Goal: Task Accomplishment & Management: Use online tool/utility

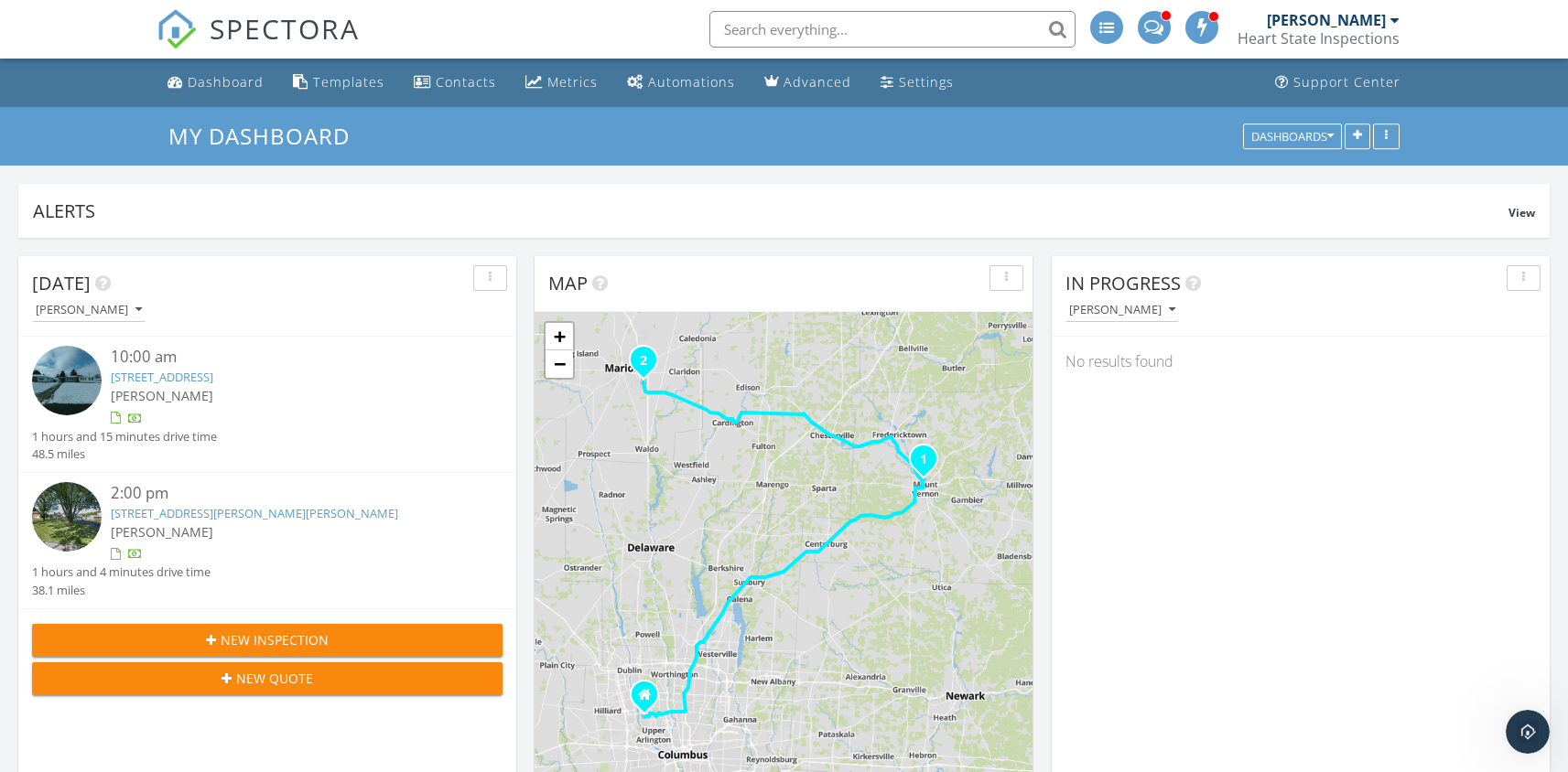
scroll to position [1877, 1596]
click at [162, 369] on link "9 Rose Ave, Mount Vernon, OH 43050" at bounding box center [162, 377] width 103 height 17
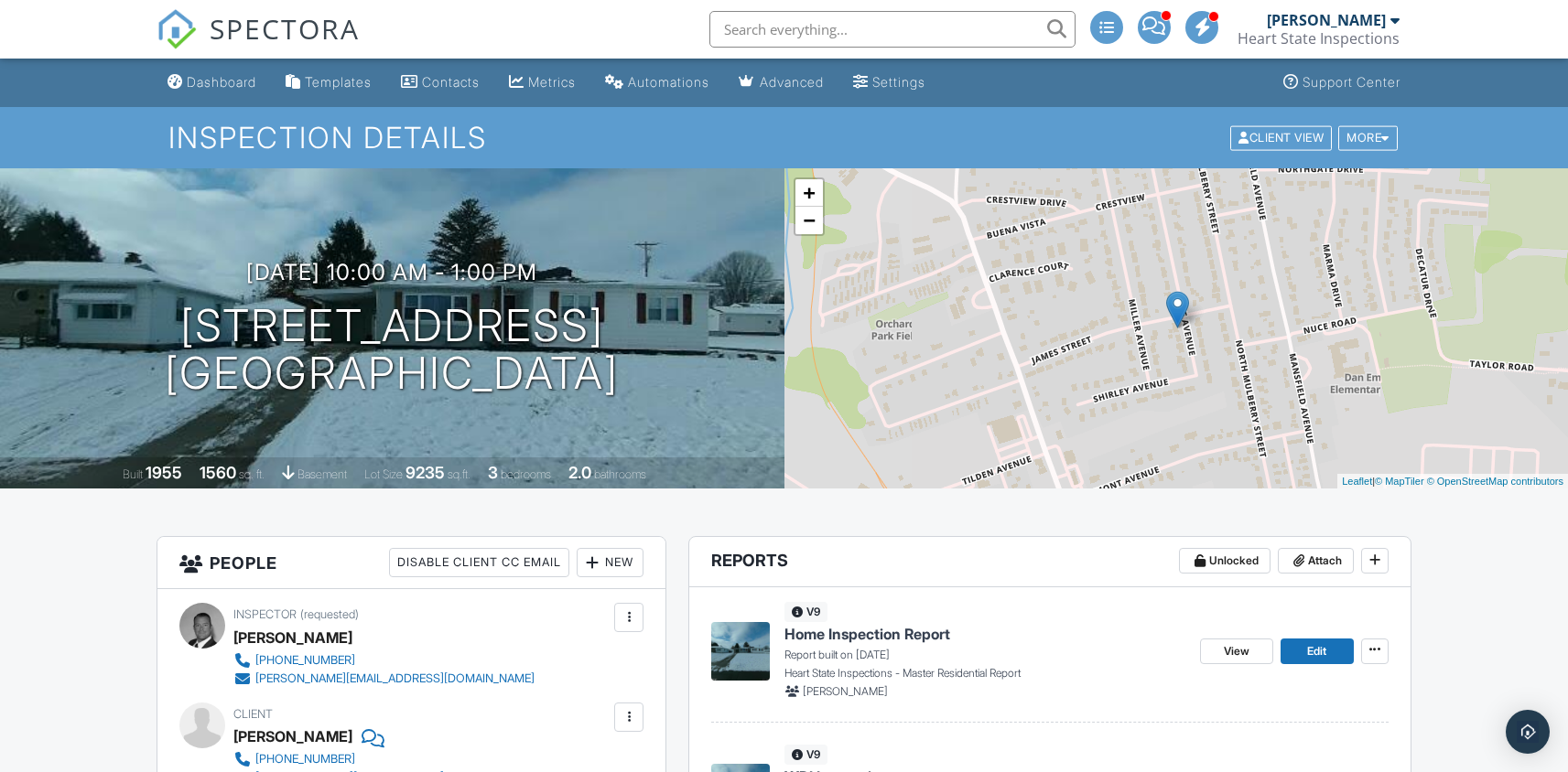
click at [863, 634] on span "Home Inspection Report" at bounding box center [867, 634] width 165 height 20
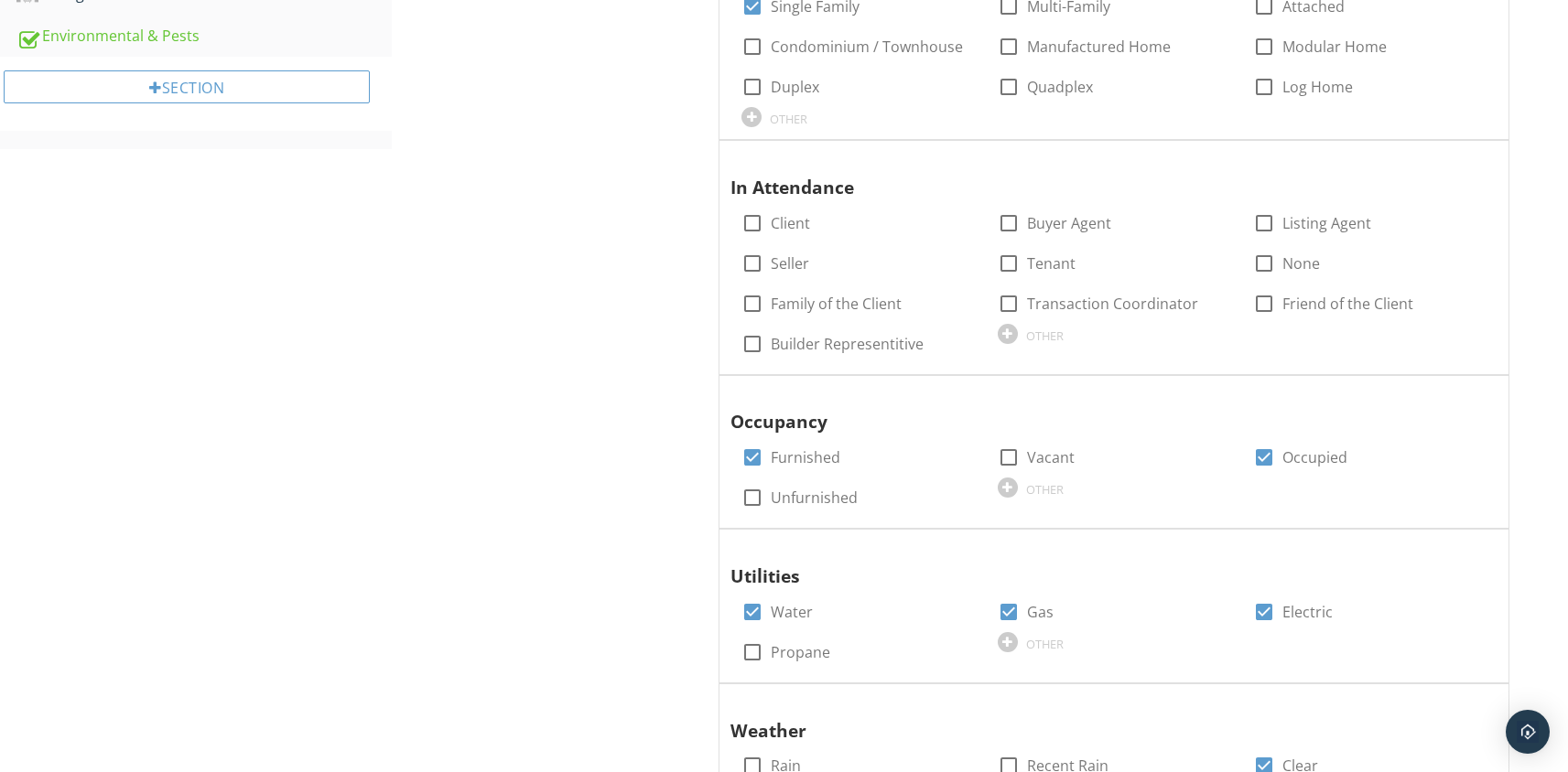
scroll to position [1317, 0]
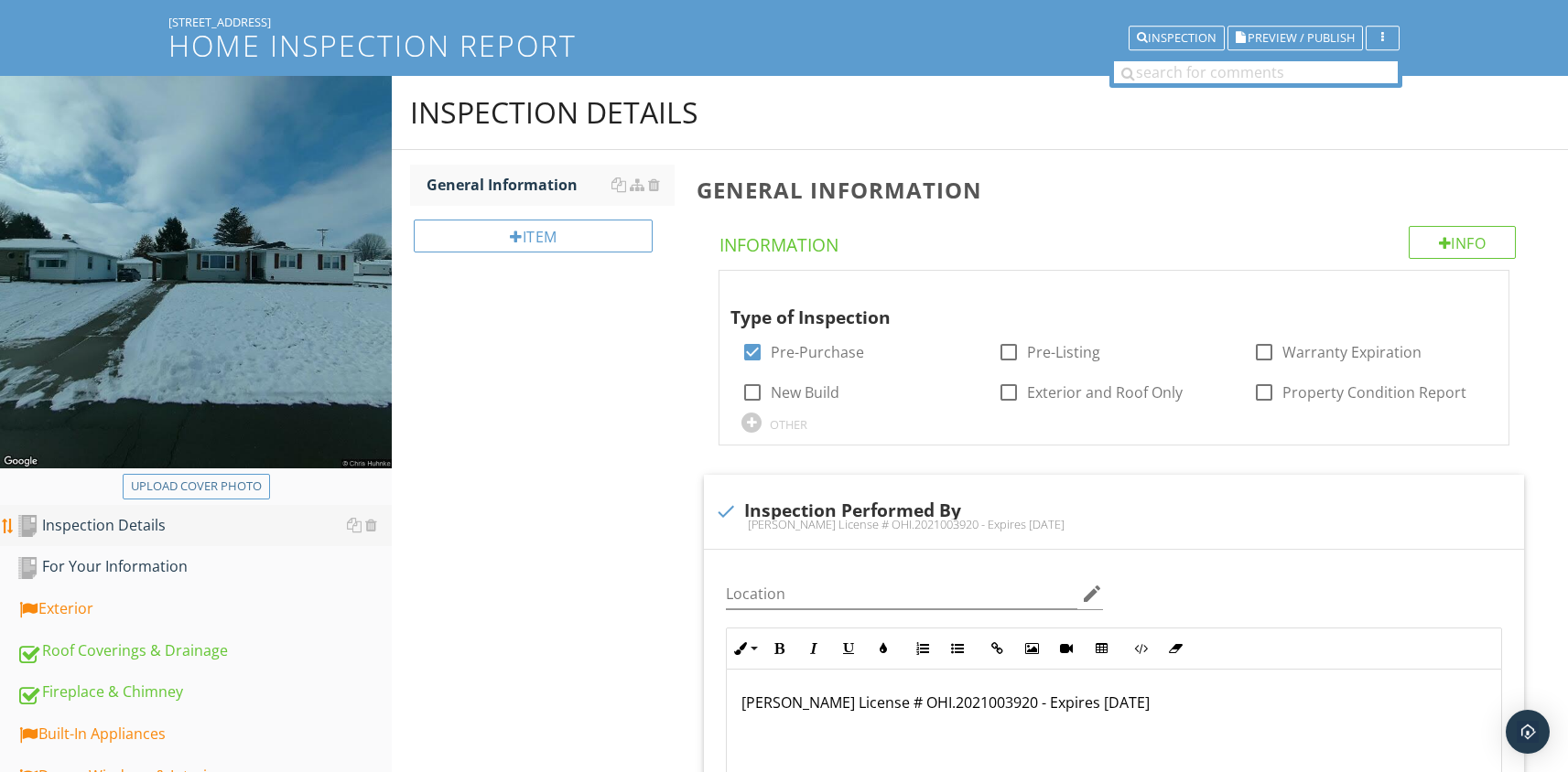
click at [135, 526] on div "Inspection Details" at bounding box center [204, 527] width 375 height 24
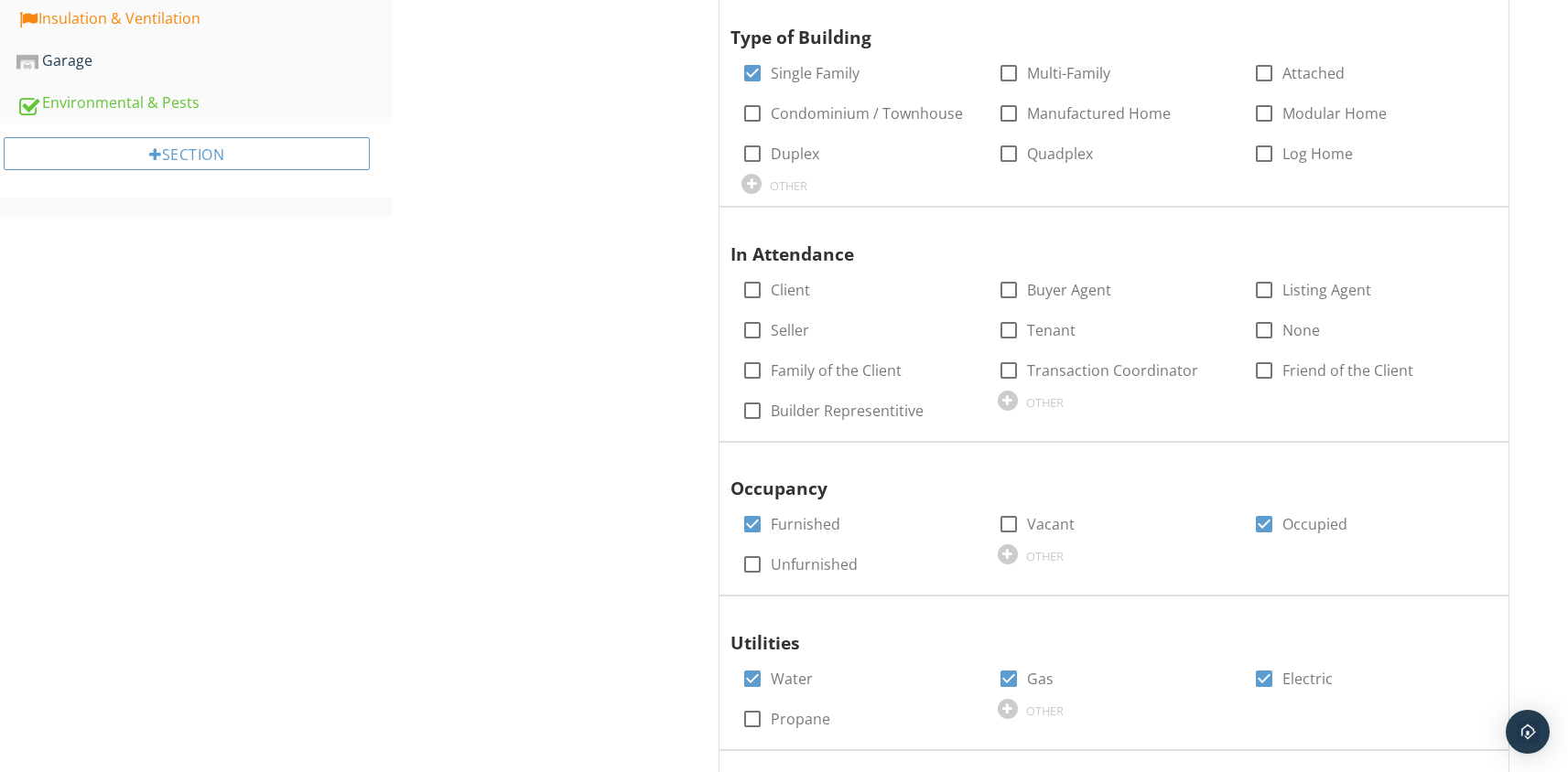
scroll to position [1176, 0]
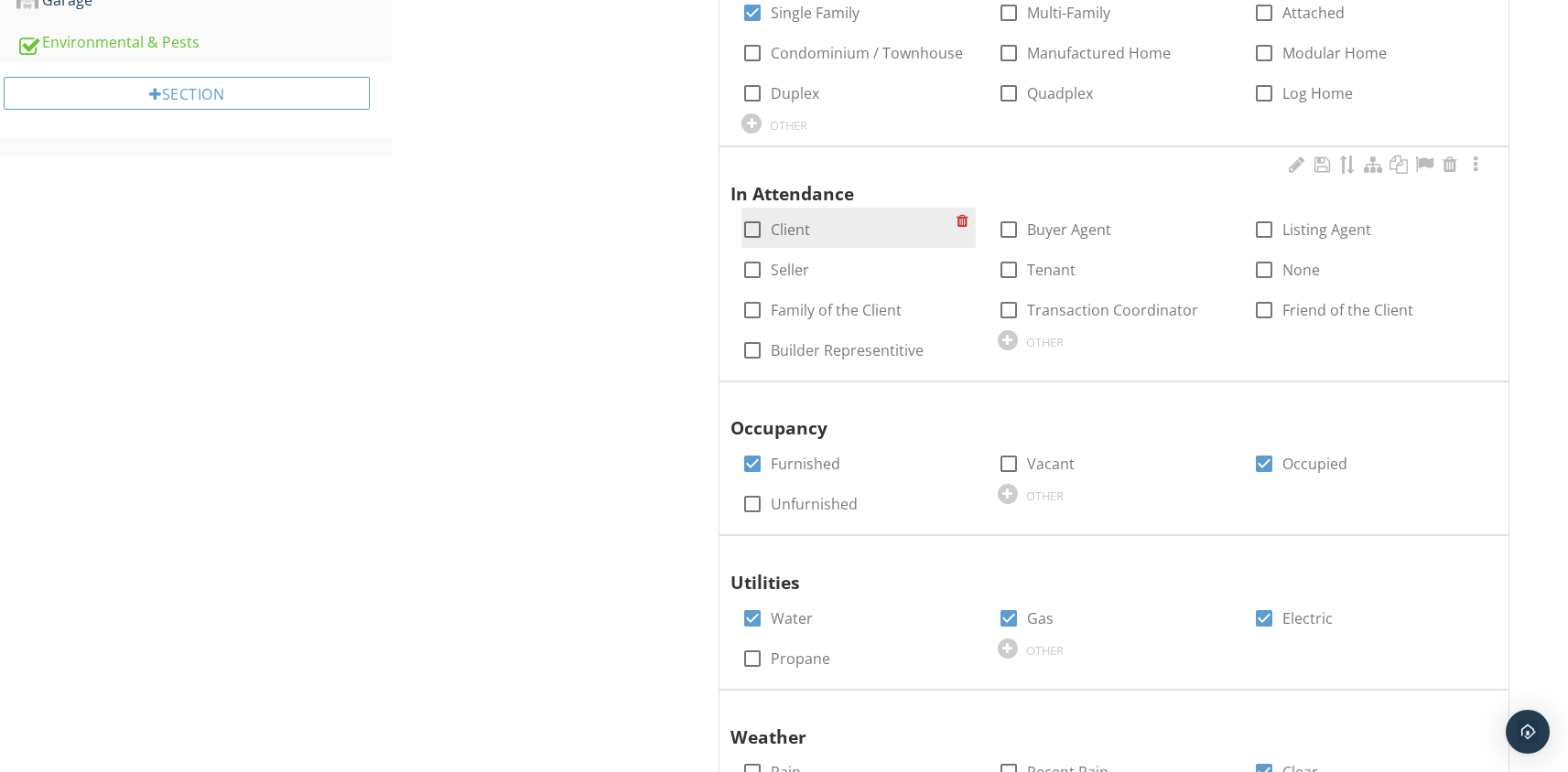
click at [749, 231] on div at bounding box center [753, 230] width 31 height 31
checkbox input "true"
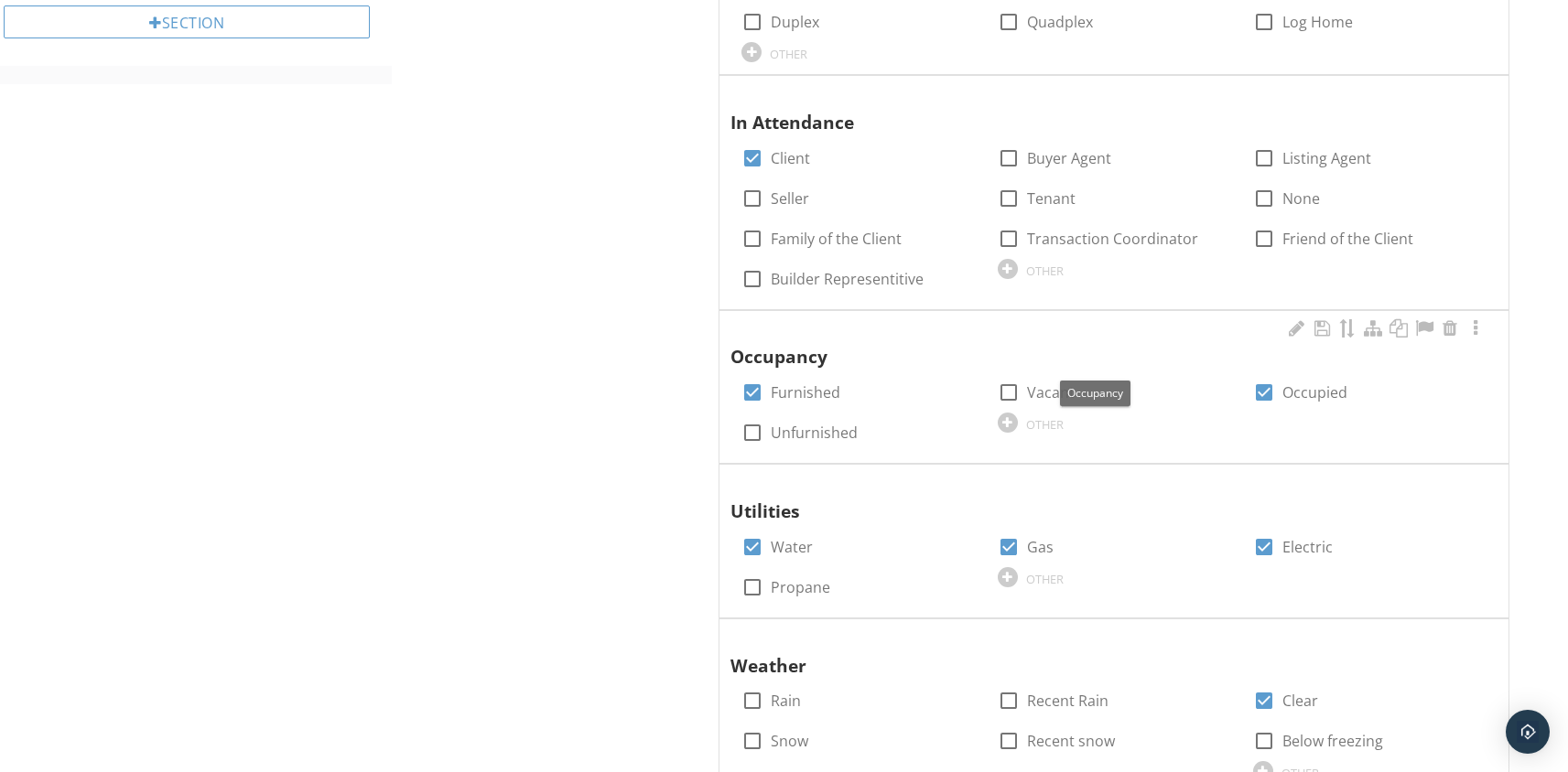
scroll to position [1283, 0]
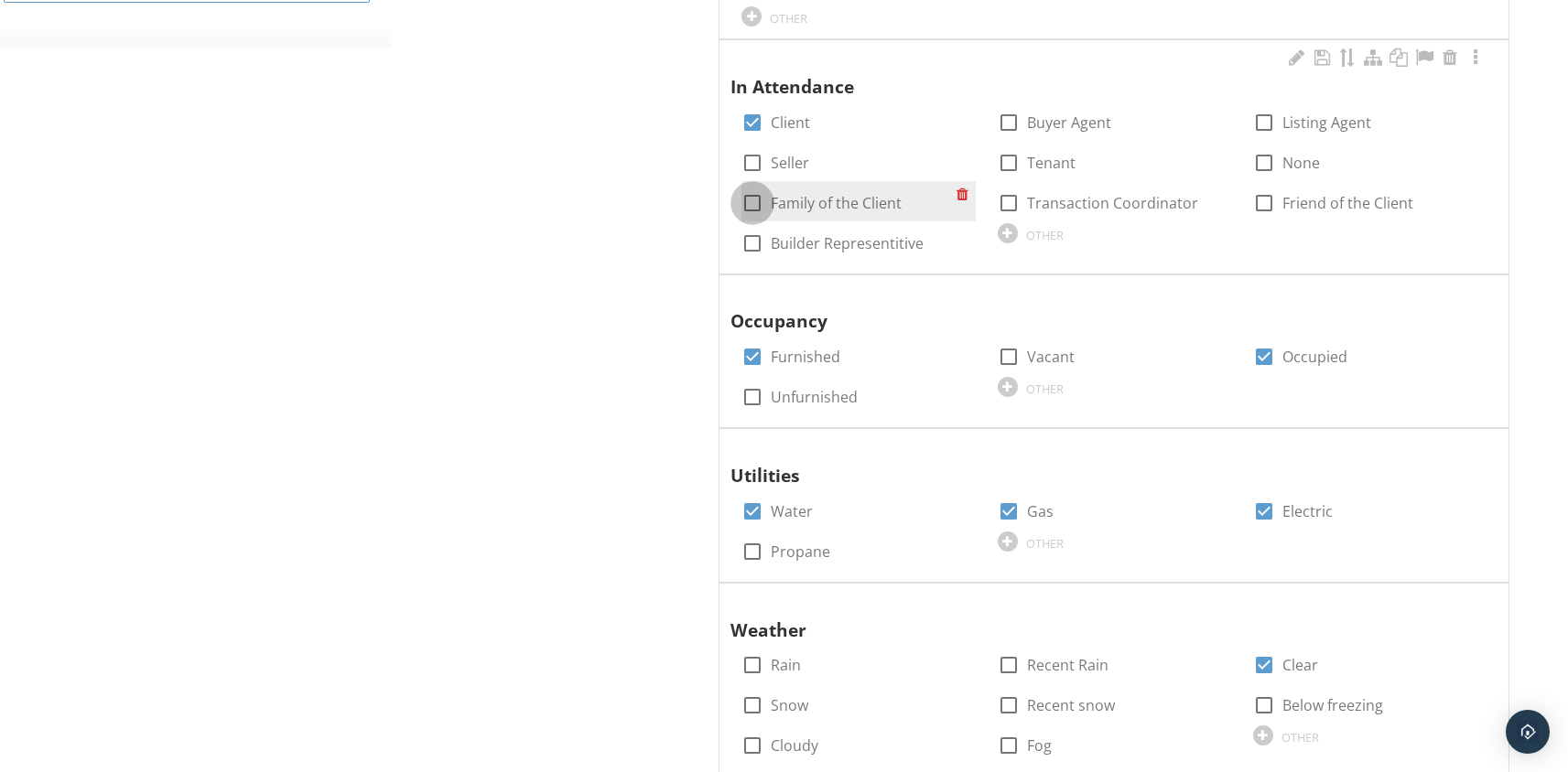
click at [757, 204] on div at bounding box center [753, 203] width 31 height 31
checkbox input "true"
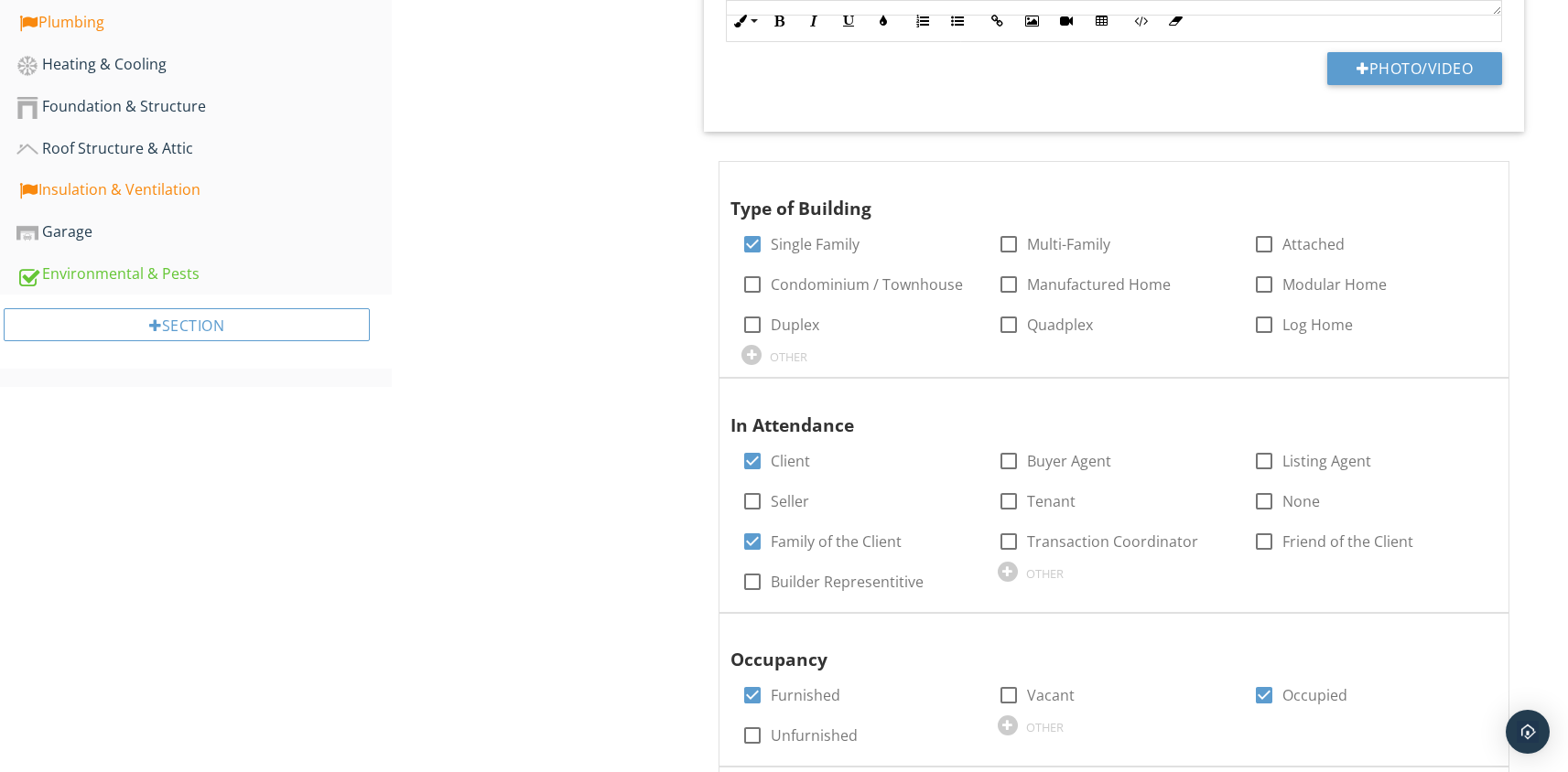
scroll to position [962, 0]
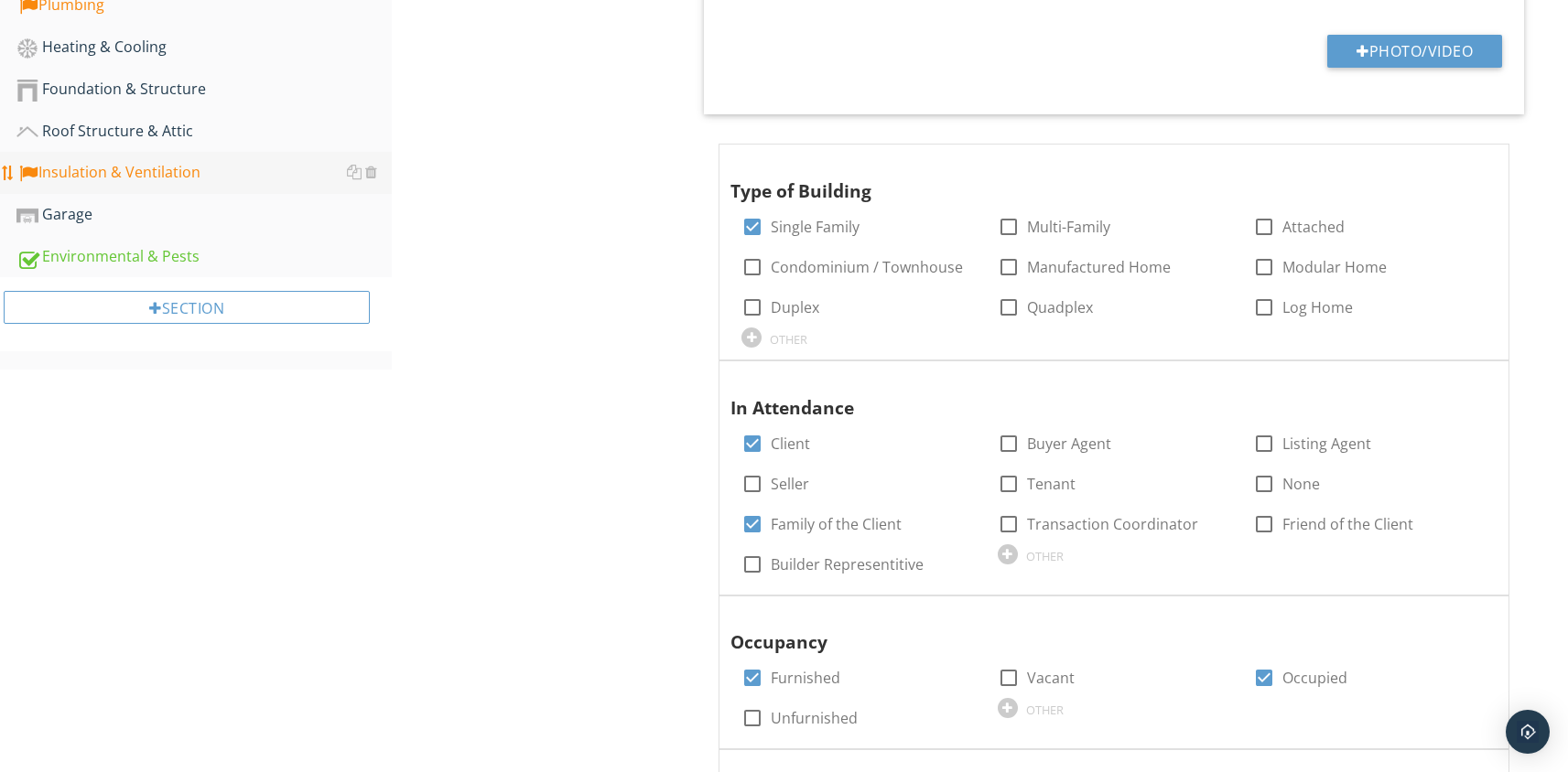
click at [101, 154] on link "Insulation & Ventilation" at bounding box center [204, 173] width 375 height 42
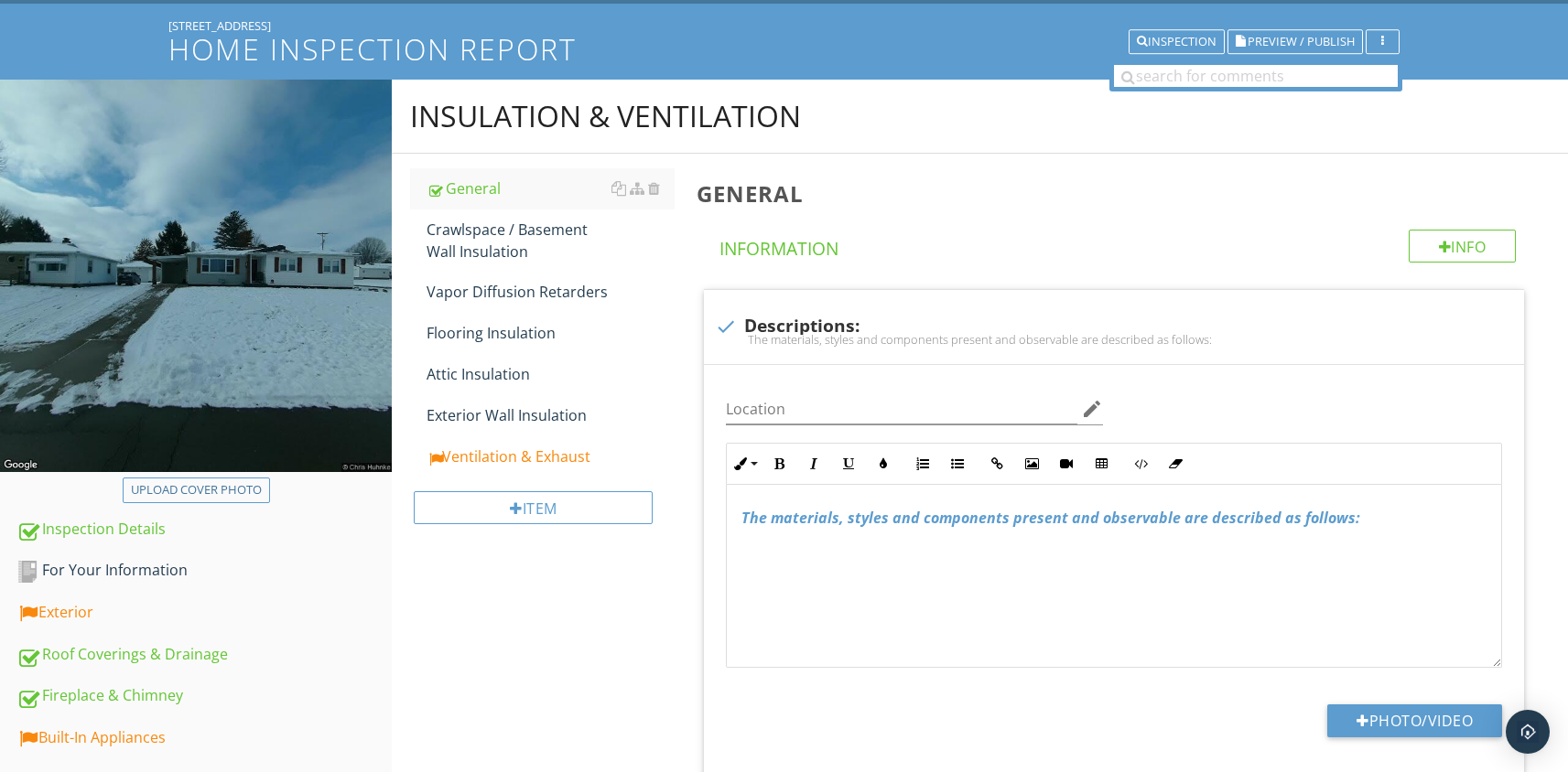
scroll to position [28, 0]
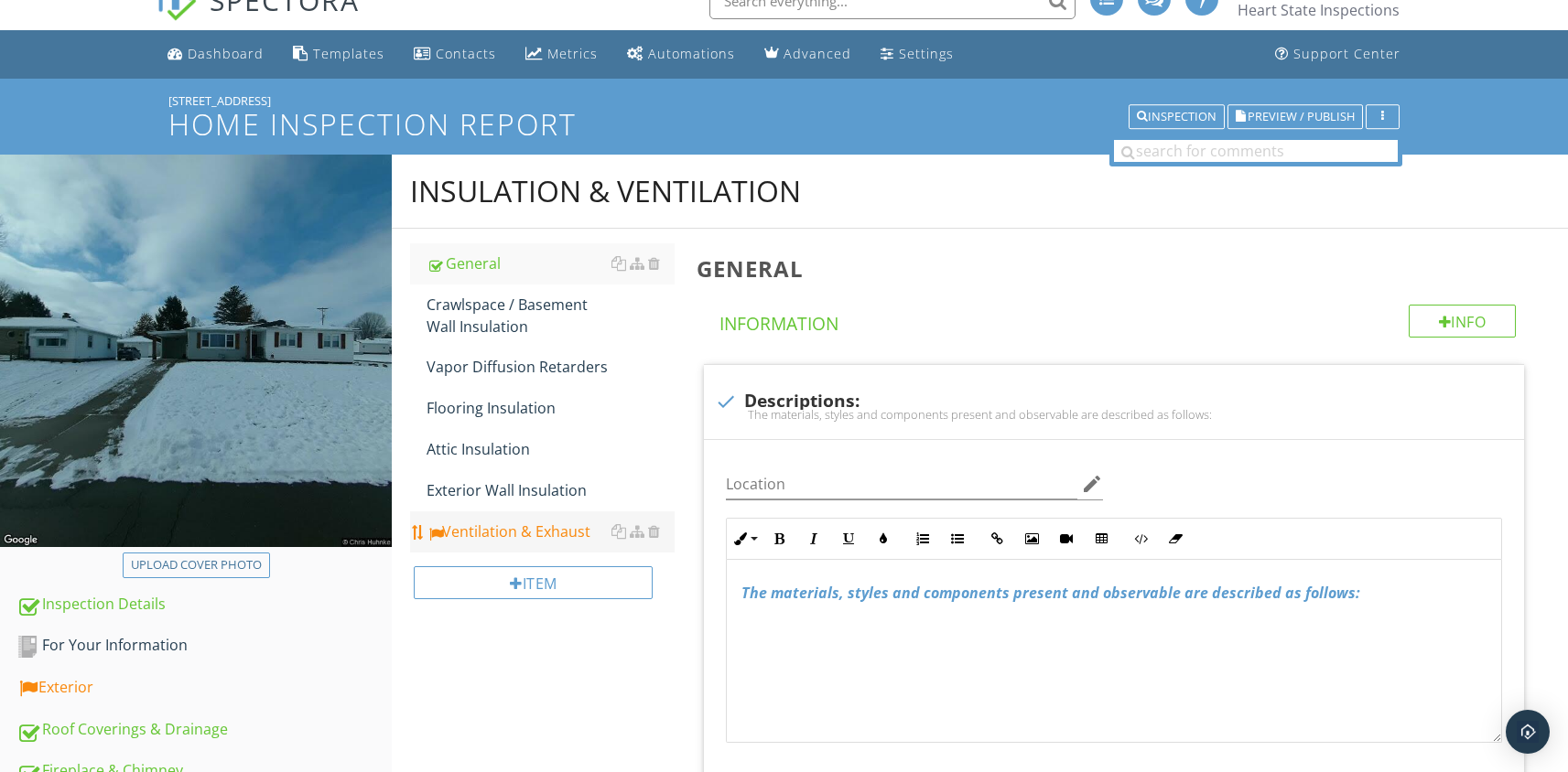
click at [483, 551] on li "Ventilation & Exhaust" at bounding box center [542, 532] width 265 height 41
click at [522, 531] on div "Ventilation & Exhaust" at bounding box center [551, 532] width 248 height 22
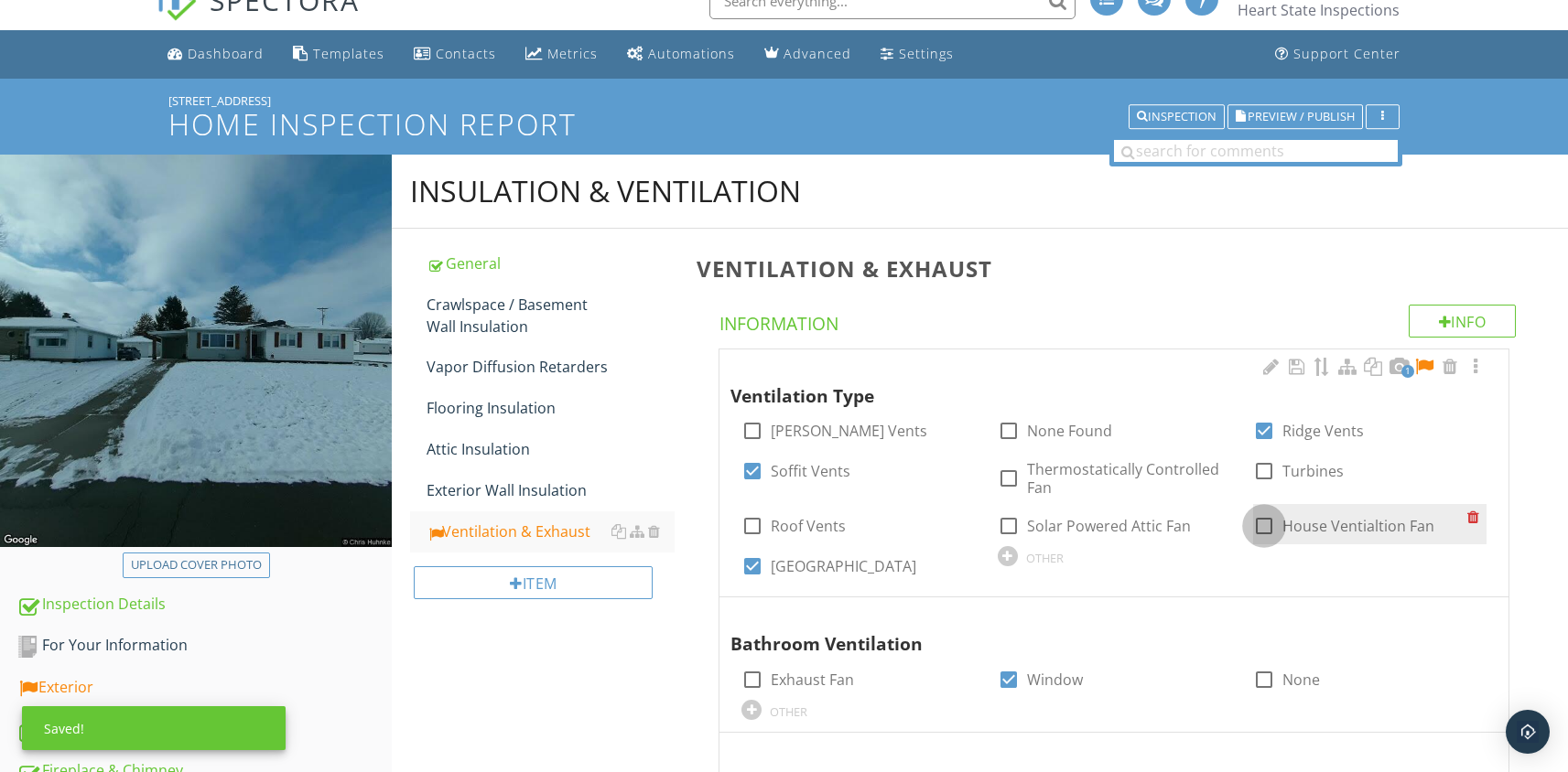
click at [1266, 526] on div at bounding box center [1264, 527] width 31 height 31
checkbox input "true"
click at [1428, 362] on div at bounding box center [1424, 367] width 22 height 18
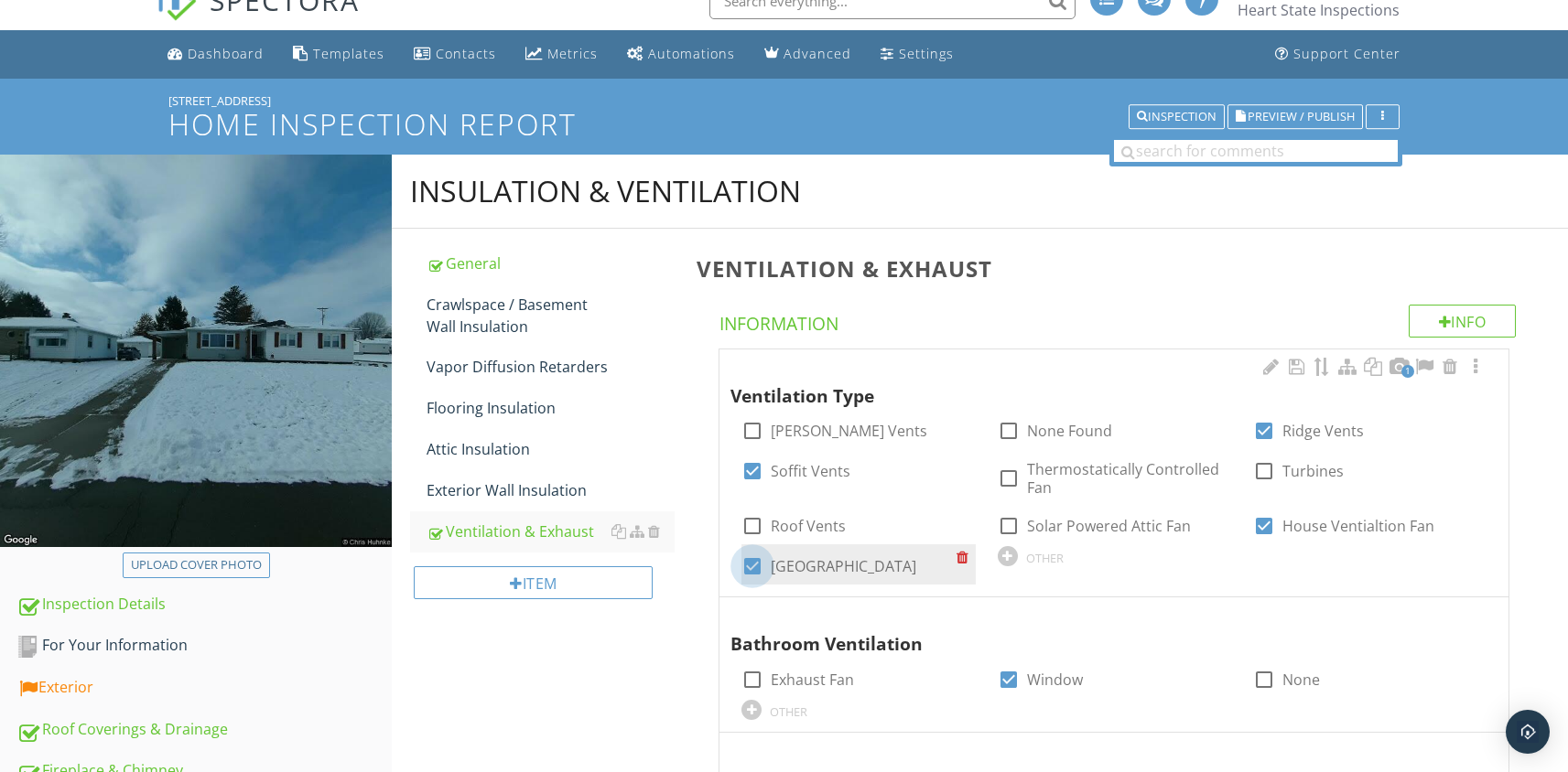
click at [755, 570] on div at bounding box center [753, 566] width 31 height 31
checkbox input "false"
click at [1006, 551] on div at bounding box center [1007, 556] width 20 height 20
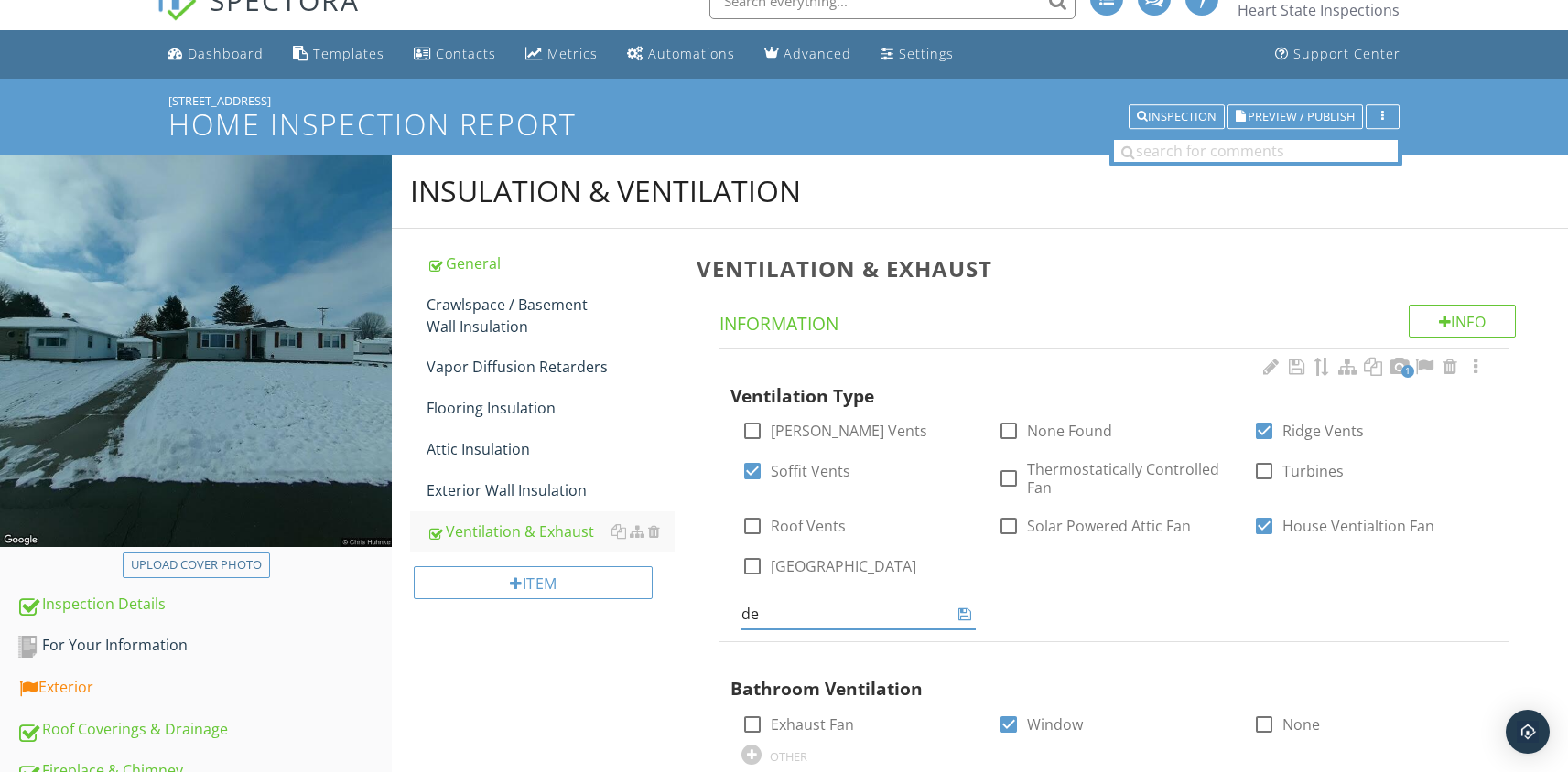
type input "d"
type input "Deck Vents"
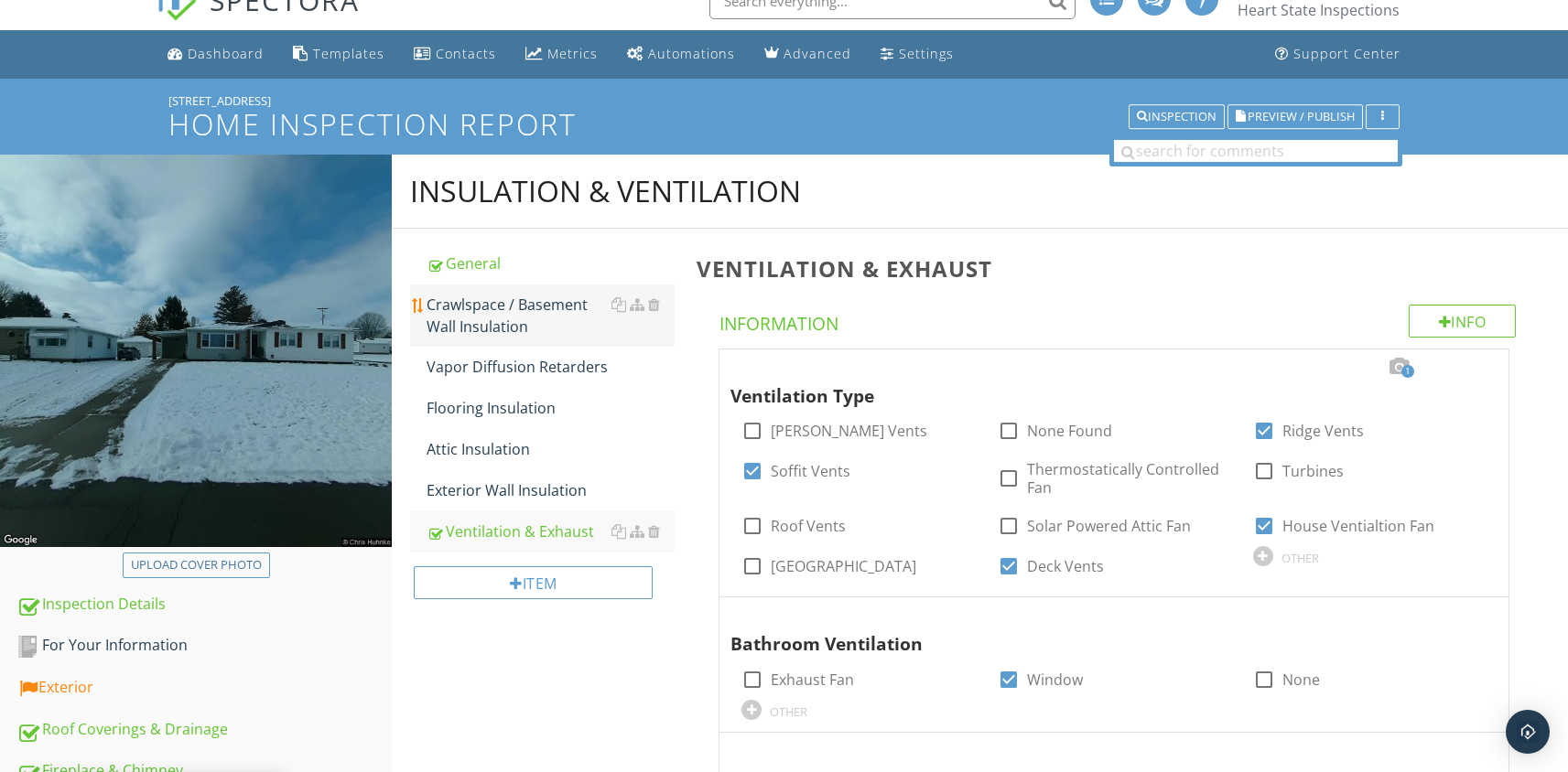
click at [500, 306] on div "Crawlspace / Basement Wall Insulation" at bounding box center [551, 316] width 248 height 44
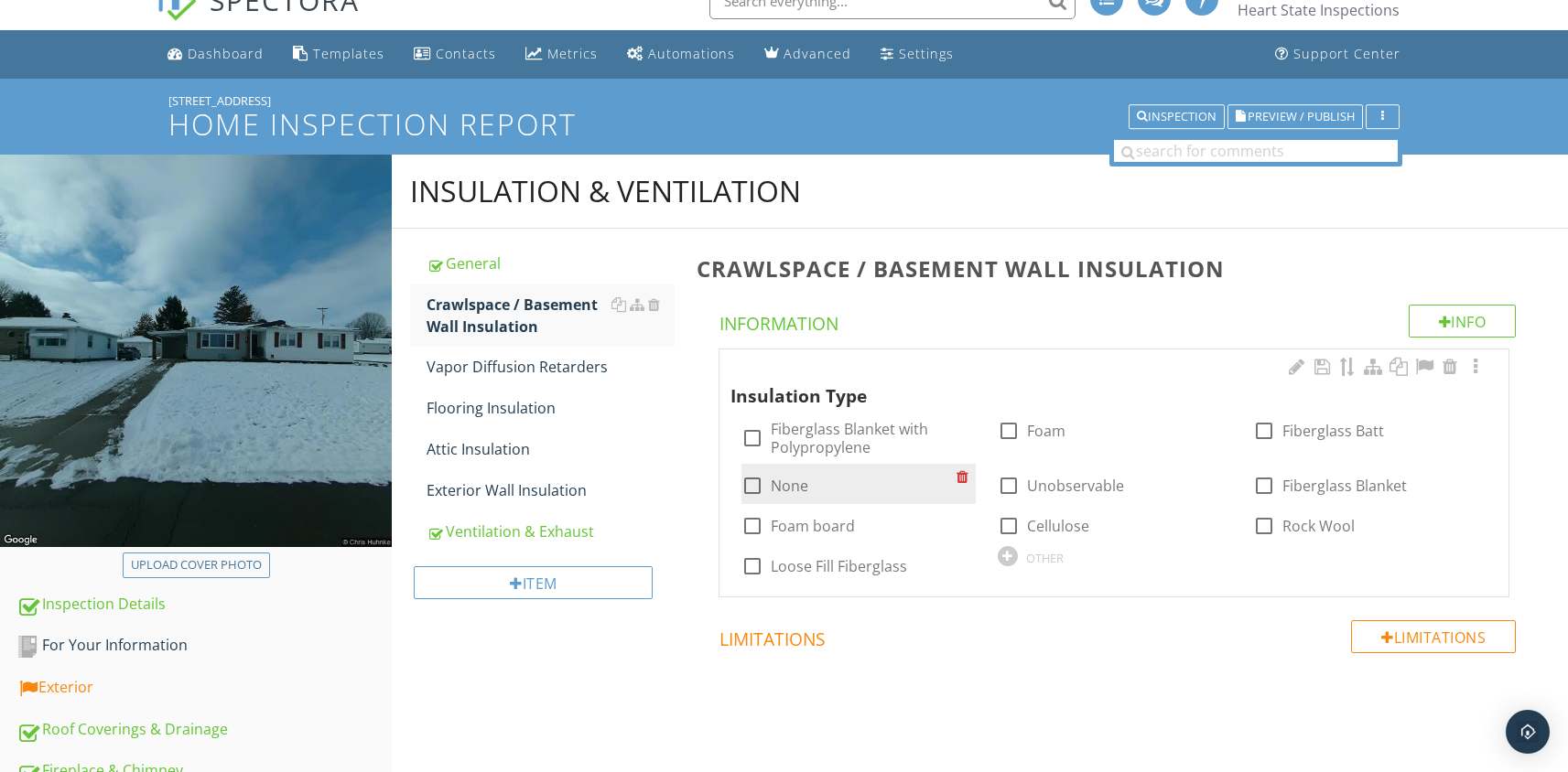
click at [749, 484] on div at bounding box center [753, 486] width 31 height 31
checkbox input "true"
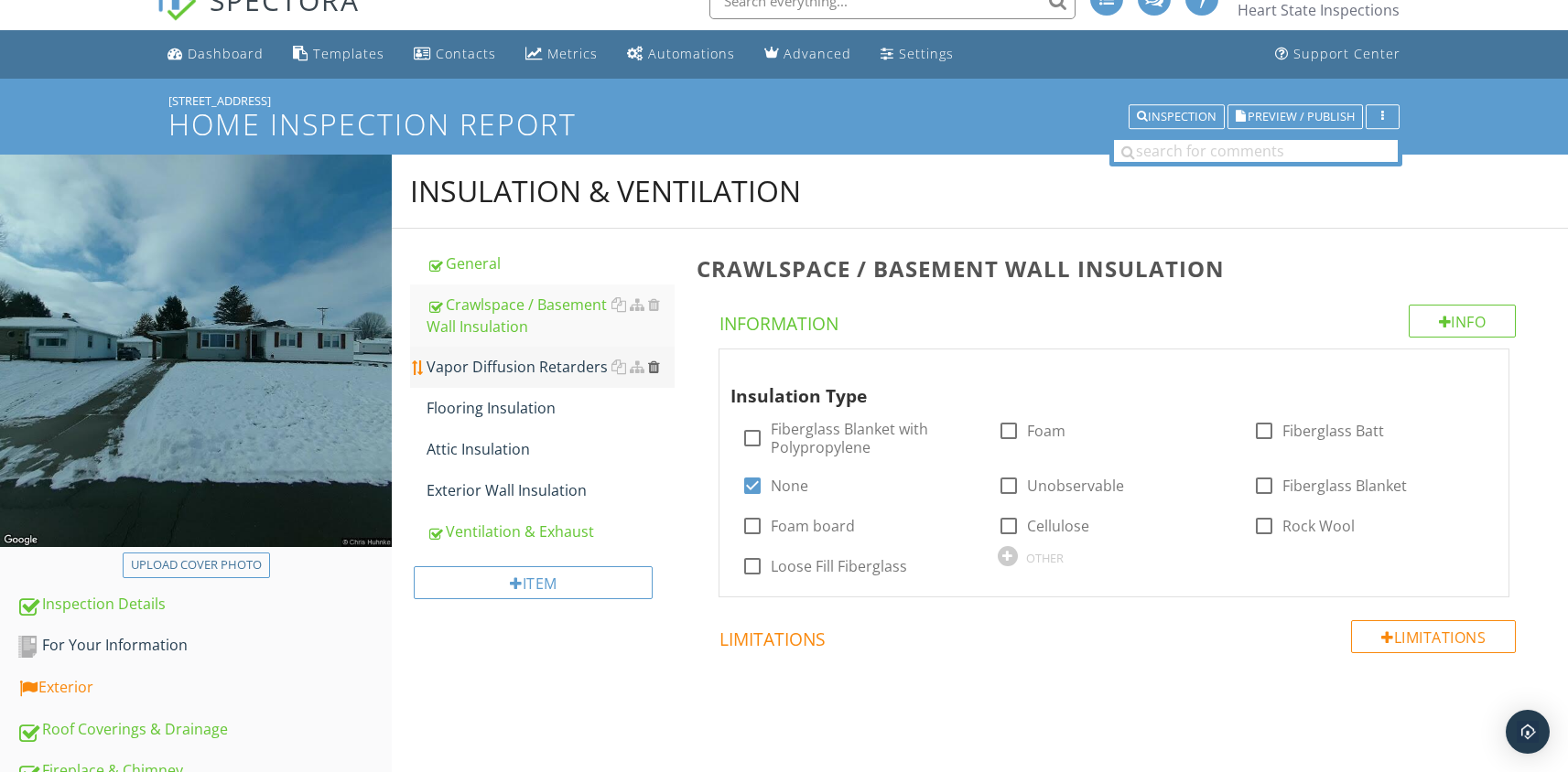
click at [653, 372] on div at bounding box center [653, 367] width 12 height 15
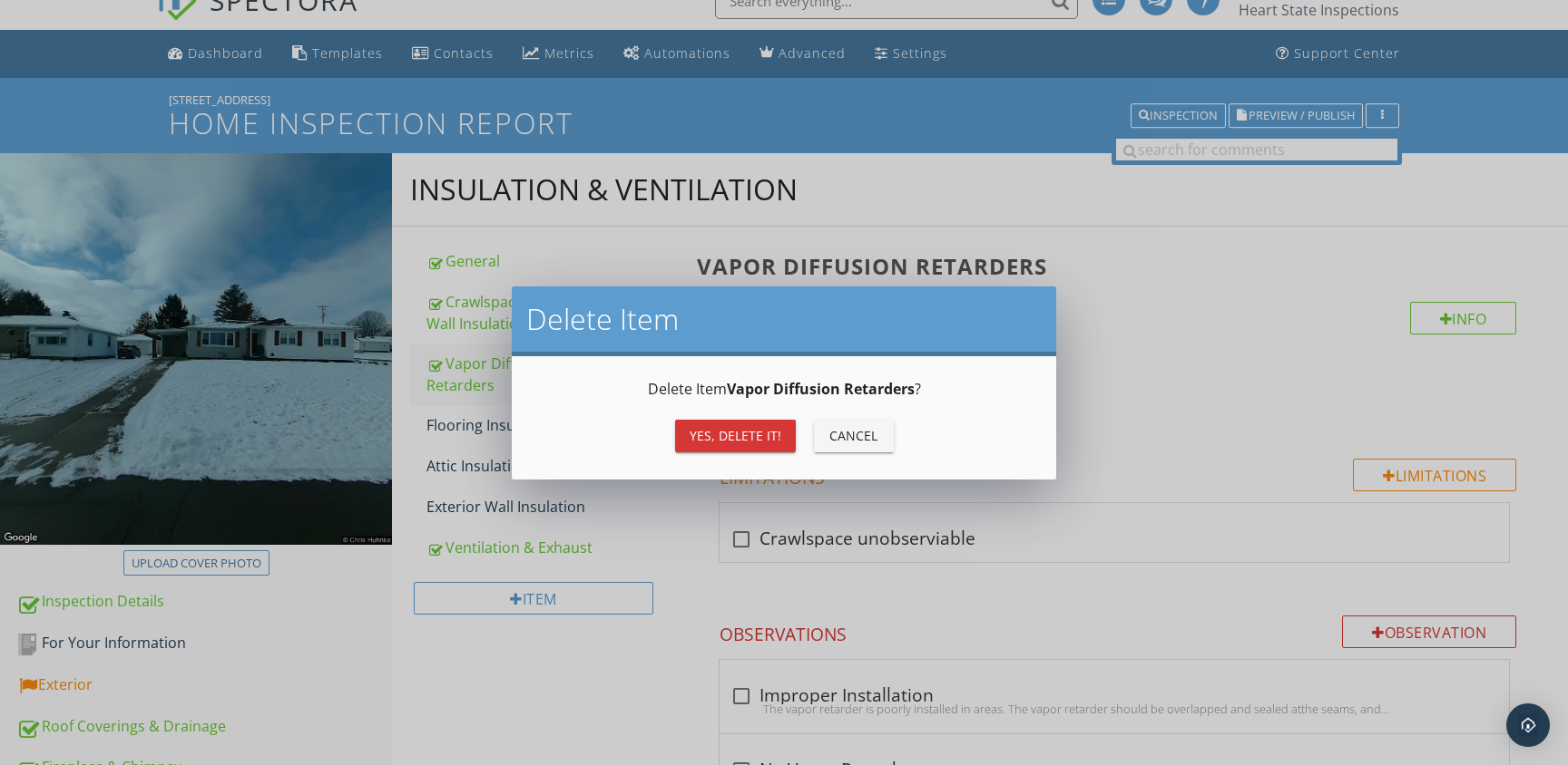
drag, startPoint x: 703, startPoint y: 427, endPoint x: 687, endPoint y: 430, distance: 16.3
click at [702, 428] on div "Yes, Delete it!" at bounding box center [735, 435] width 92 height 19
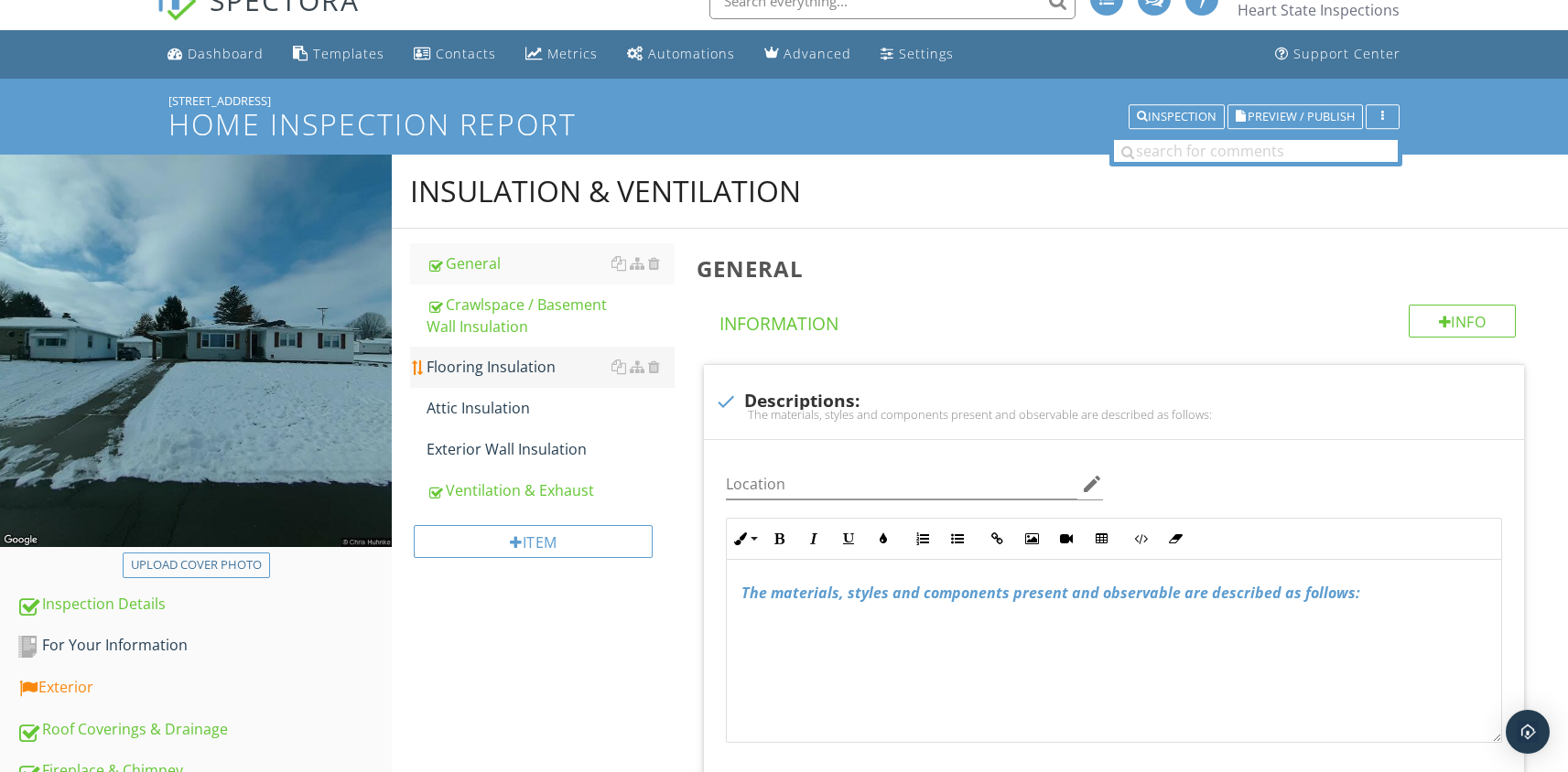
click at [504, 374] on div "Flooring Insulation" at bounding box center [551, 367] width 248 height 22
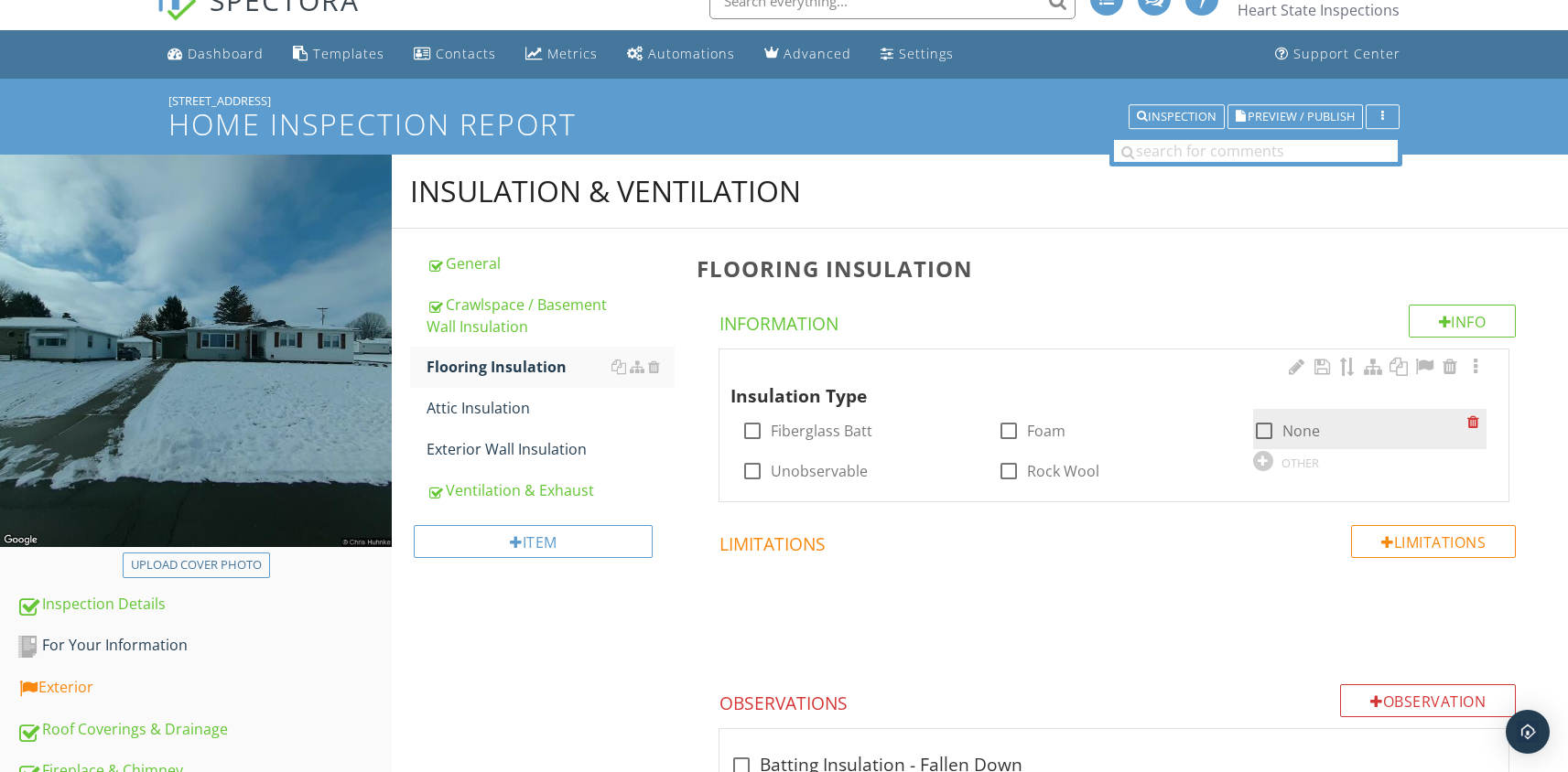
click at [1264, 431] on div at bounding box center [1264, 431] width 31 height 31
checkbox input "true"
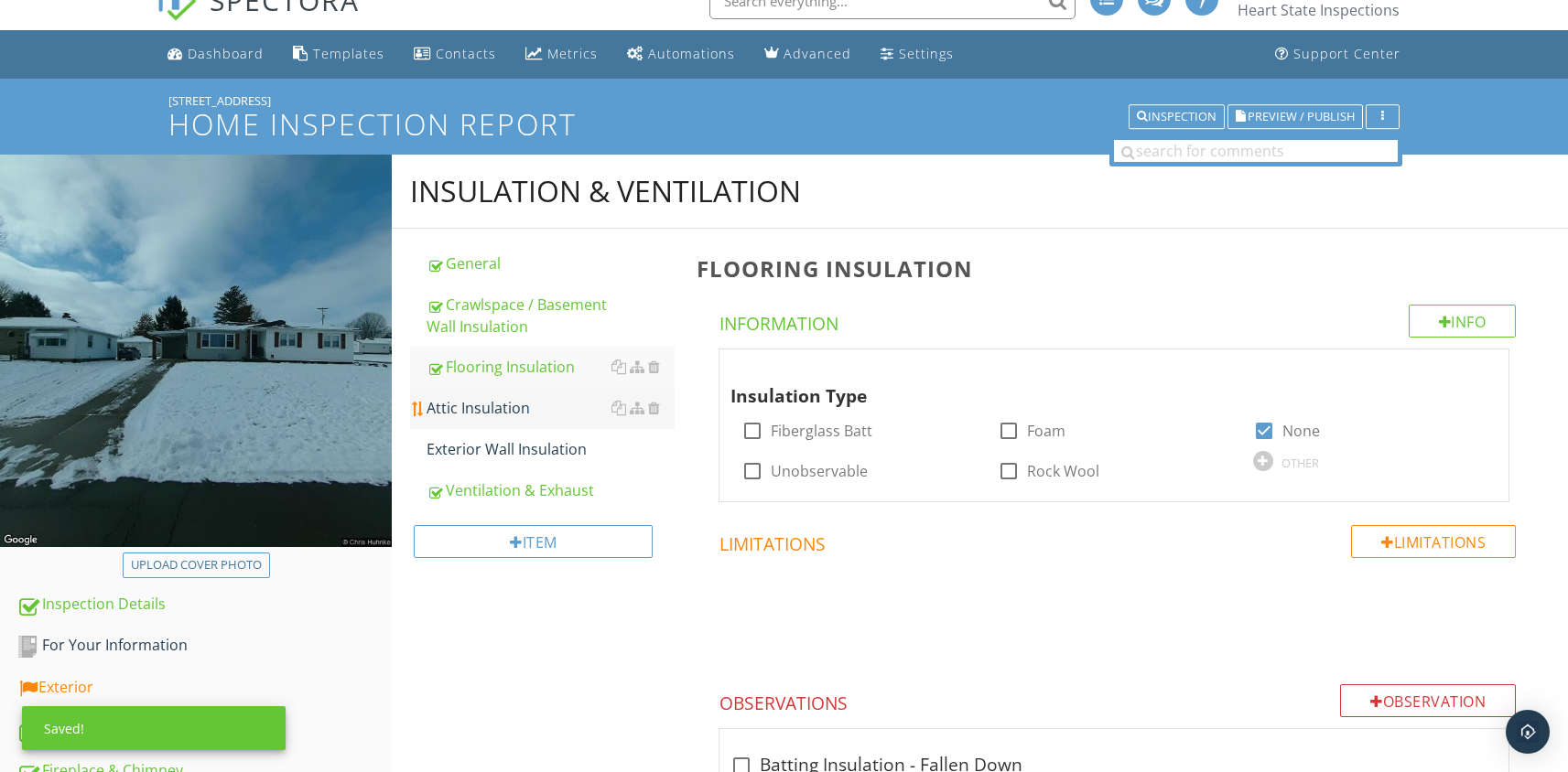
click at [512, 413] on div "Attic Insulation" at bounding box center [551, 408] width 248 height 22
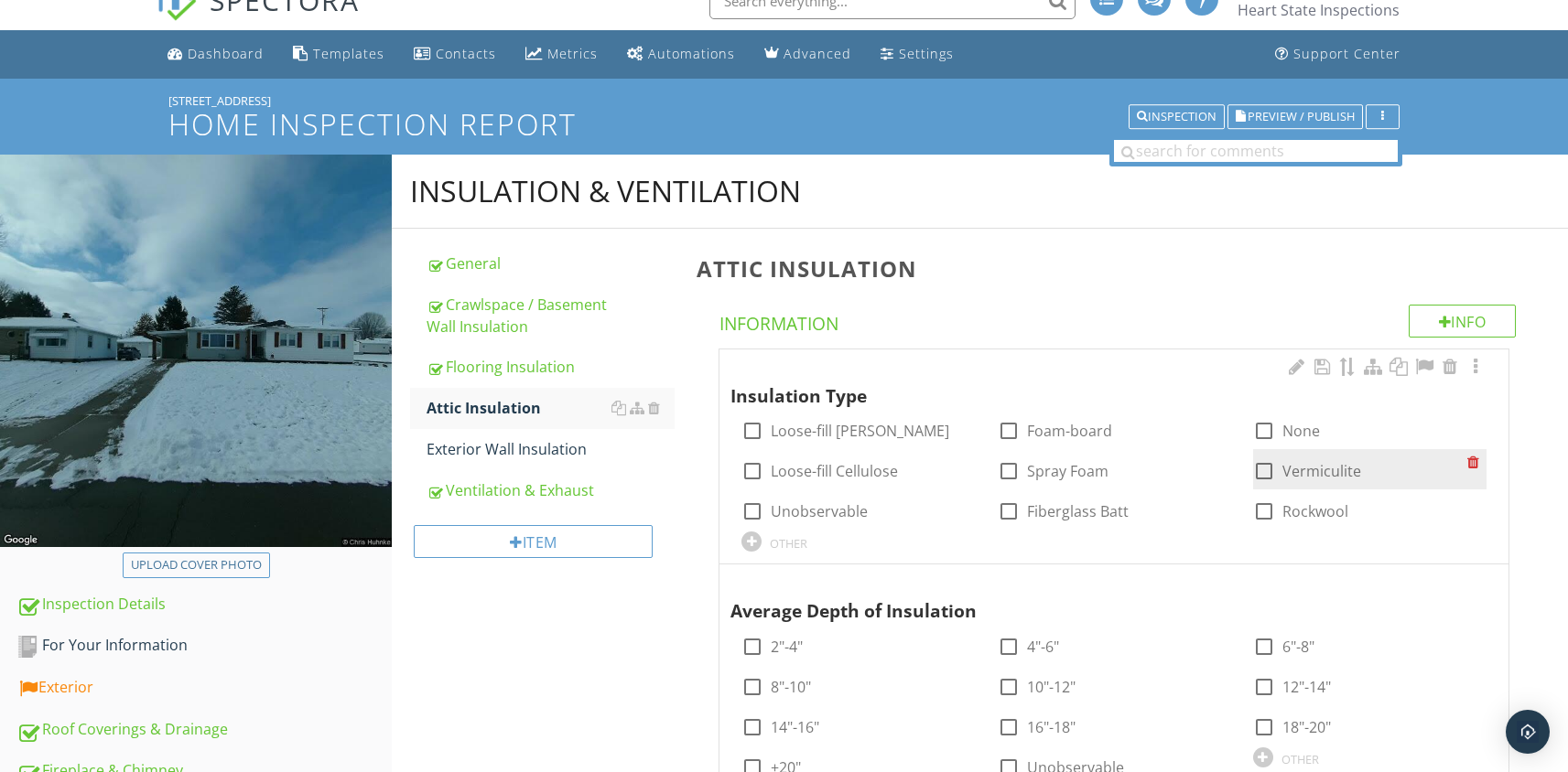
click at [1272, 476] on div at bounding box center [1264, 471] width 31 height 31
checkbox input "true"
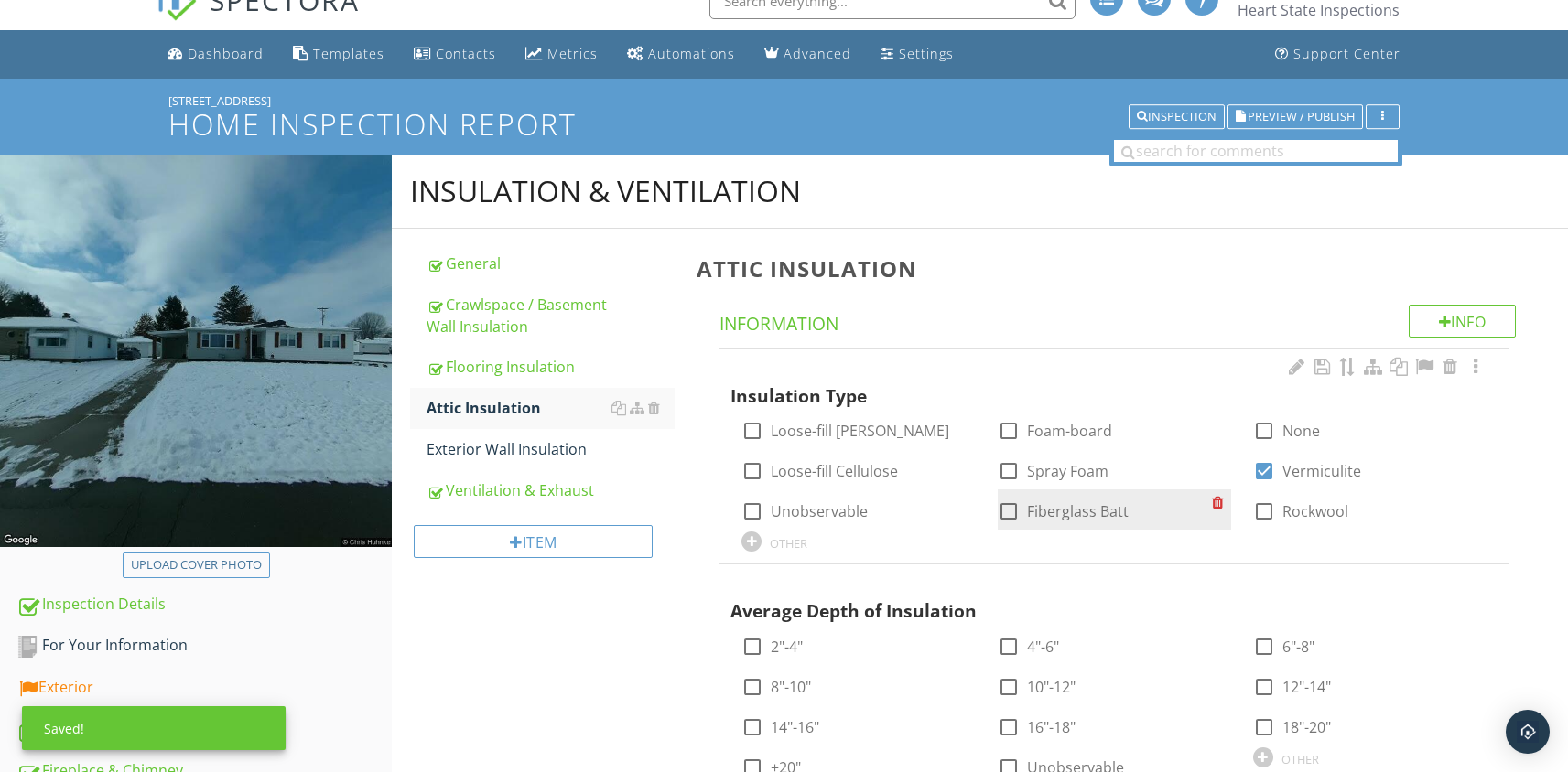
click at [1006, 513] on div at bounding box center [1008, 512] width 31 height 31
checkbox input "true"
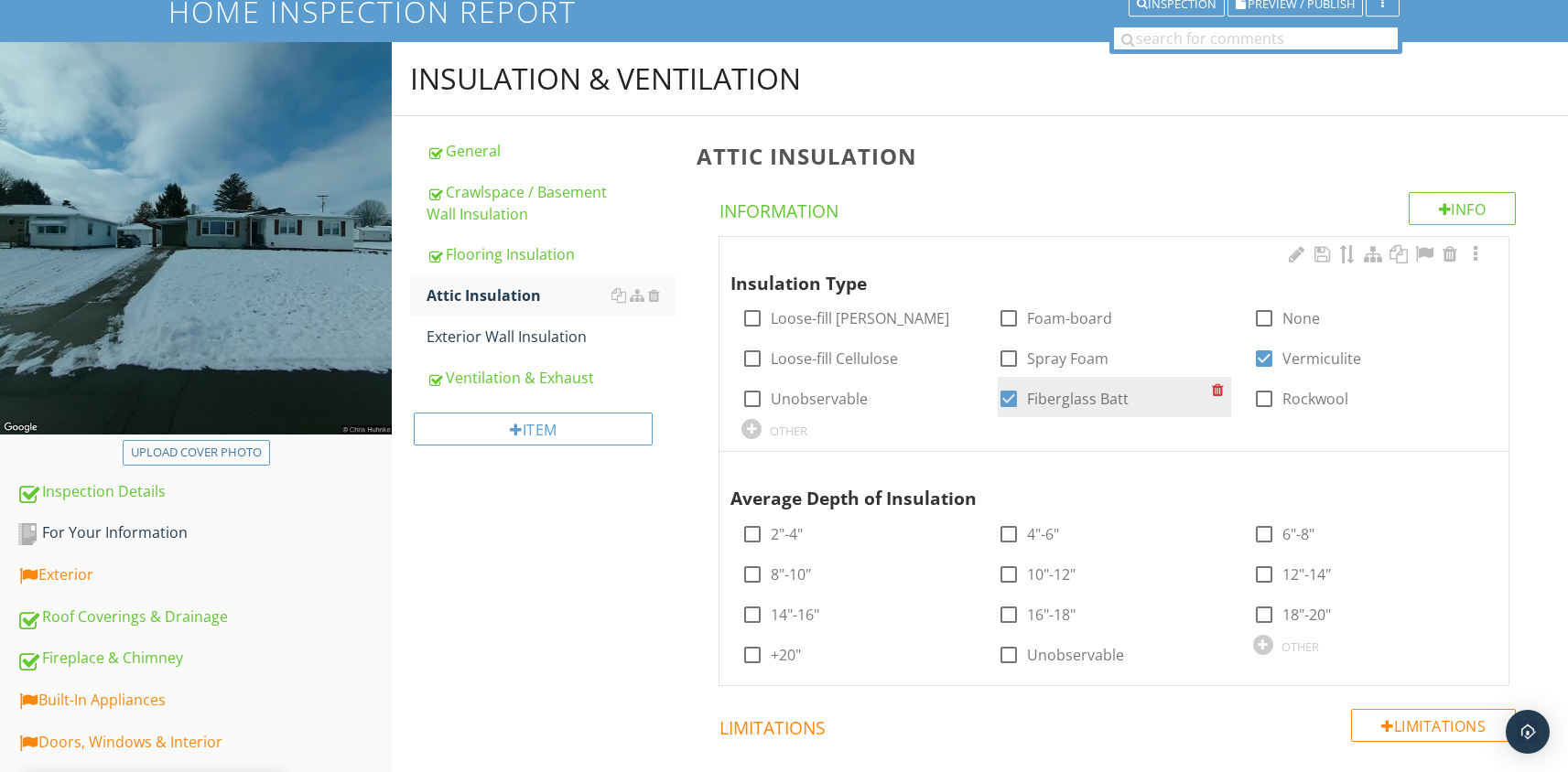
scroll to position [274, 0]
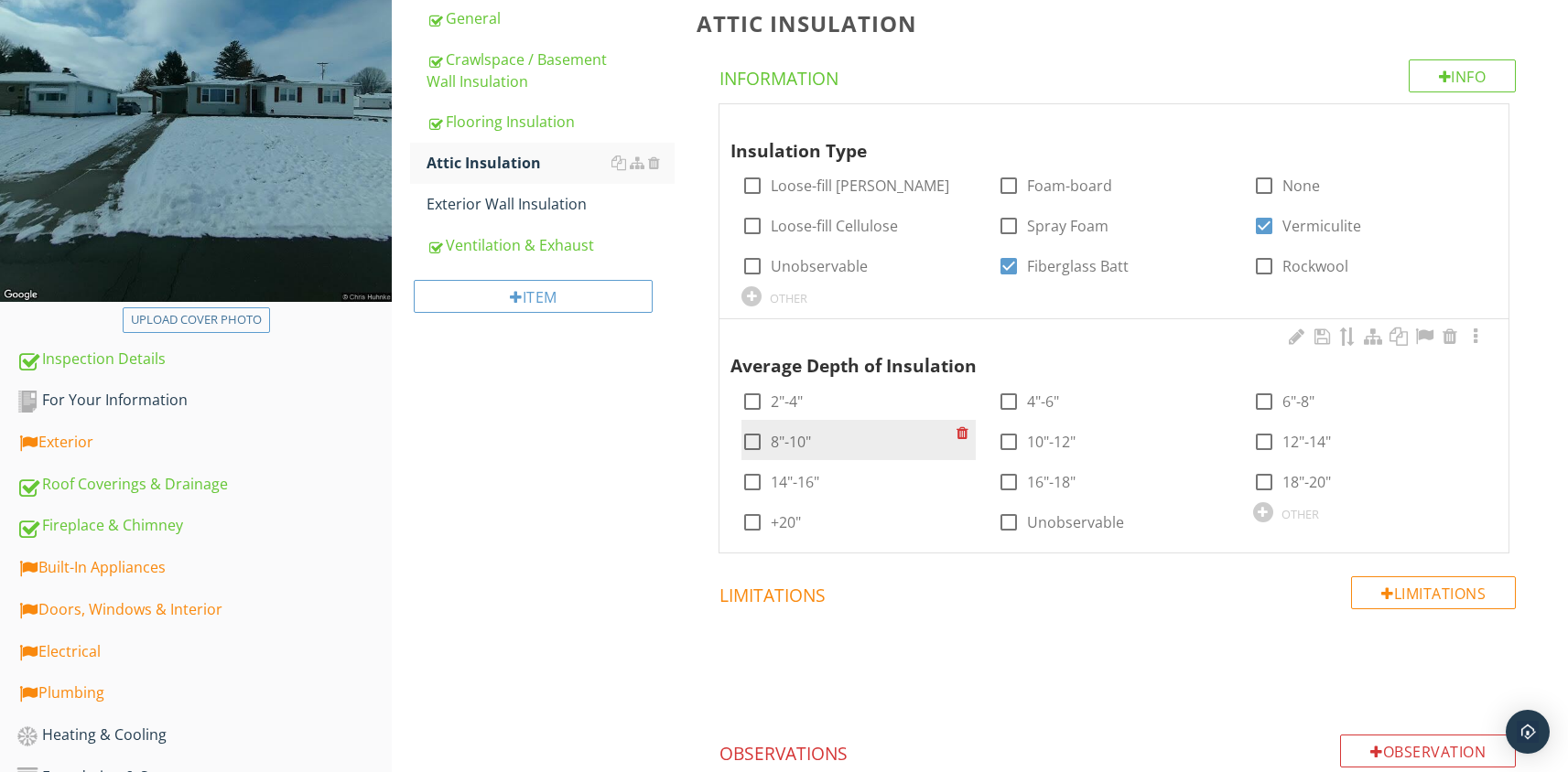
click at [751, 444] on div at bounding box center [753, 442] width 31 height 31
checkbox input "true"
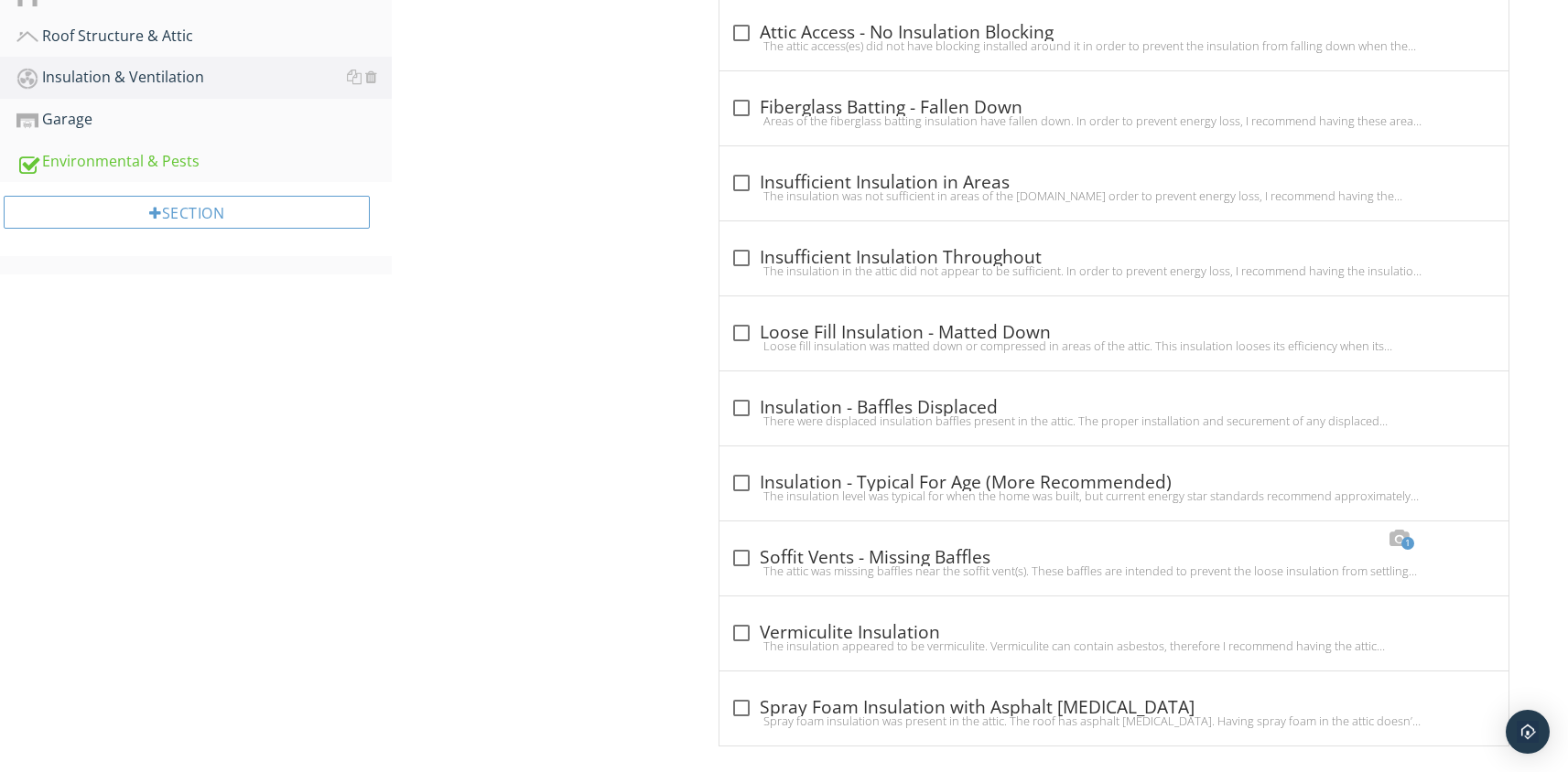
scroll to position [1077, 0]
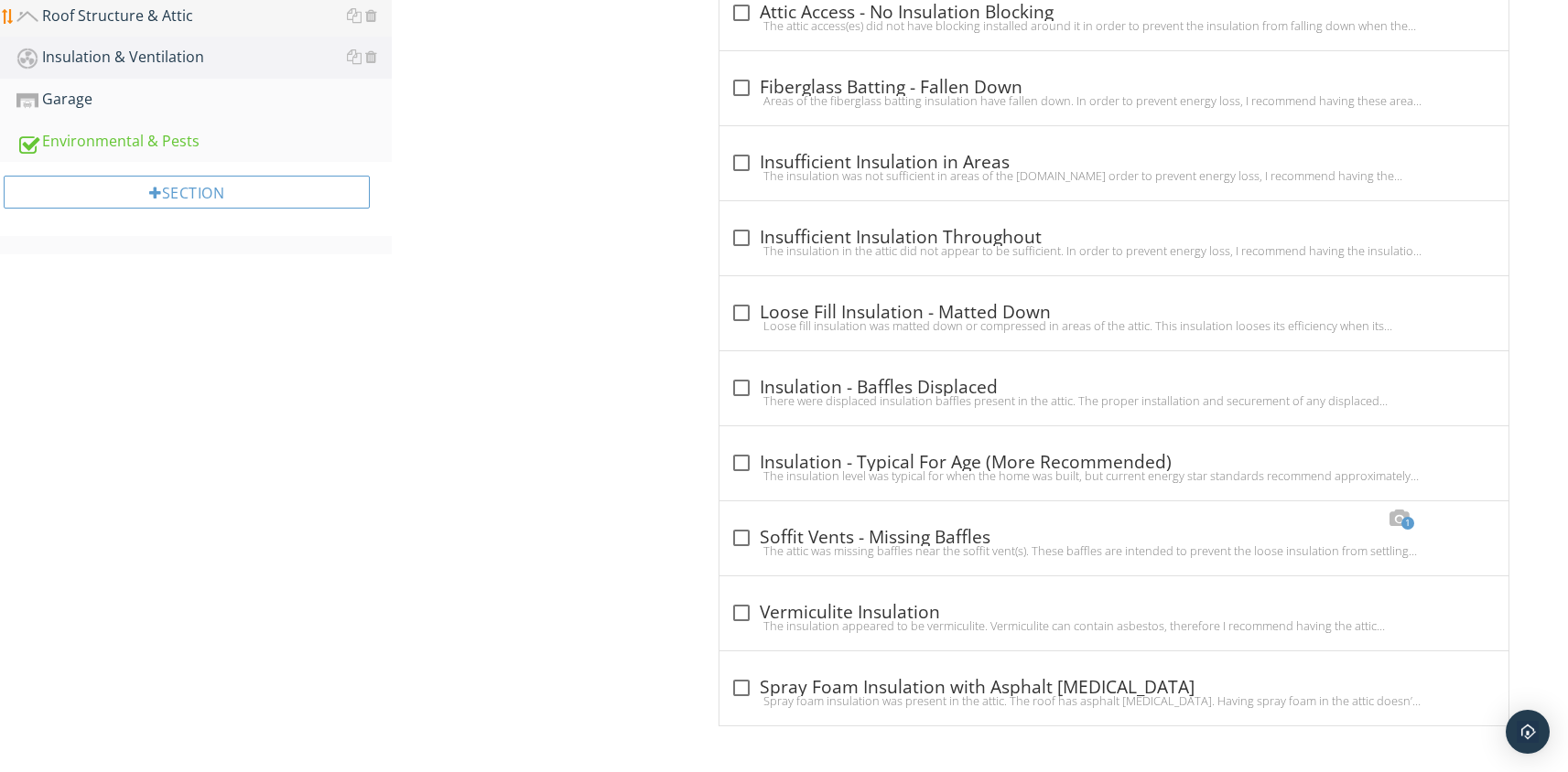
click at [129, 23] on div "Roof Structure & Attic" at bounding box center [204, 17] width 375 height 24
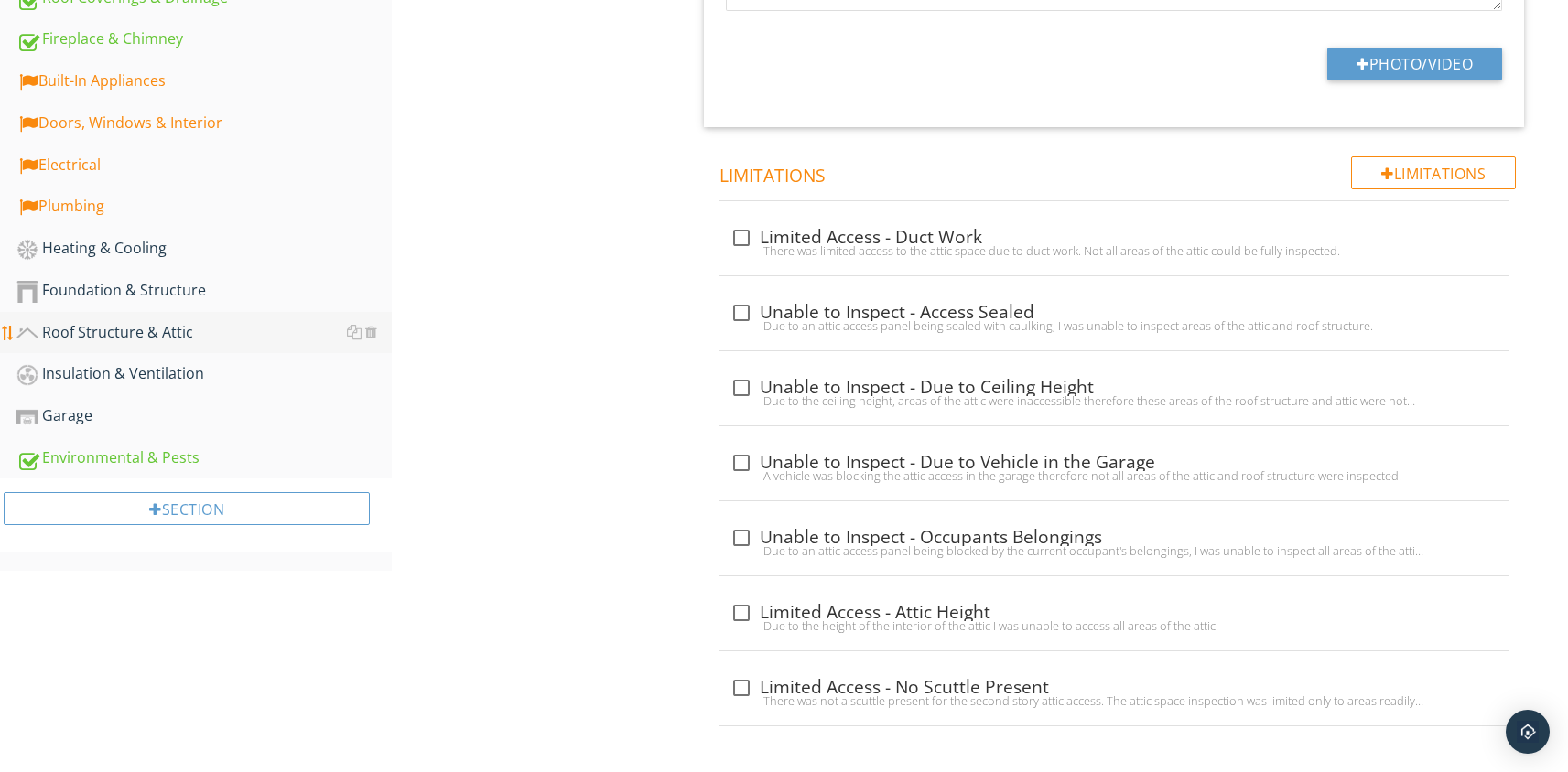
scroll to position [760, 0]
click at [107, 457] on div "Environmental & Pests" at bounding box center [204, 459] width 375 height 24
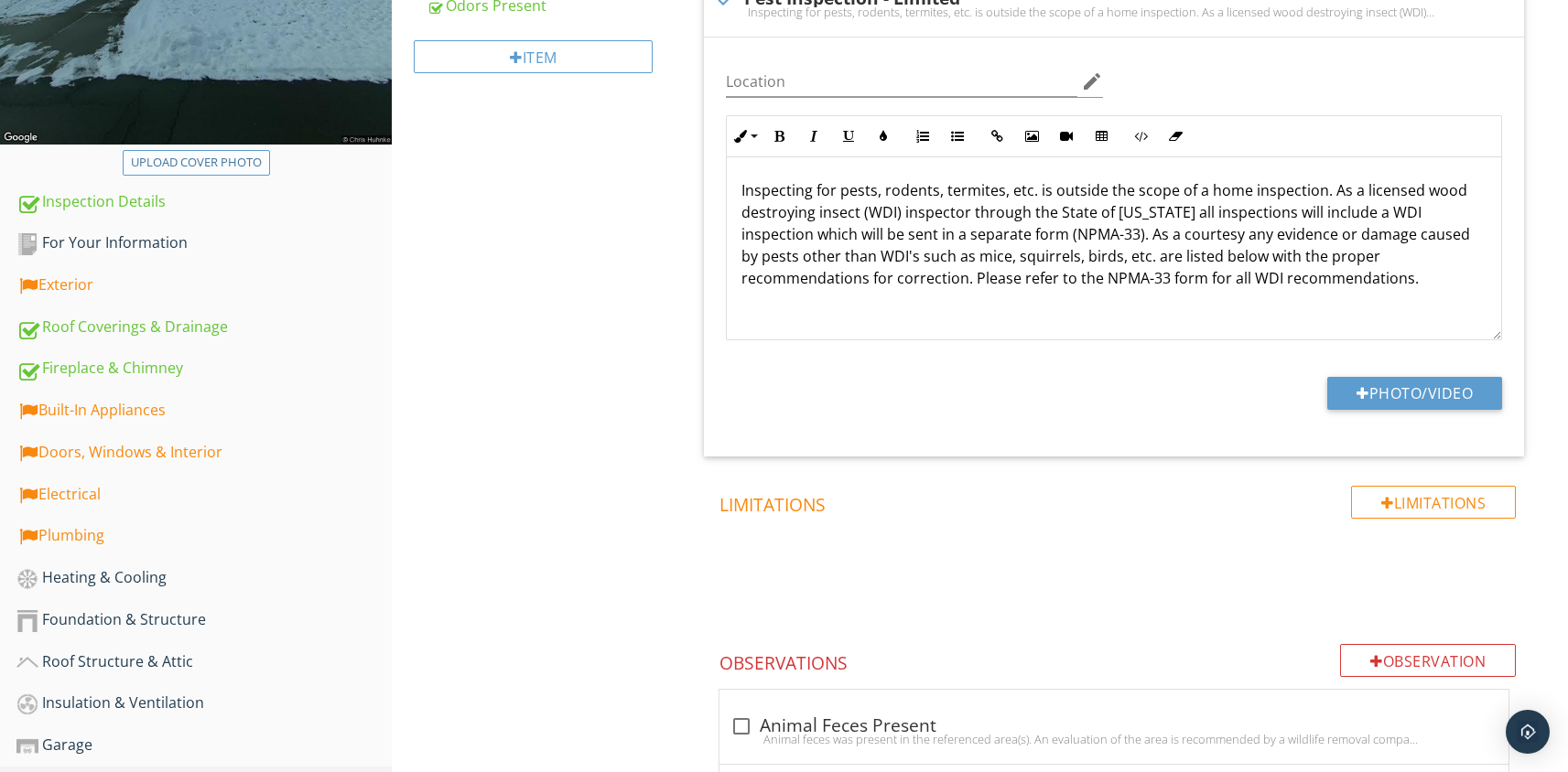
scroll to position [543, 0]
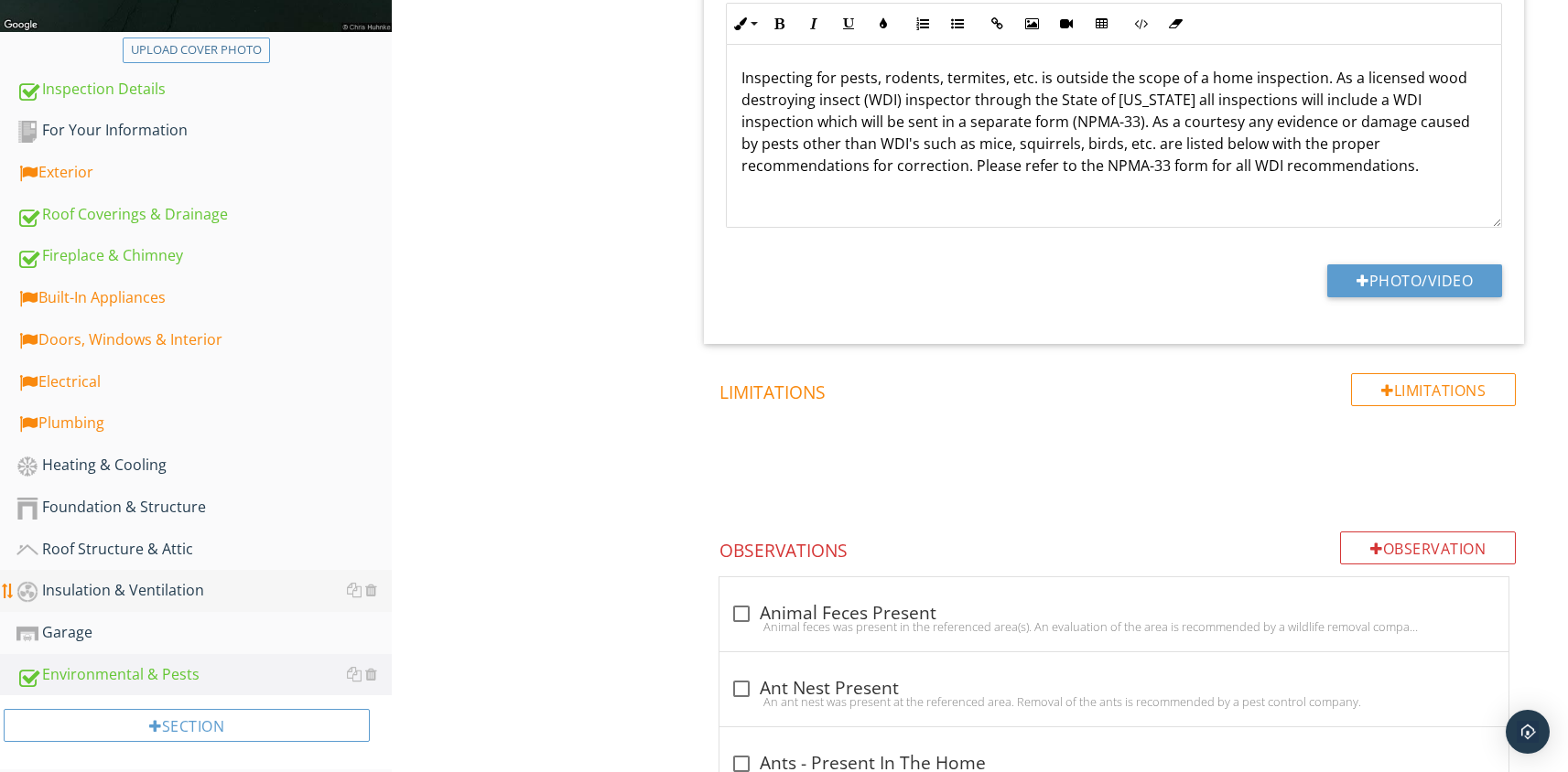
click at [119, 588] on div "Insulation & Ventilation" at bounding box center [204, 591] width 375 height 24
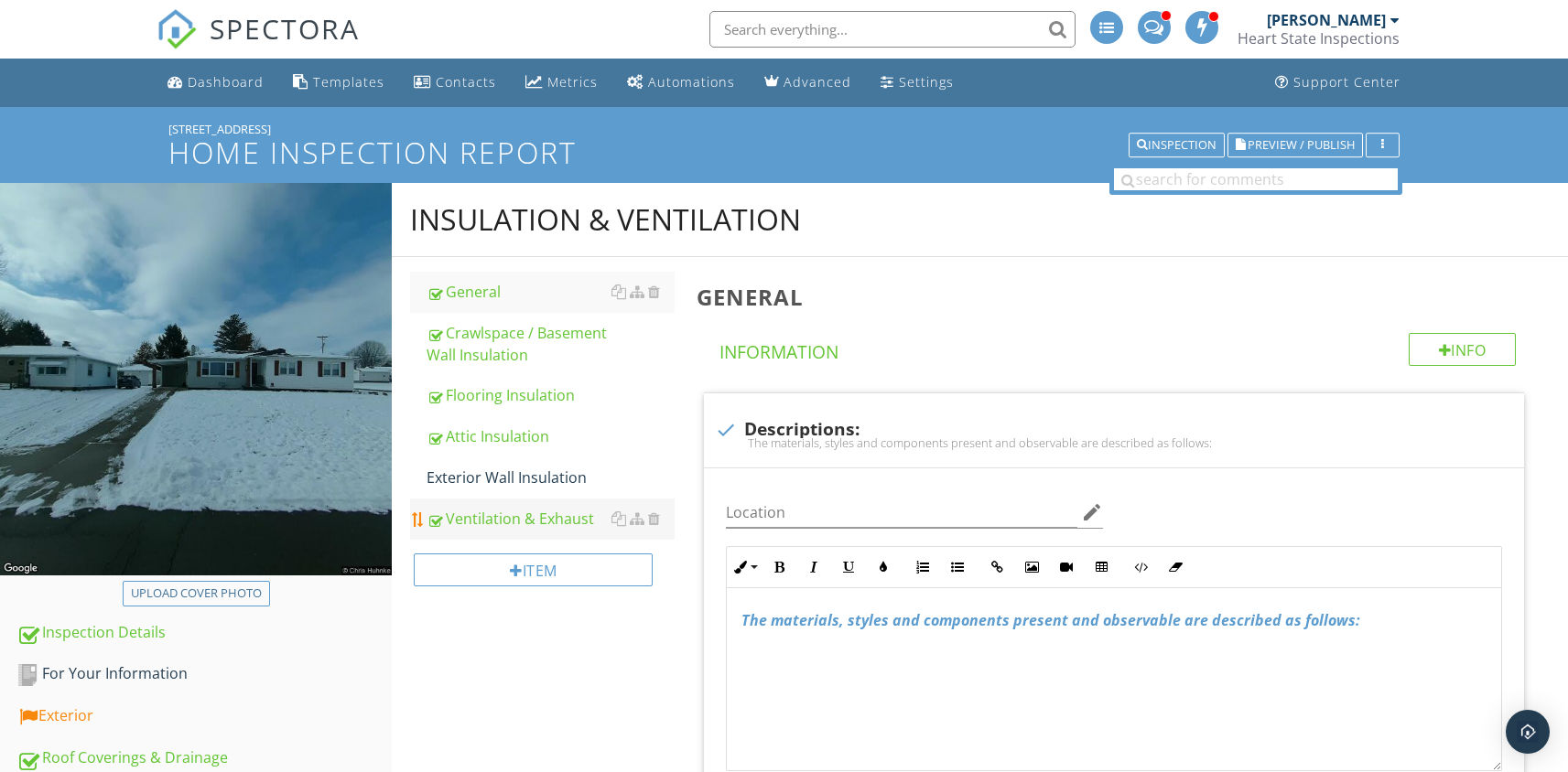
click at [454, 528] on div "Ventilation & Exhaust" at bounding box center [551, 519] width 248 height 22
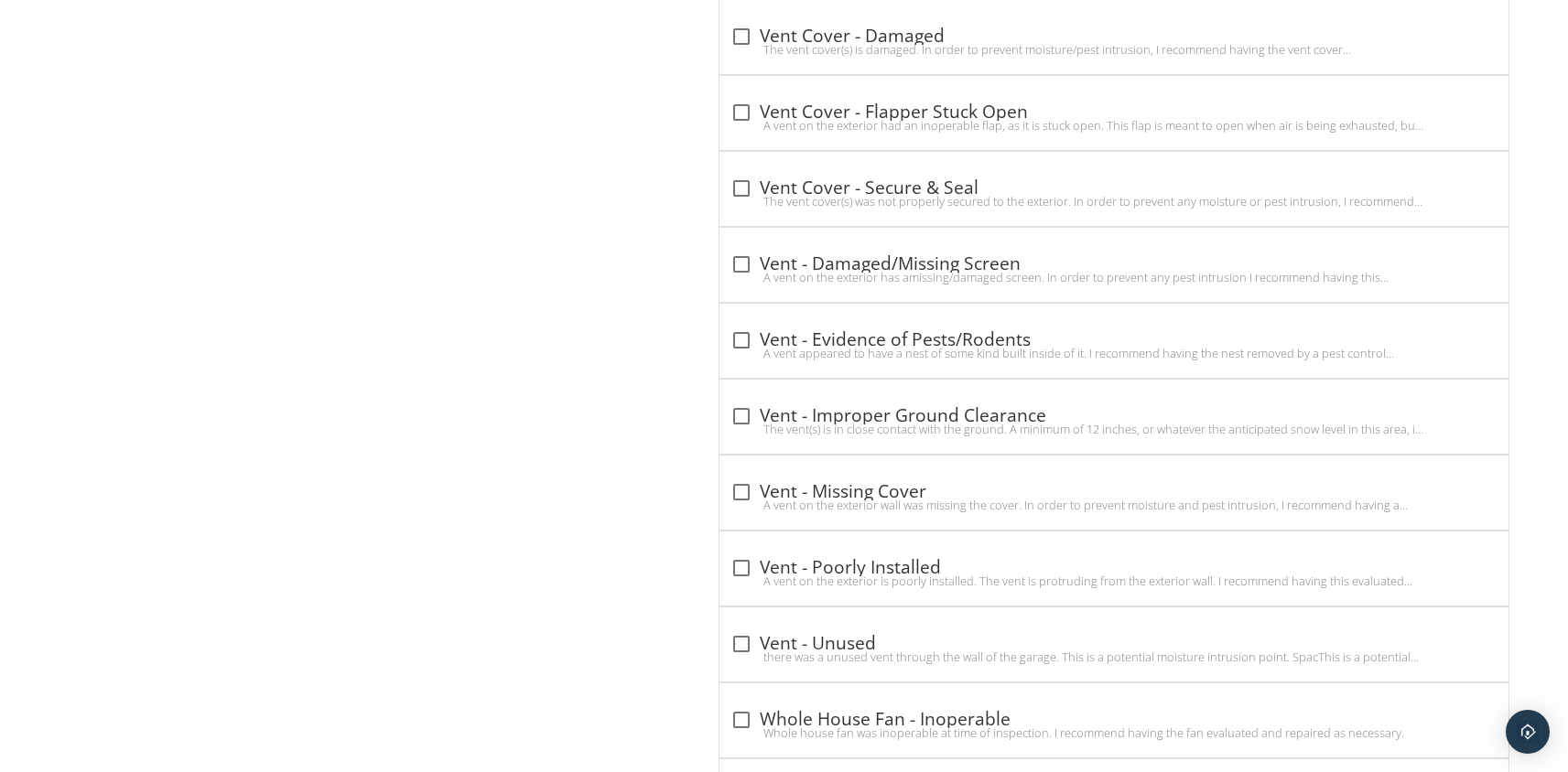
scroll to position [6412, 0]
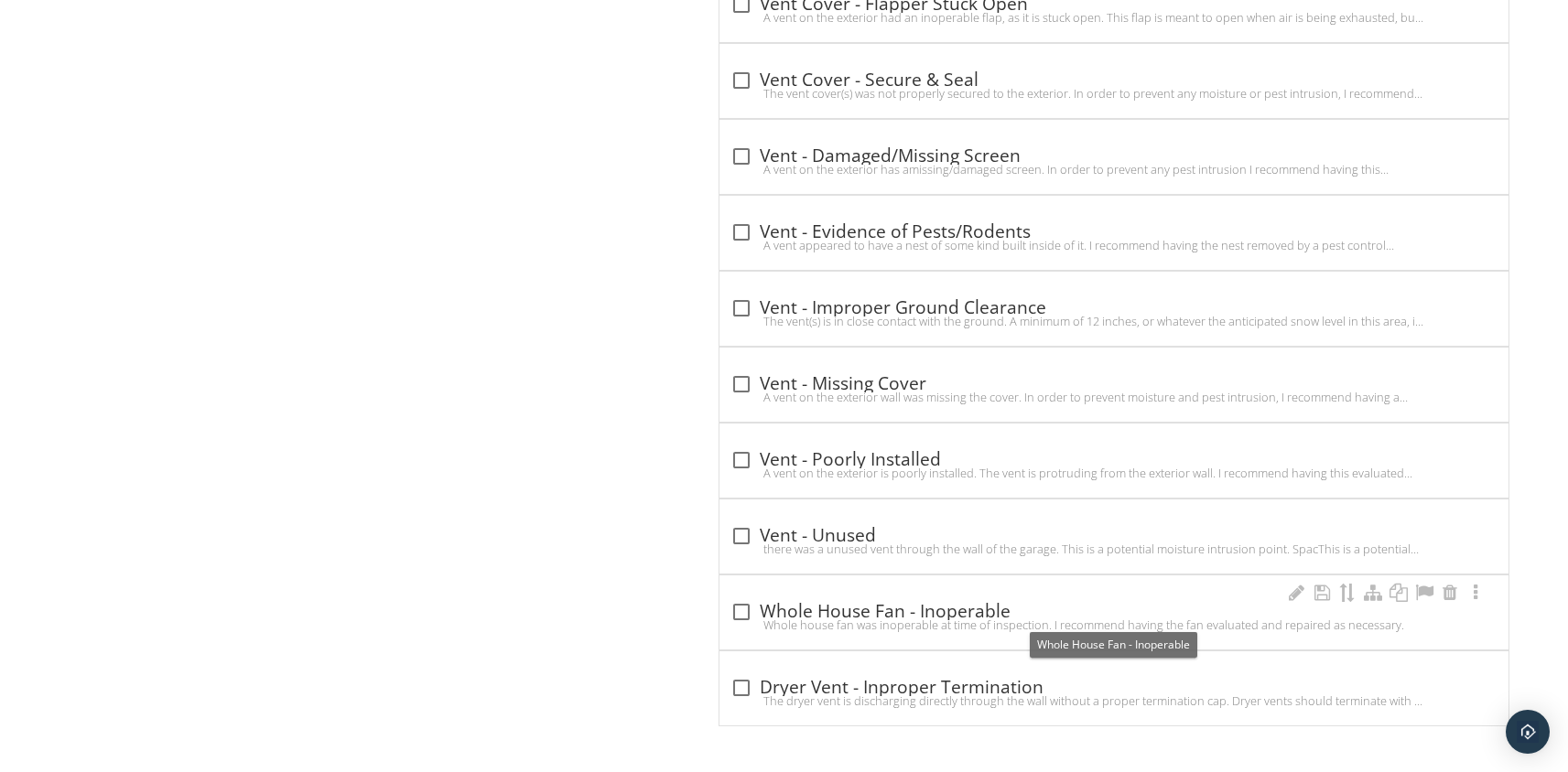
click at [739, 607] on div at bounding box center [742, 612] width 31 height 31
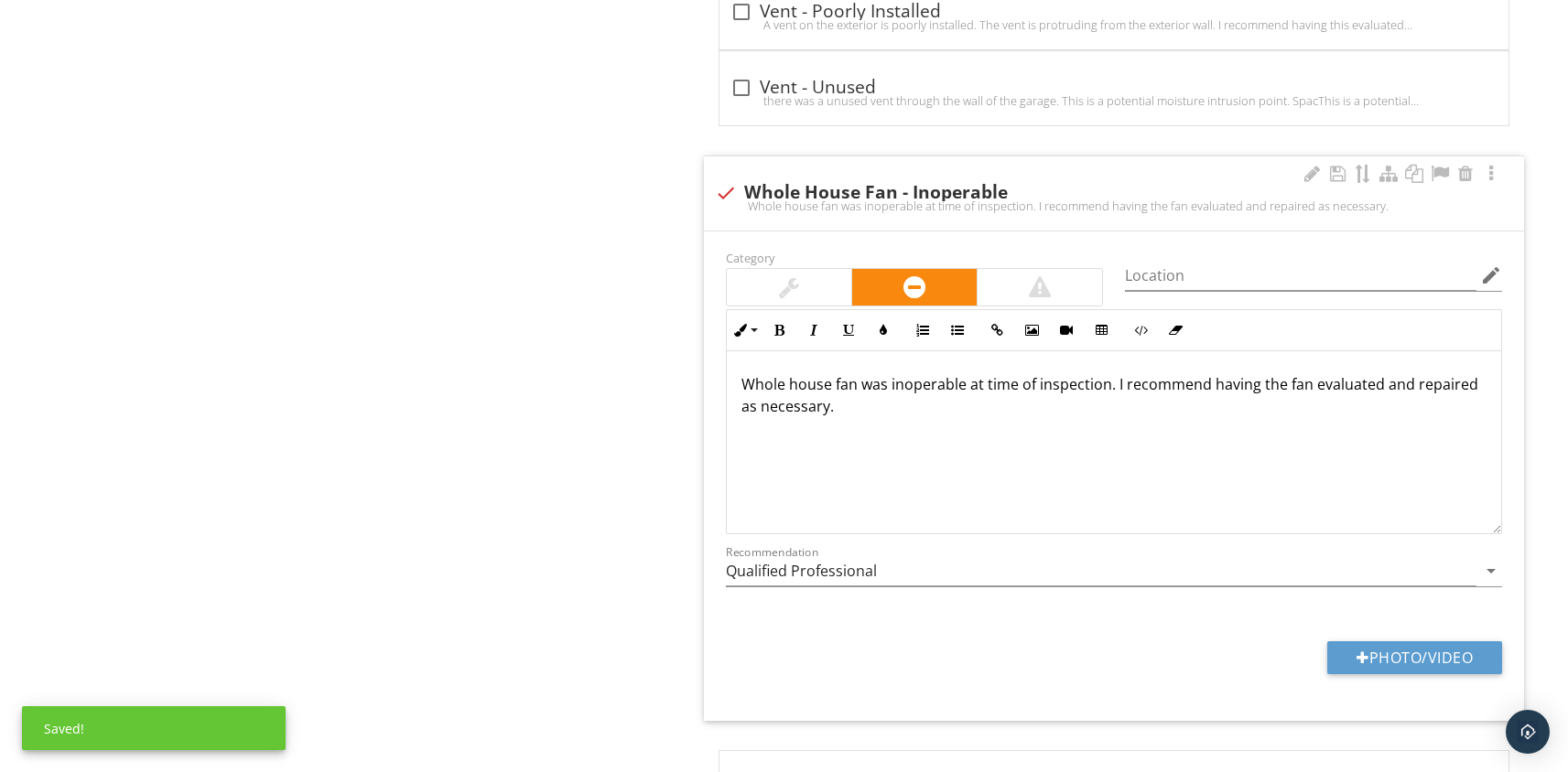
scroll to position [6866, 0]
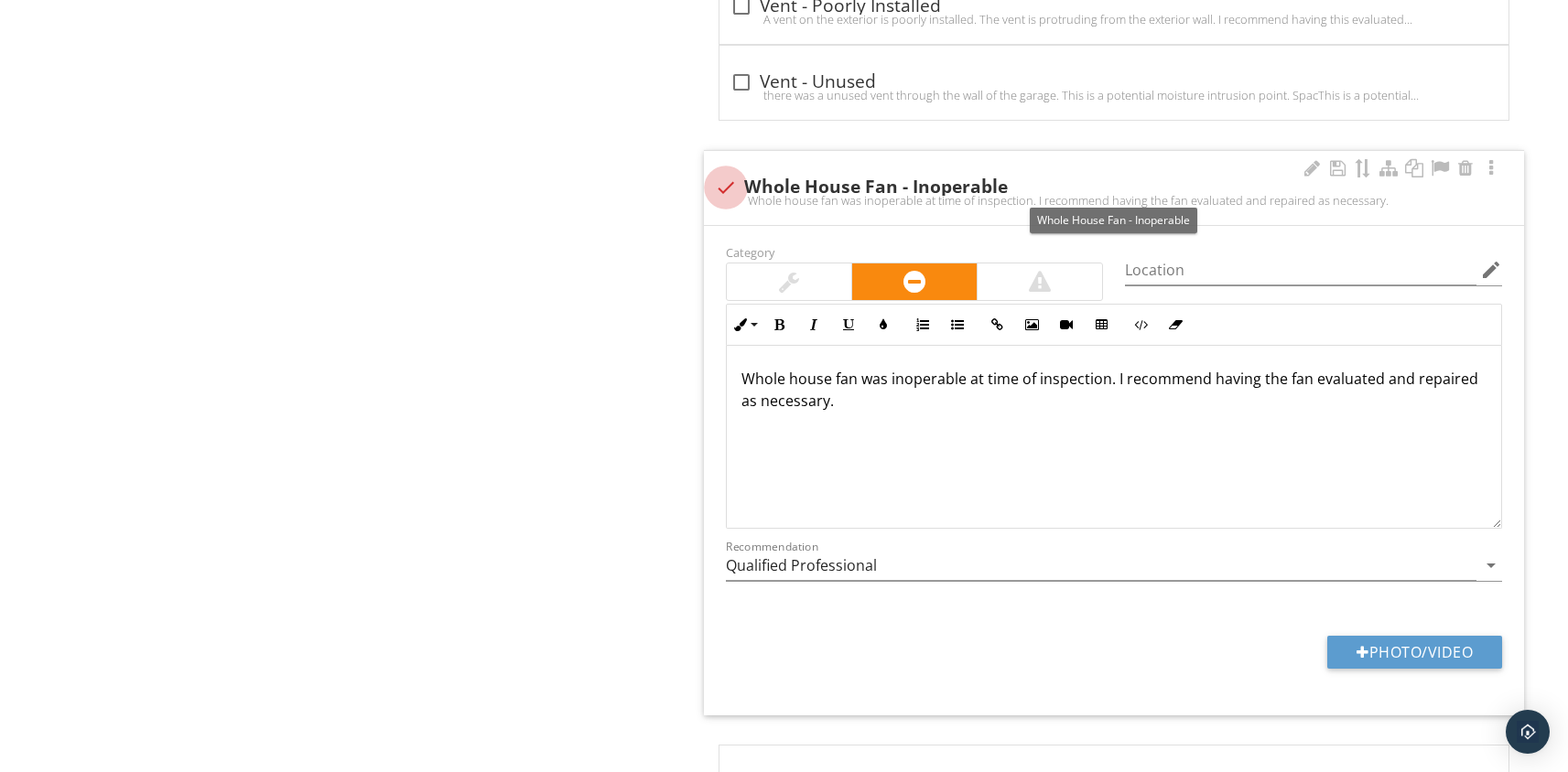
click at [733, 186] on div at bounding box center [726, 187] width 31 height 31
checkbox input "true"
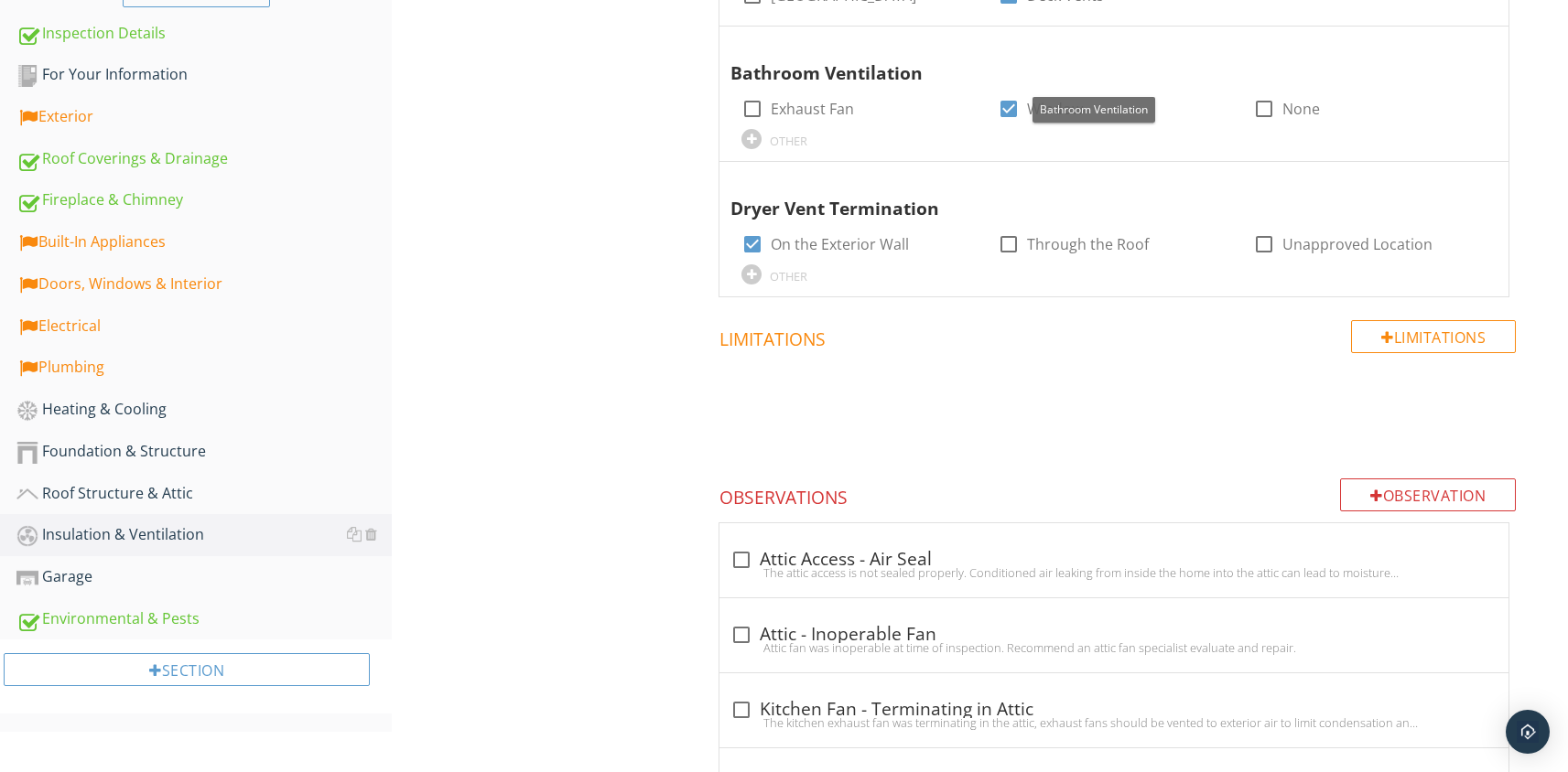
scroll to position [762, 0]
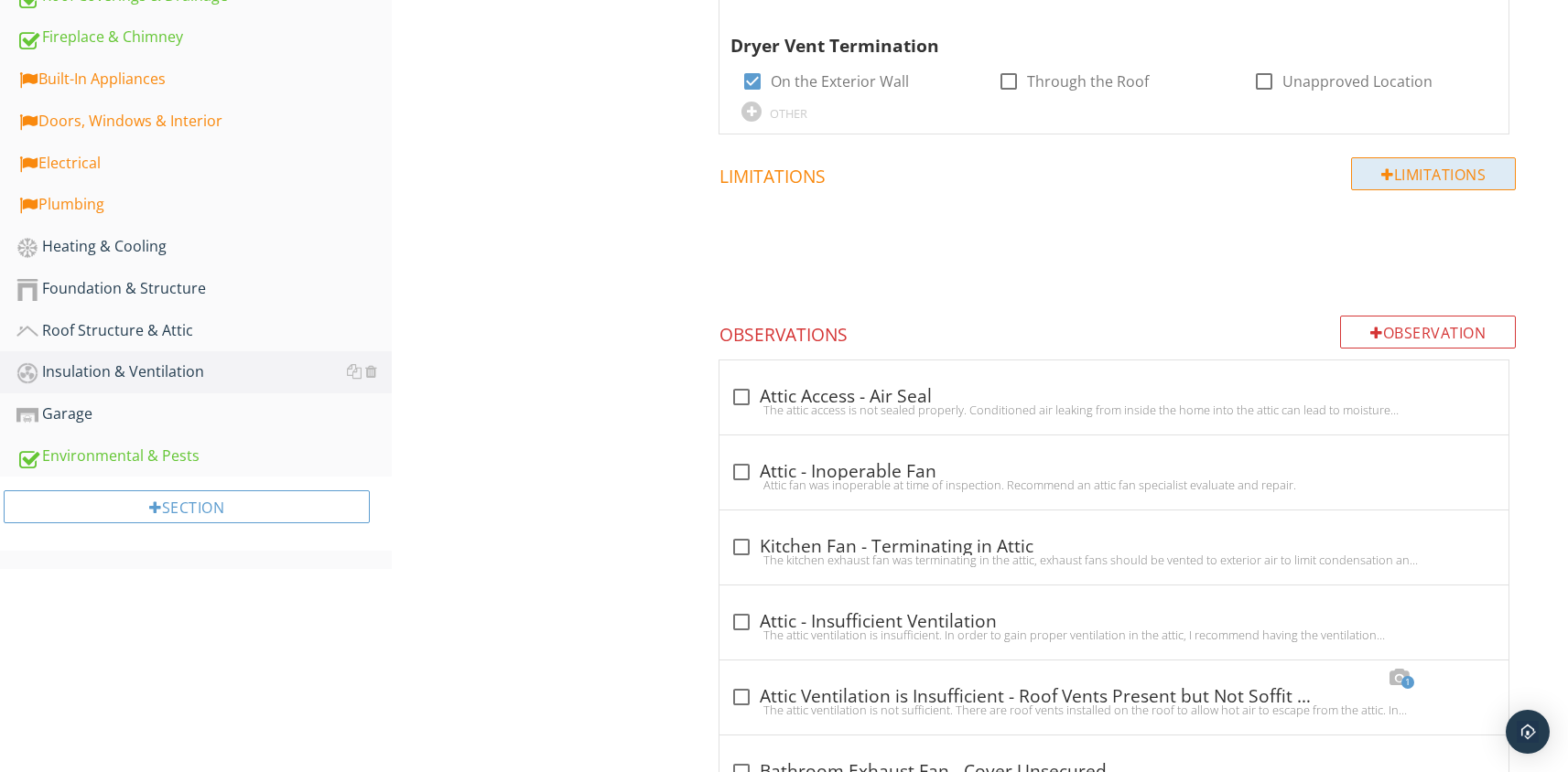
click at [1369, 173] on div "Limitations" at bounding box center [1433, 174] width 165 height 33
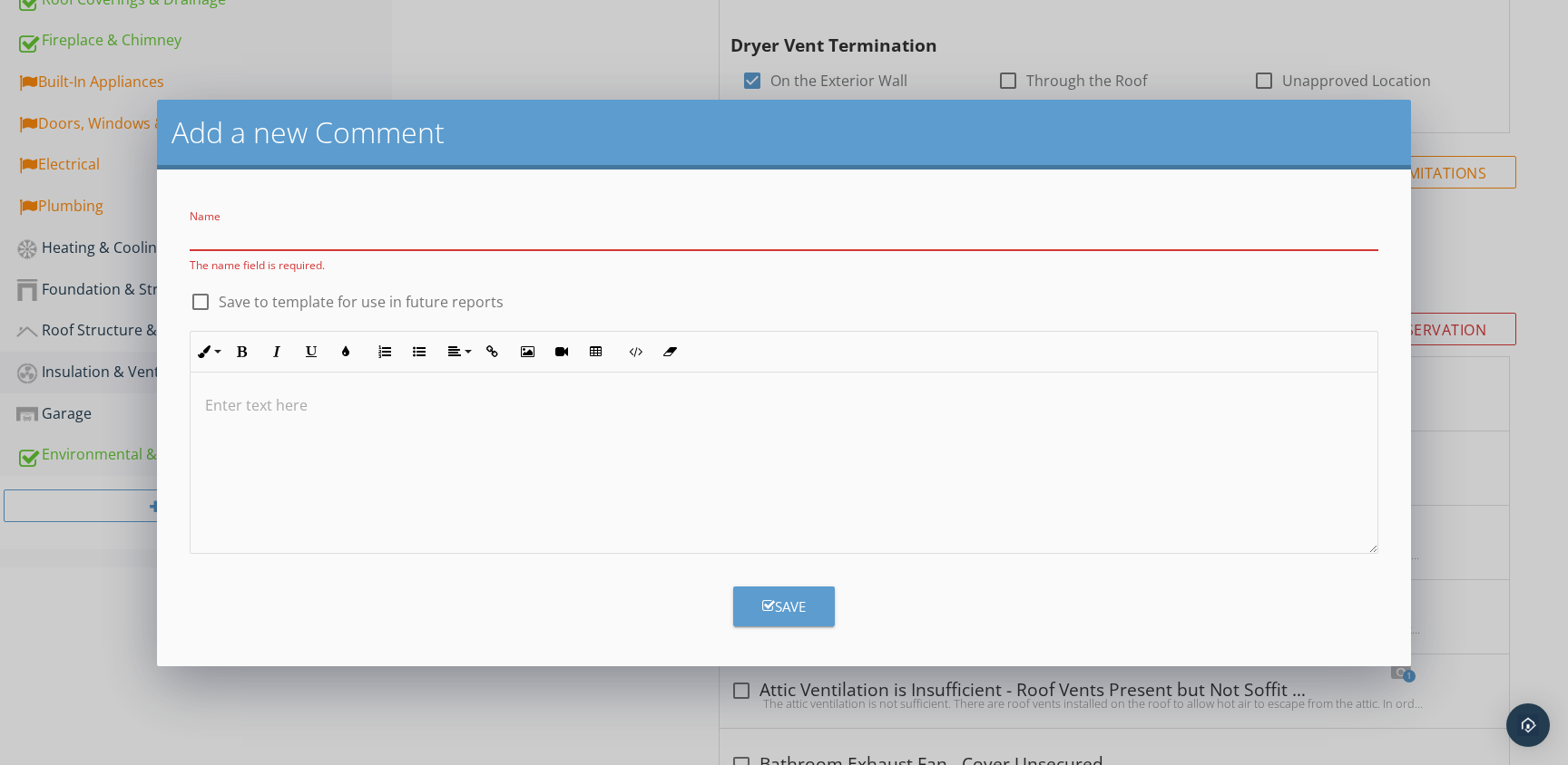
click at [328, 403] on p at bounding box center [784, 405] width 1158 height 22
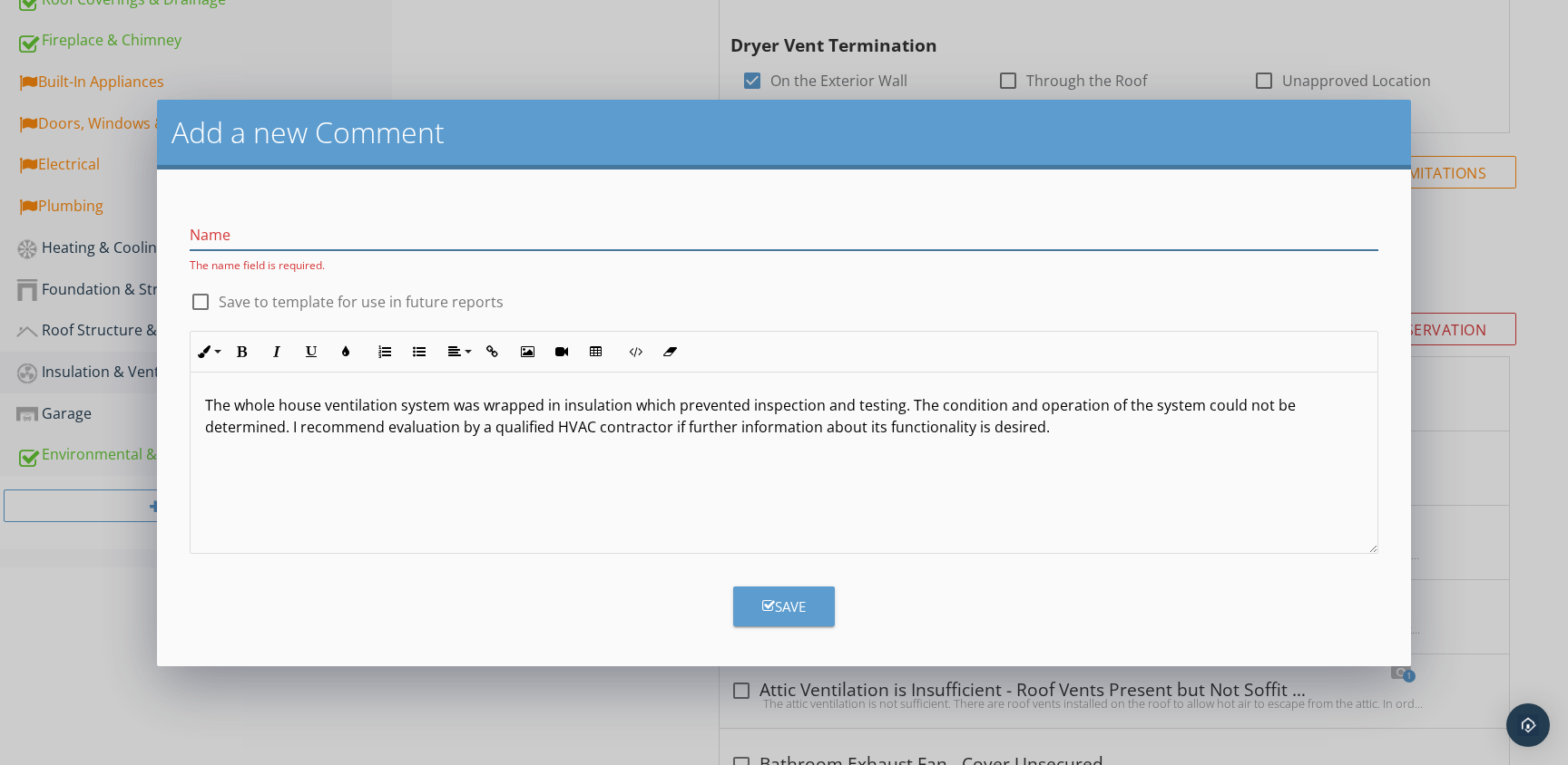
click at [239, 241] on input "Name" at bounding box center [784, 235] width 1188 height 30
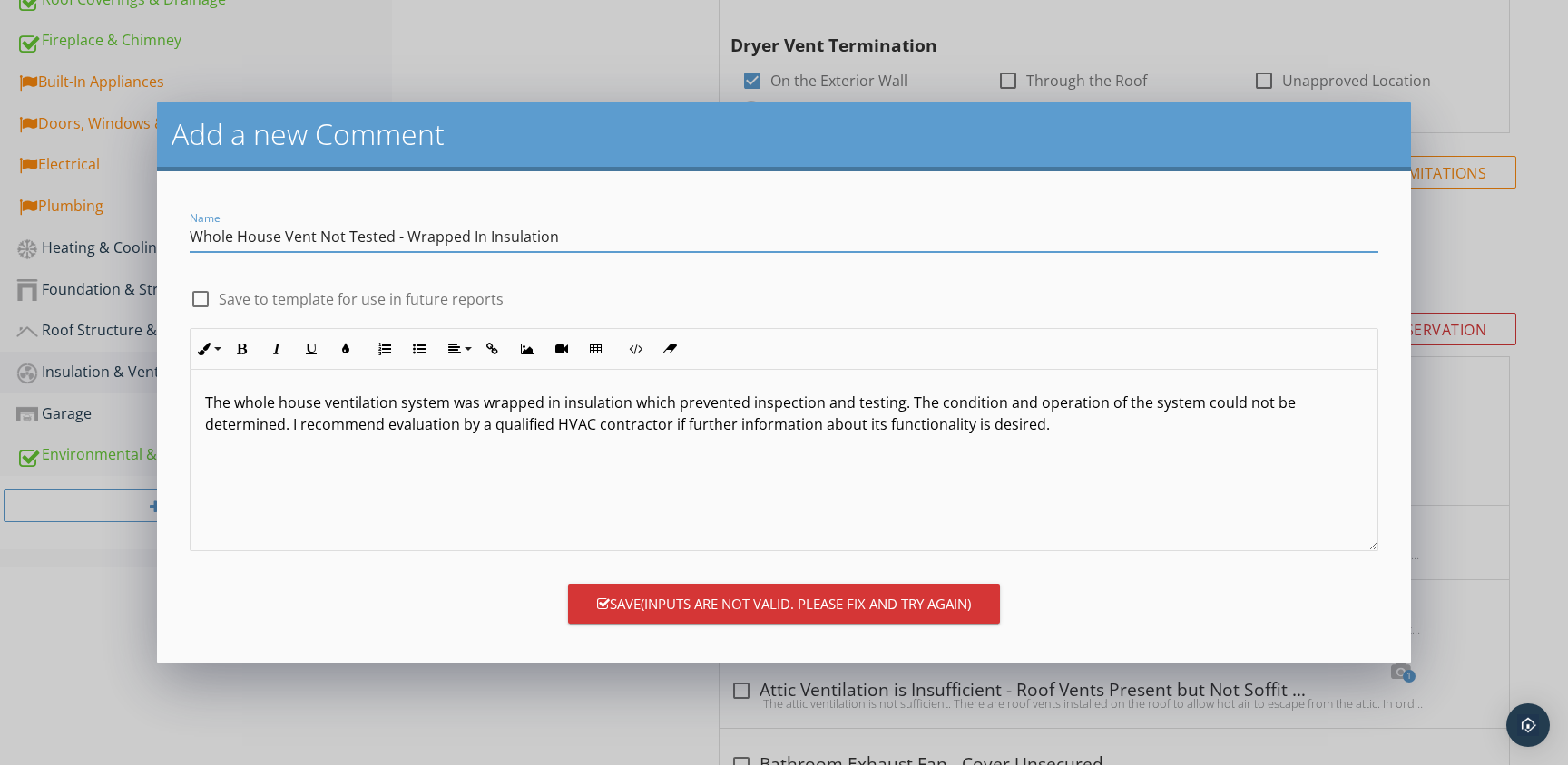
type input "Whole House Vent Not Tested - Wrapped In Insulation"
click at [203, 295] on div at bounding box center [200, 300] width 31 height 31
checkbox input "true"
click at [314, 235] on input "Whole House Vent Not Tested - Wrapped In Insulation" at bounding box center [784, 237] width 1188 height 30
type input "Whole House Fan Not Tested - Wrapped In Insulation"
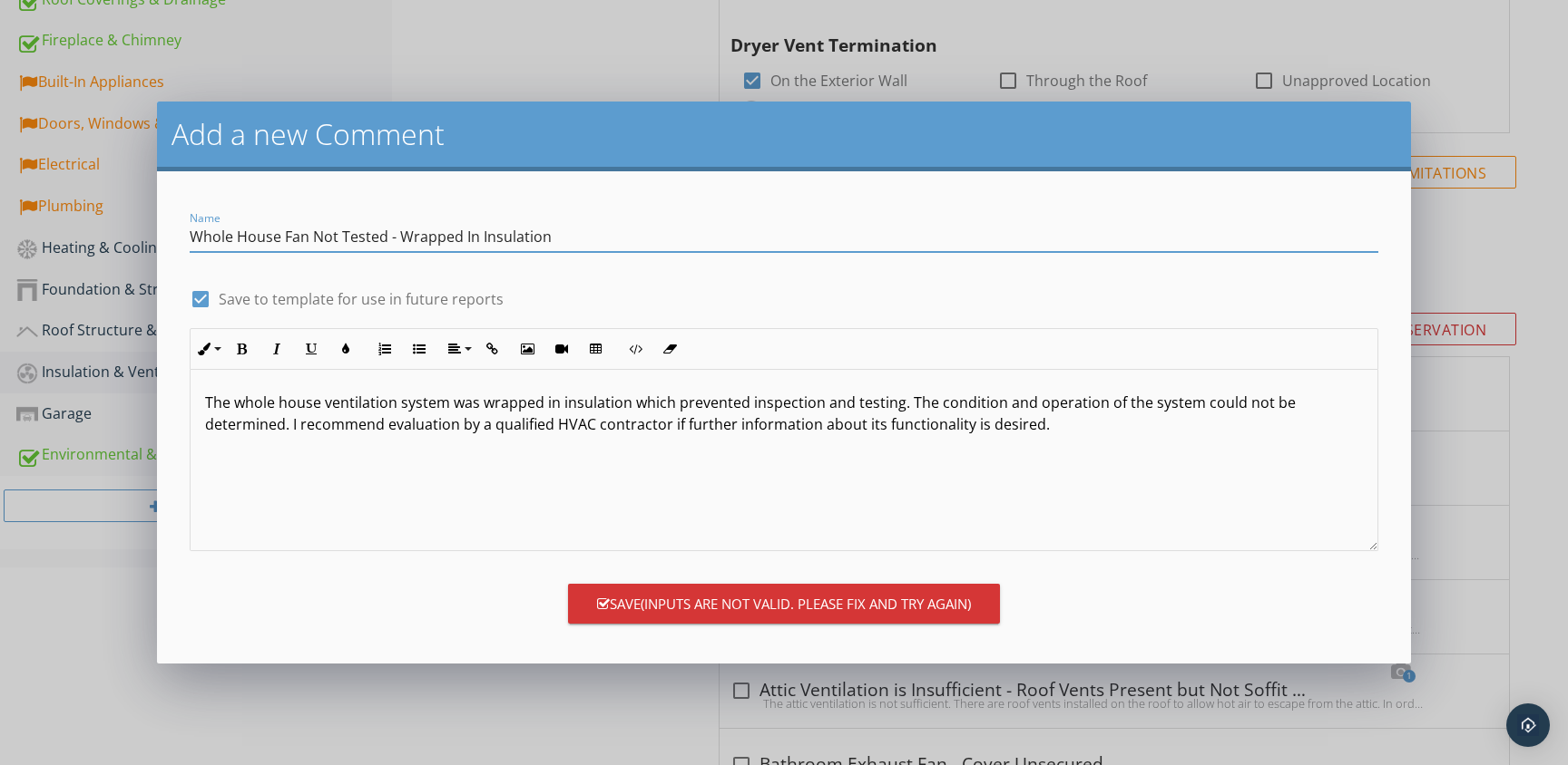
click at [734, 598] on span "(Inputs are not valid. Please fix and try again)" at bounding box center [805, 604] width 330 height 21
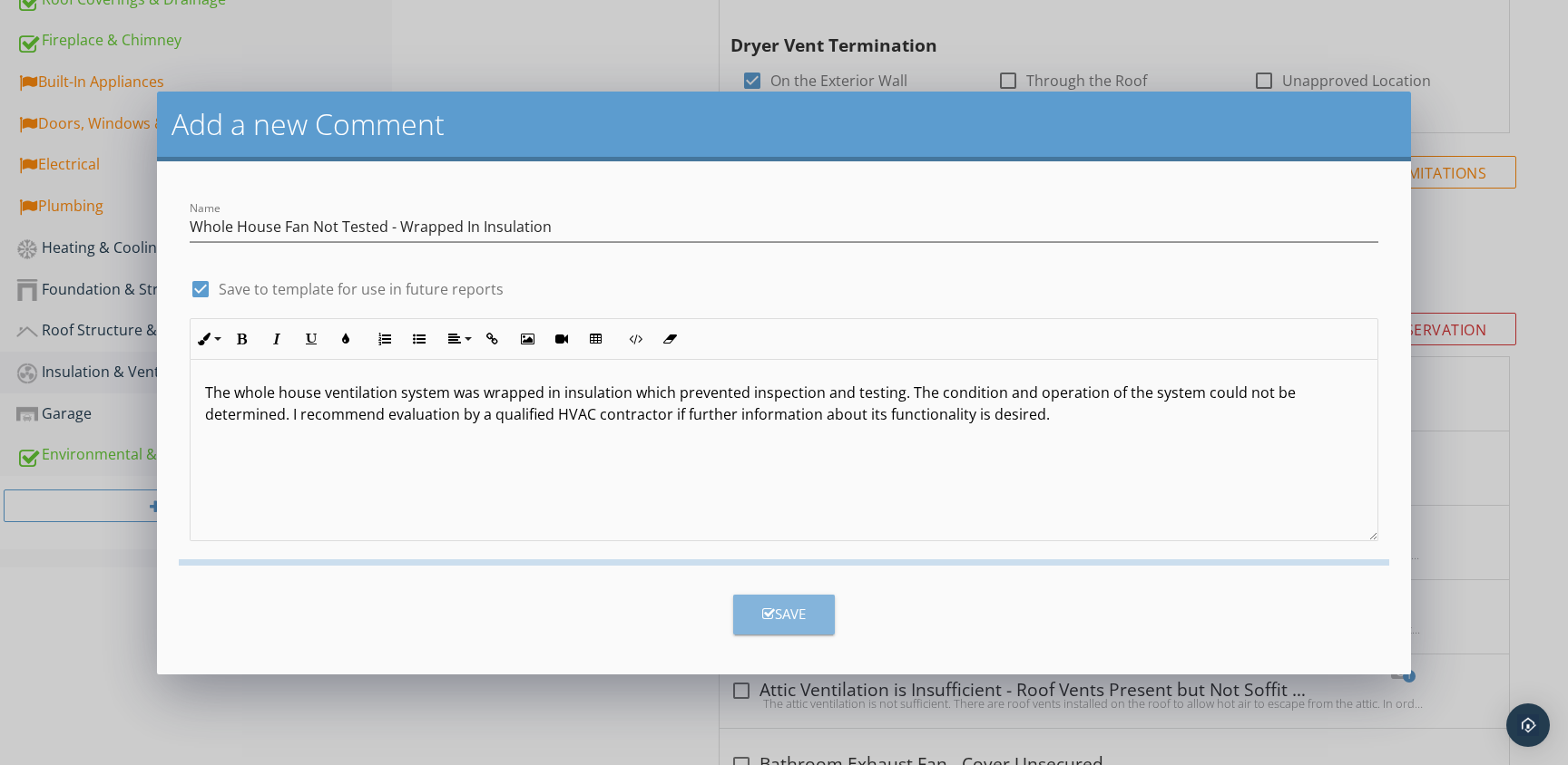
checkbox input "false"
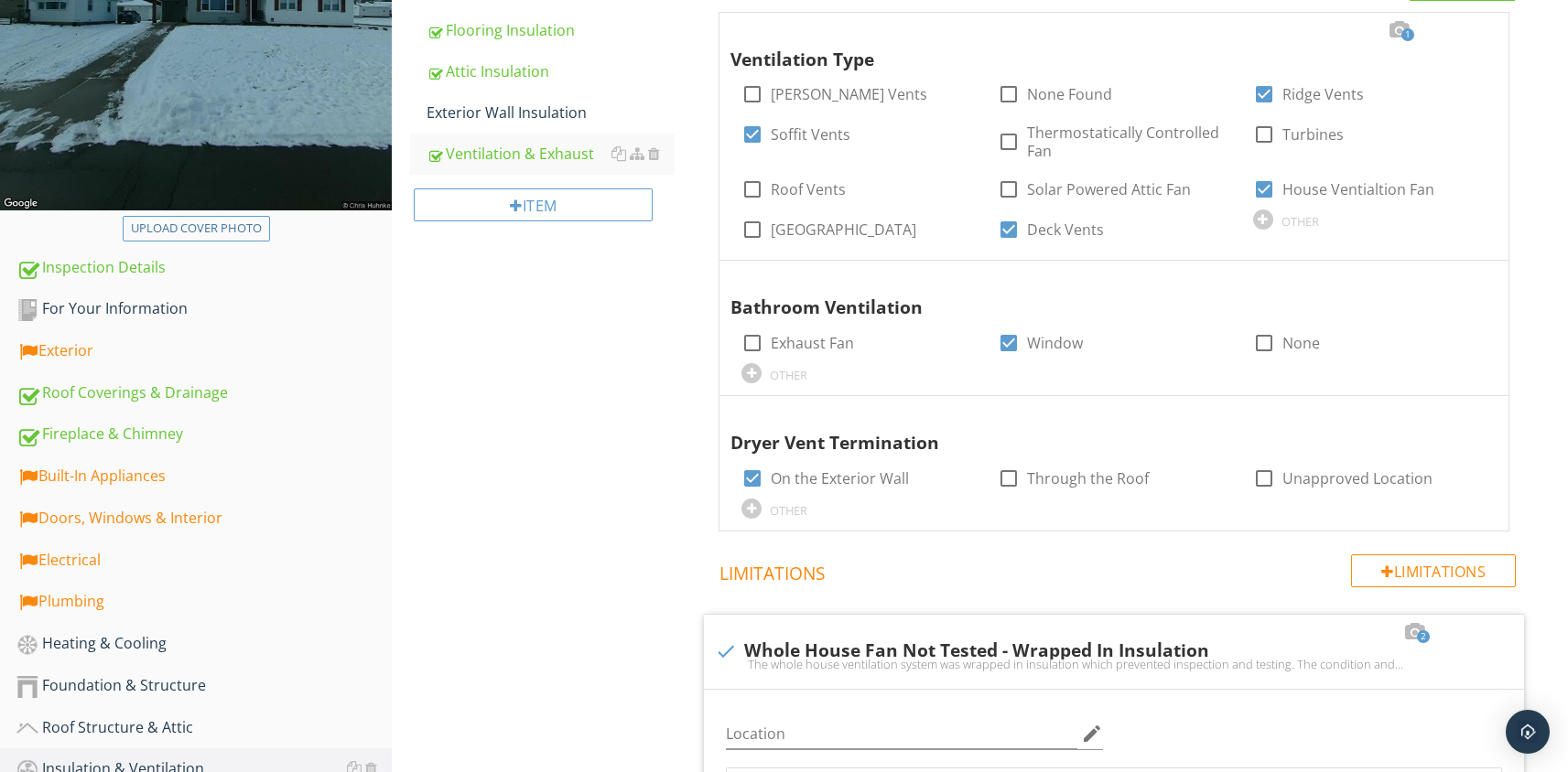
scroll to position [298, 0]
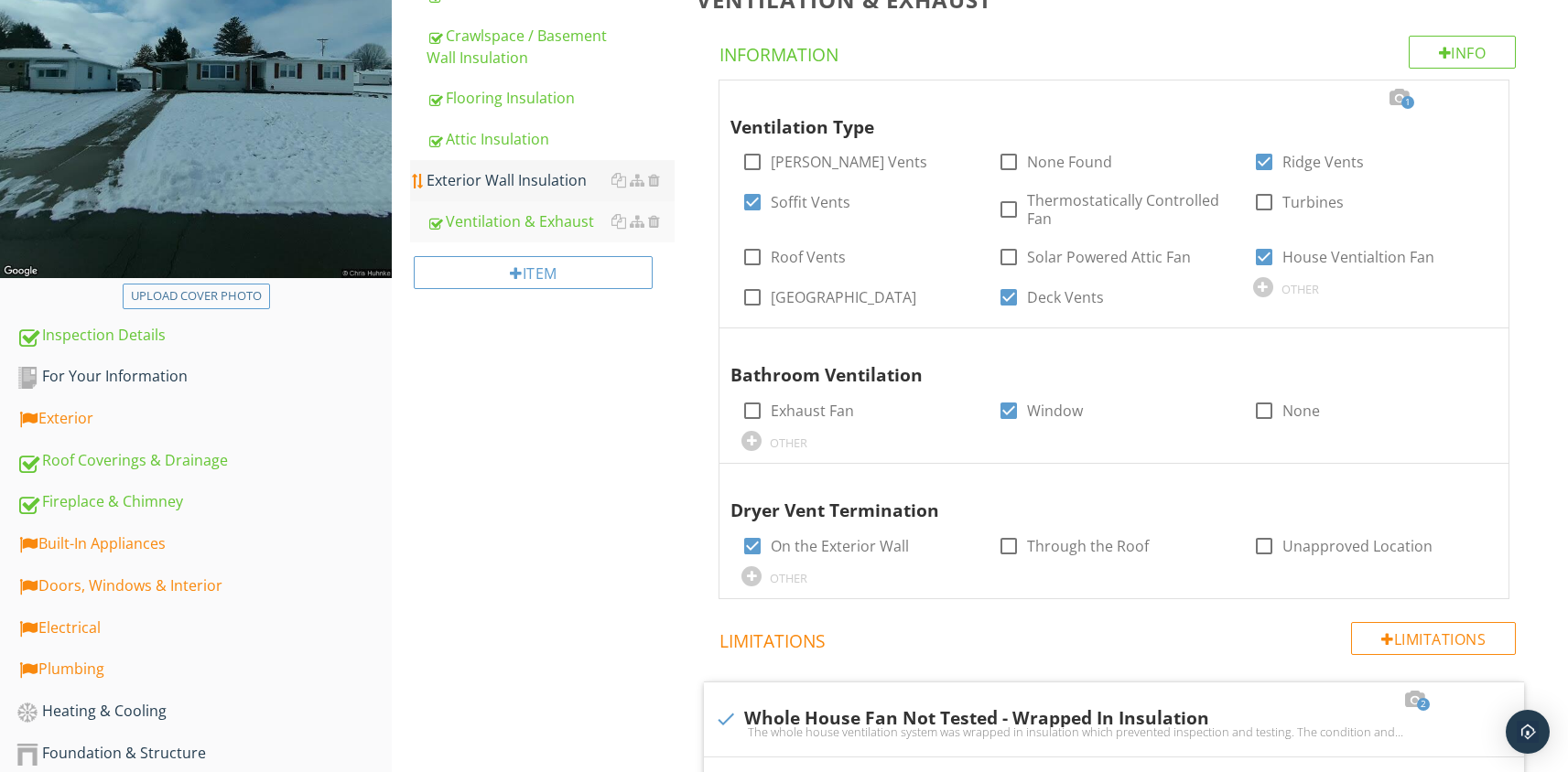
click at [531, 178] on div "Exterior Wall Insulation" at bounding box center [551, 180] width 248 height 22
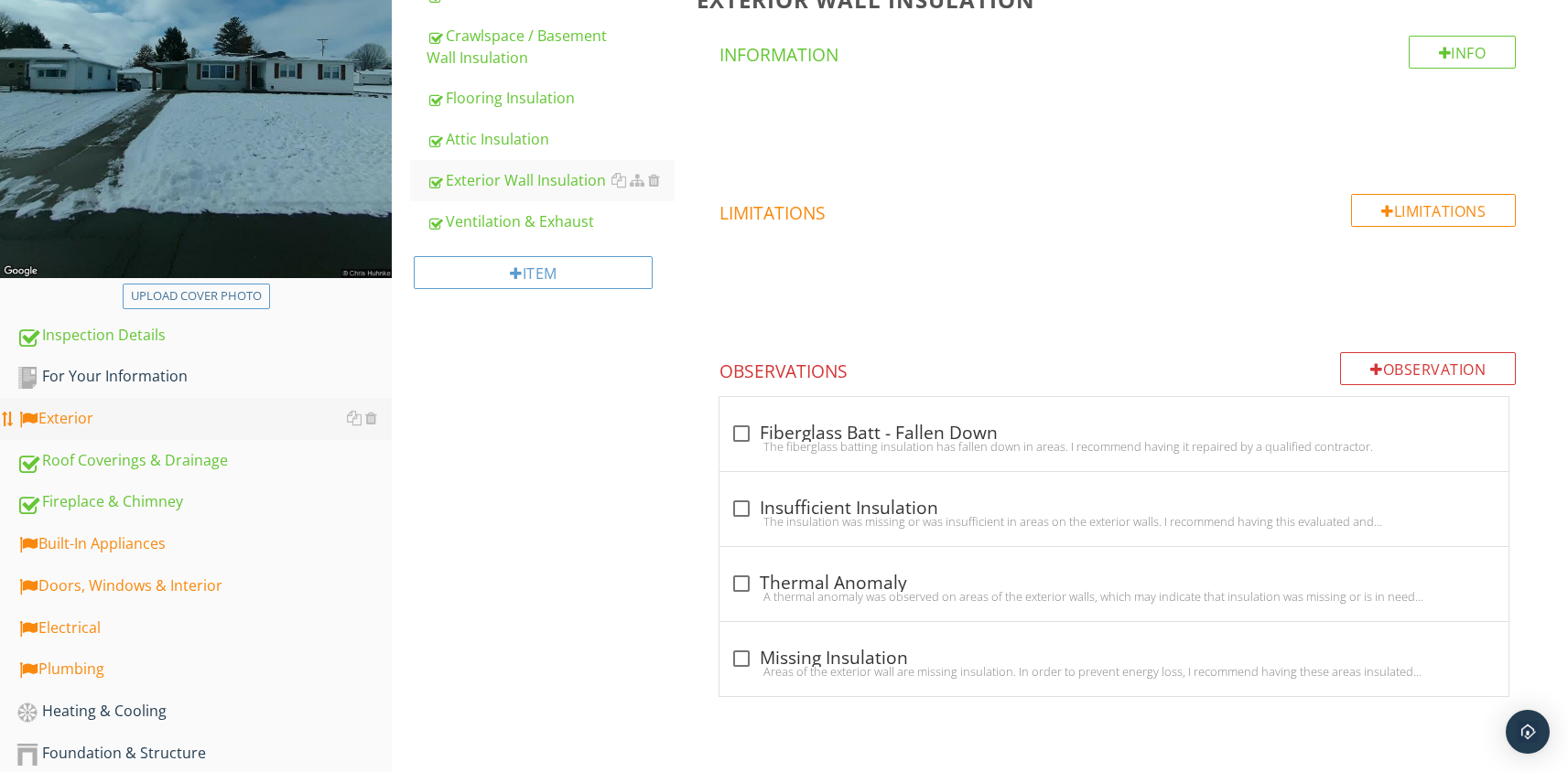
click at [85, 425] on div "Exterior" at bounding box center [204, 419] width 375 height 24
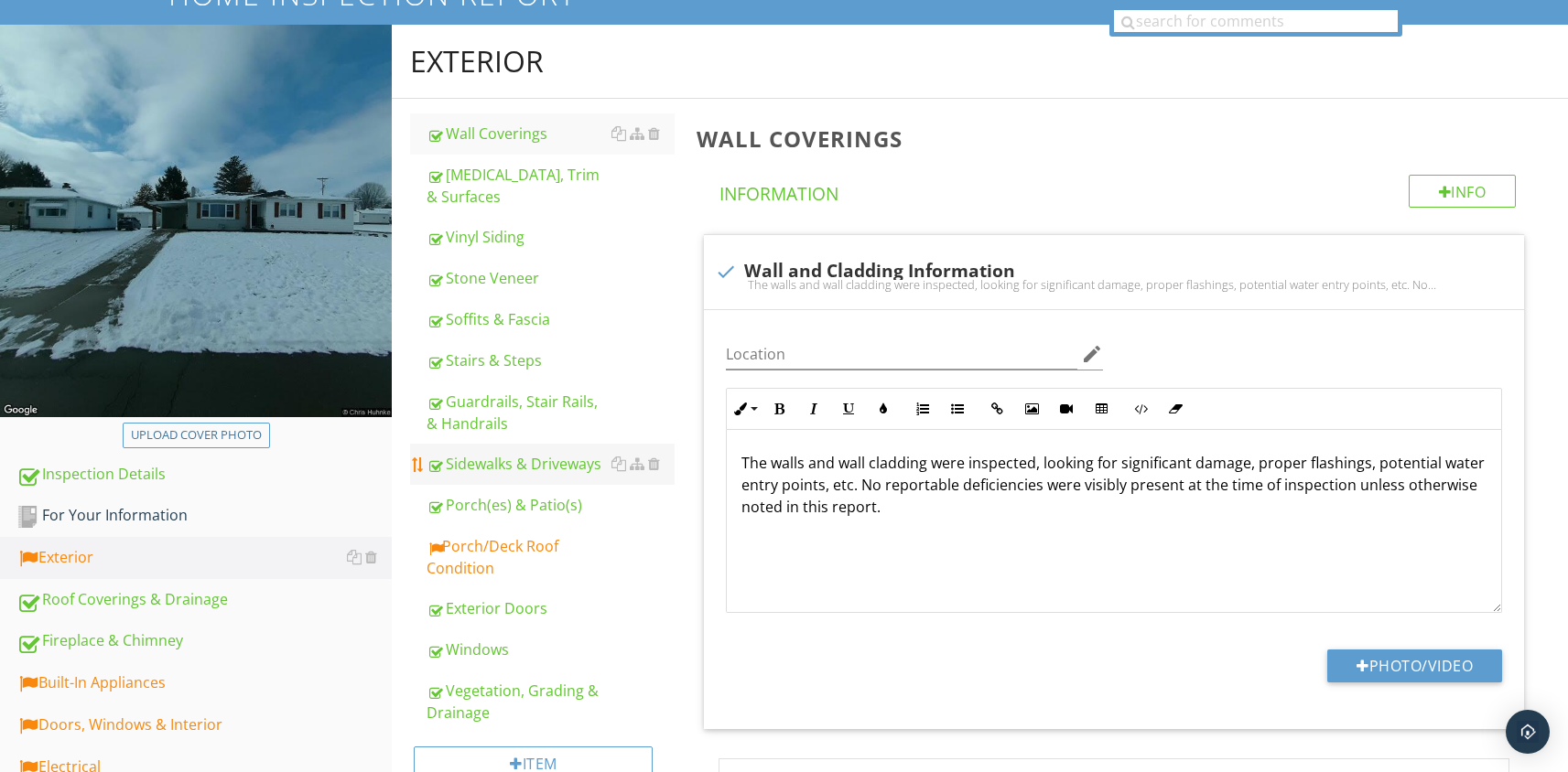
scroll to position [137, 0]
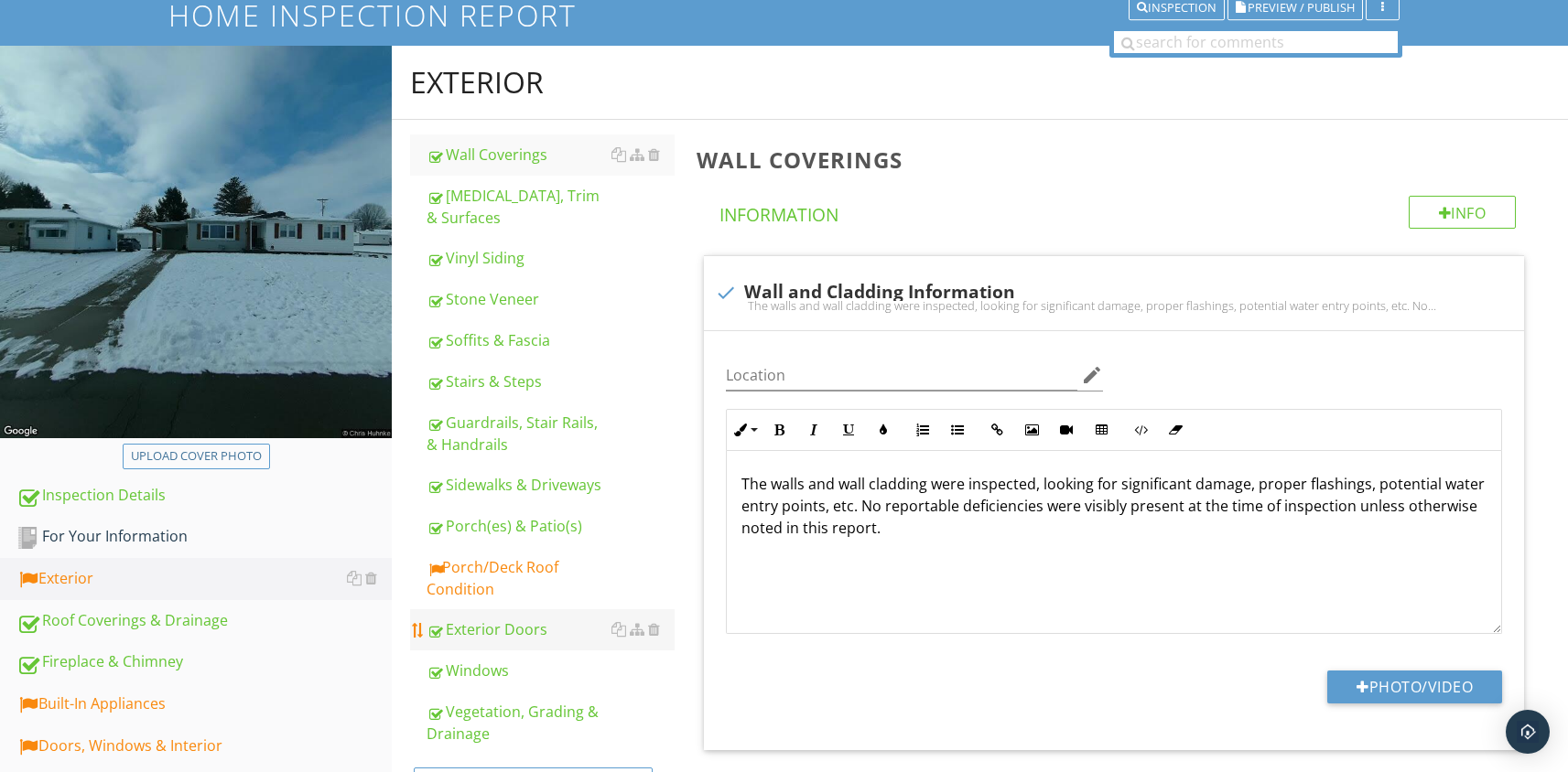
click at [479, 625] on div "Exterior Doors" at bounding box center [551, 630] width 248 height 22
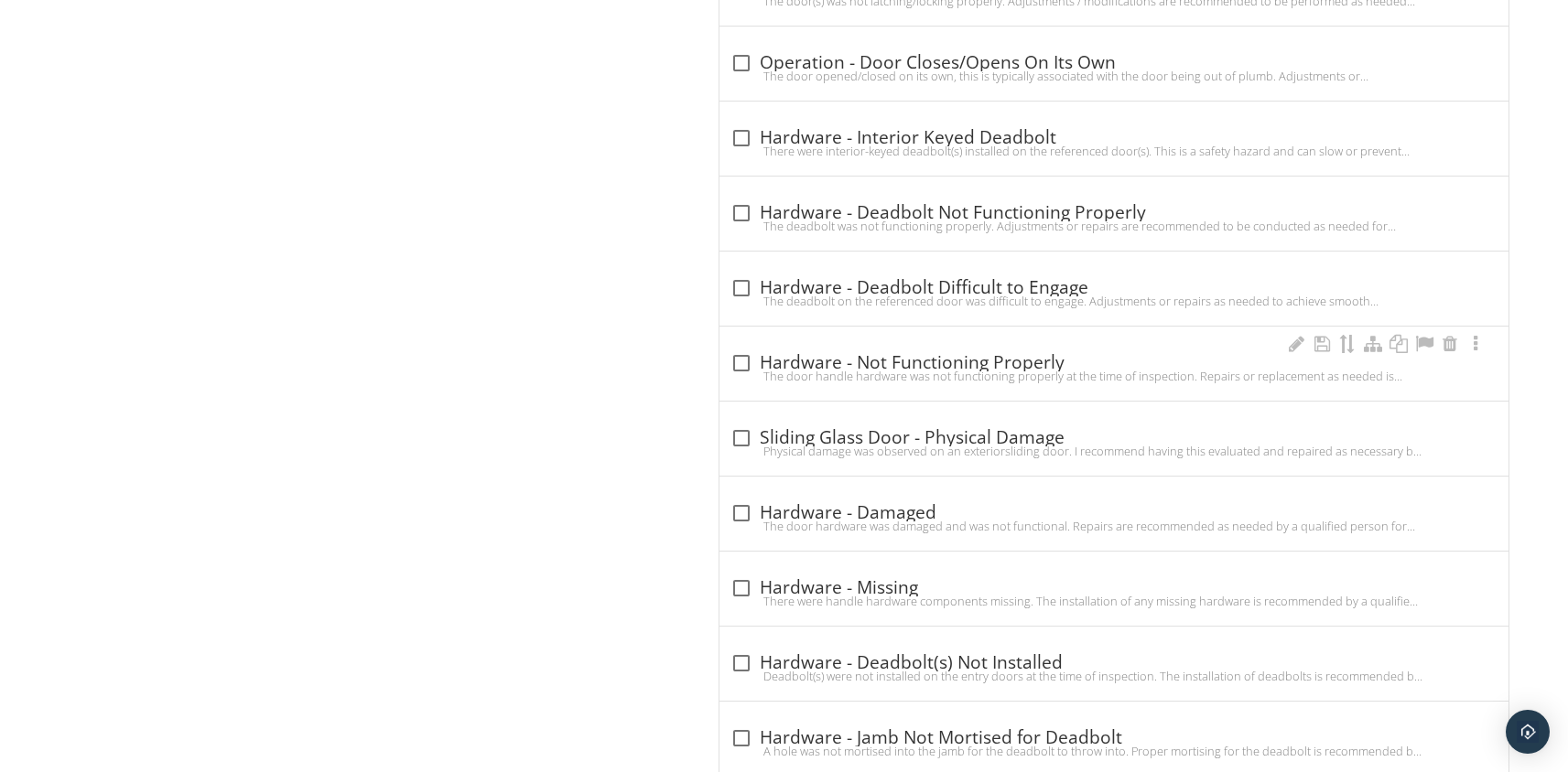
scroll to position [3528, 0]
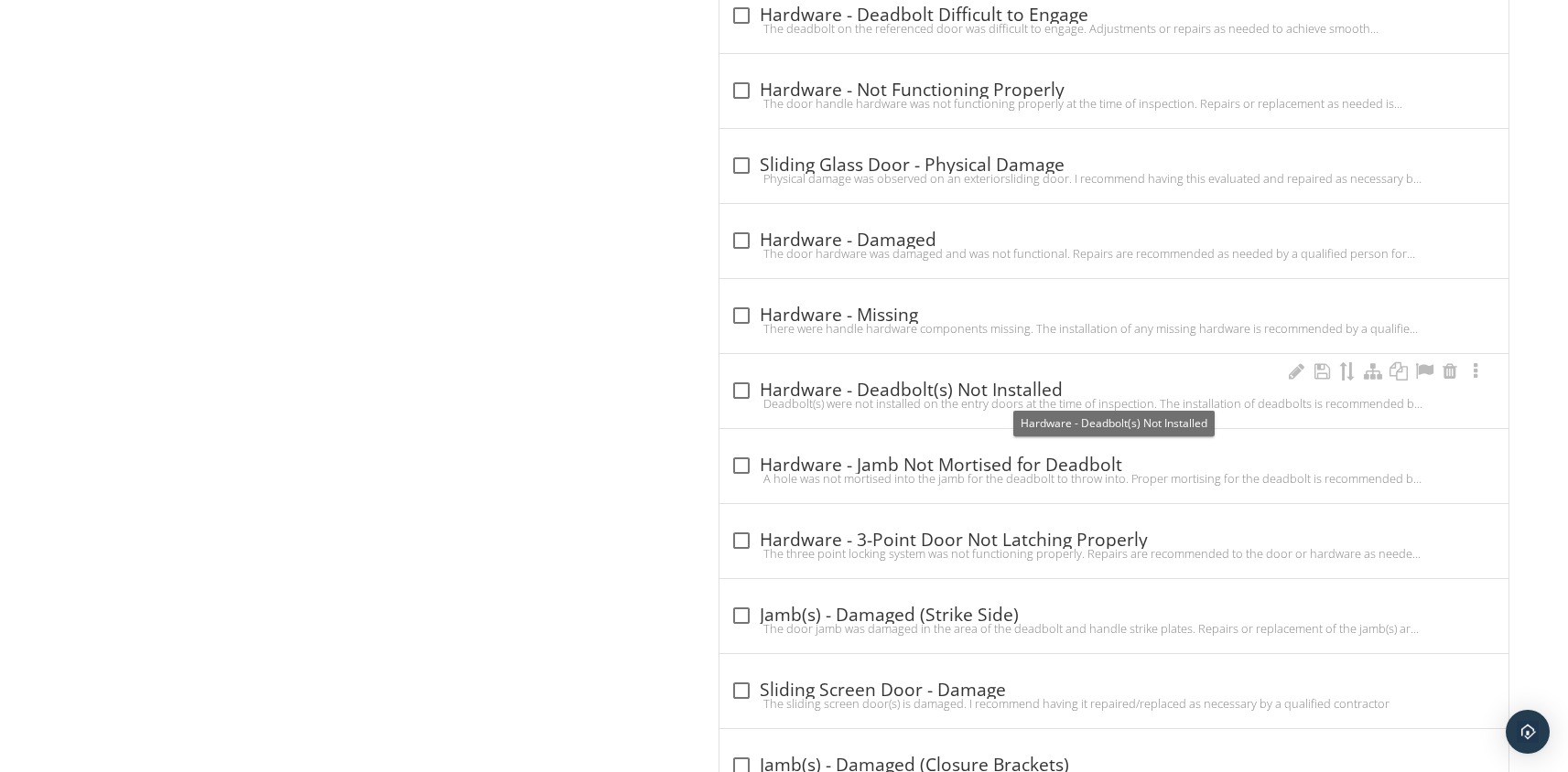
click at [734, 388] on div at bounding box center [742, 391] width 31 height 31
checkbox input "true"
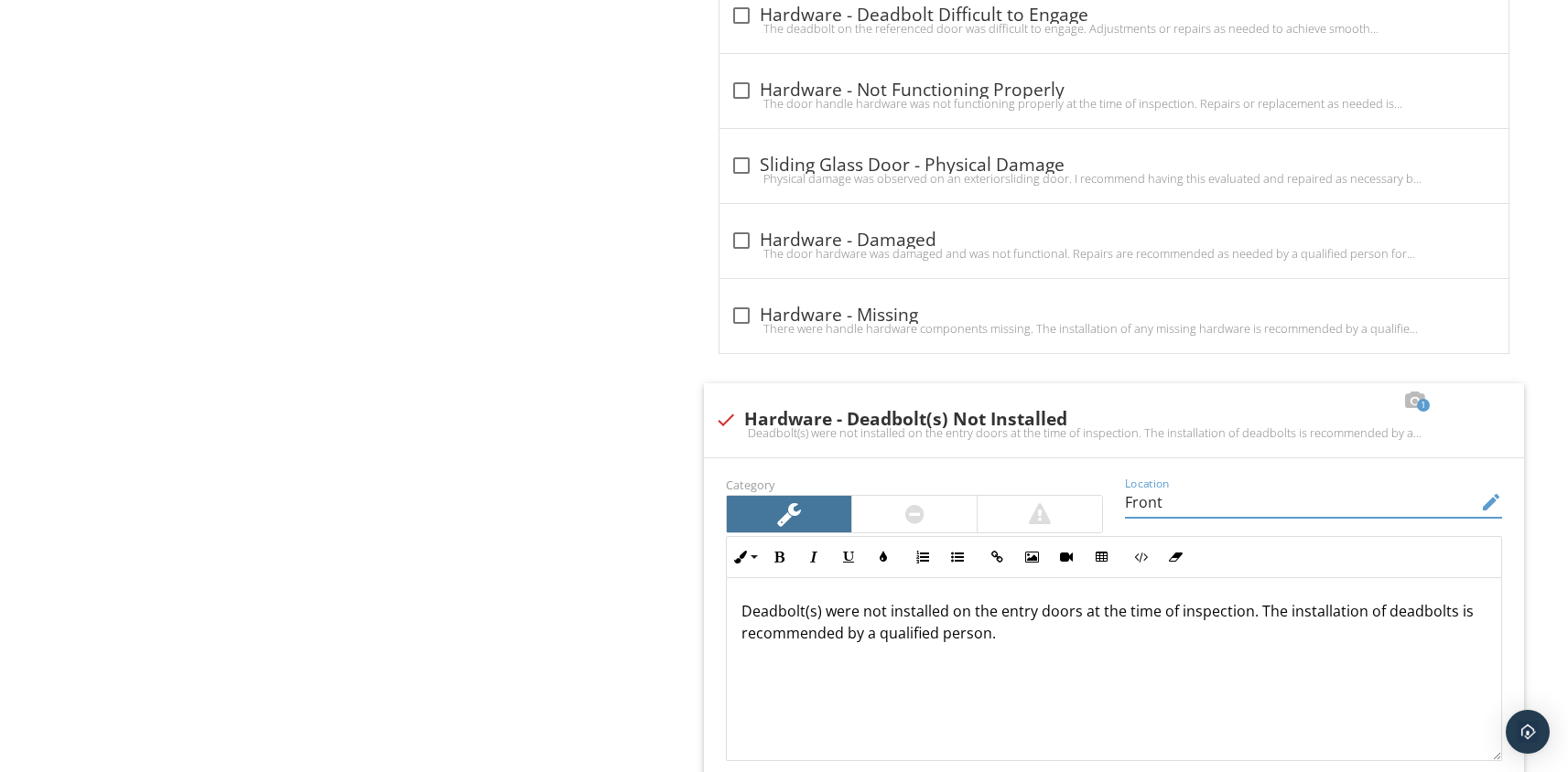
type input "Front"
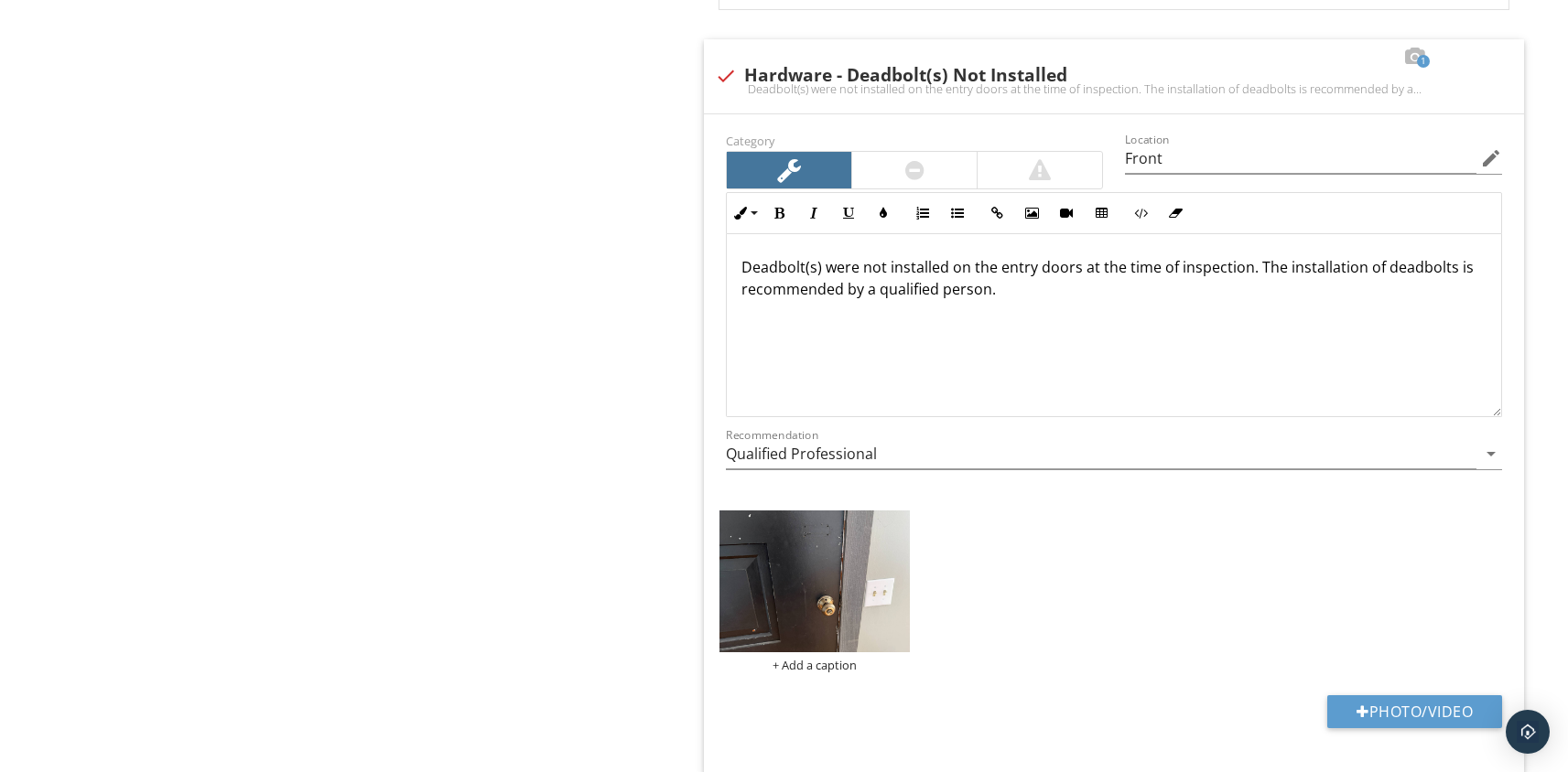
scroll to position [4060, 0]
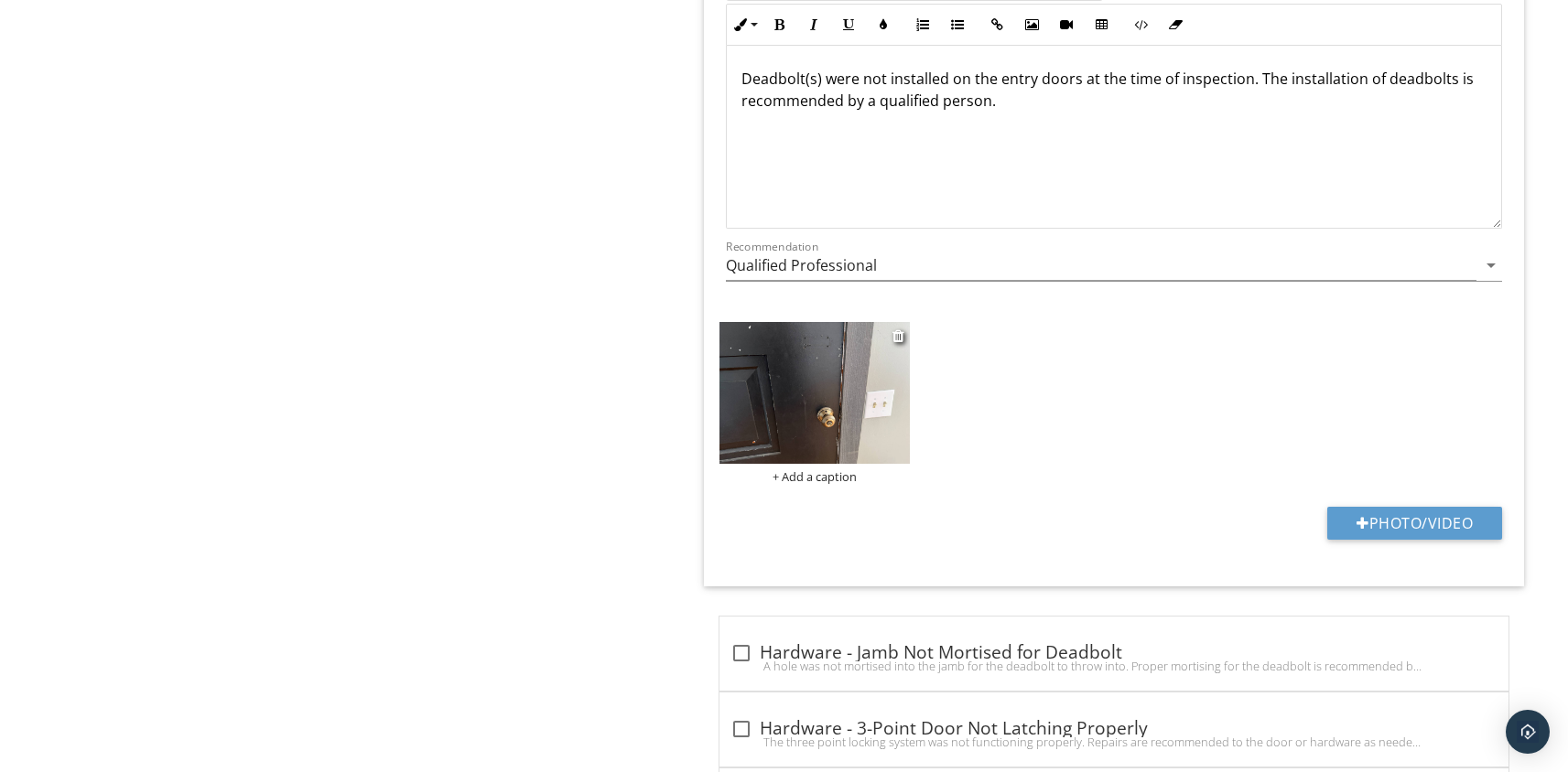
click at [761, 388] on img at bounding box center [814, 392] width 190 height 142
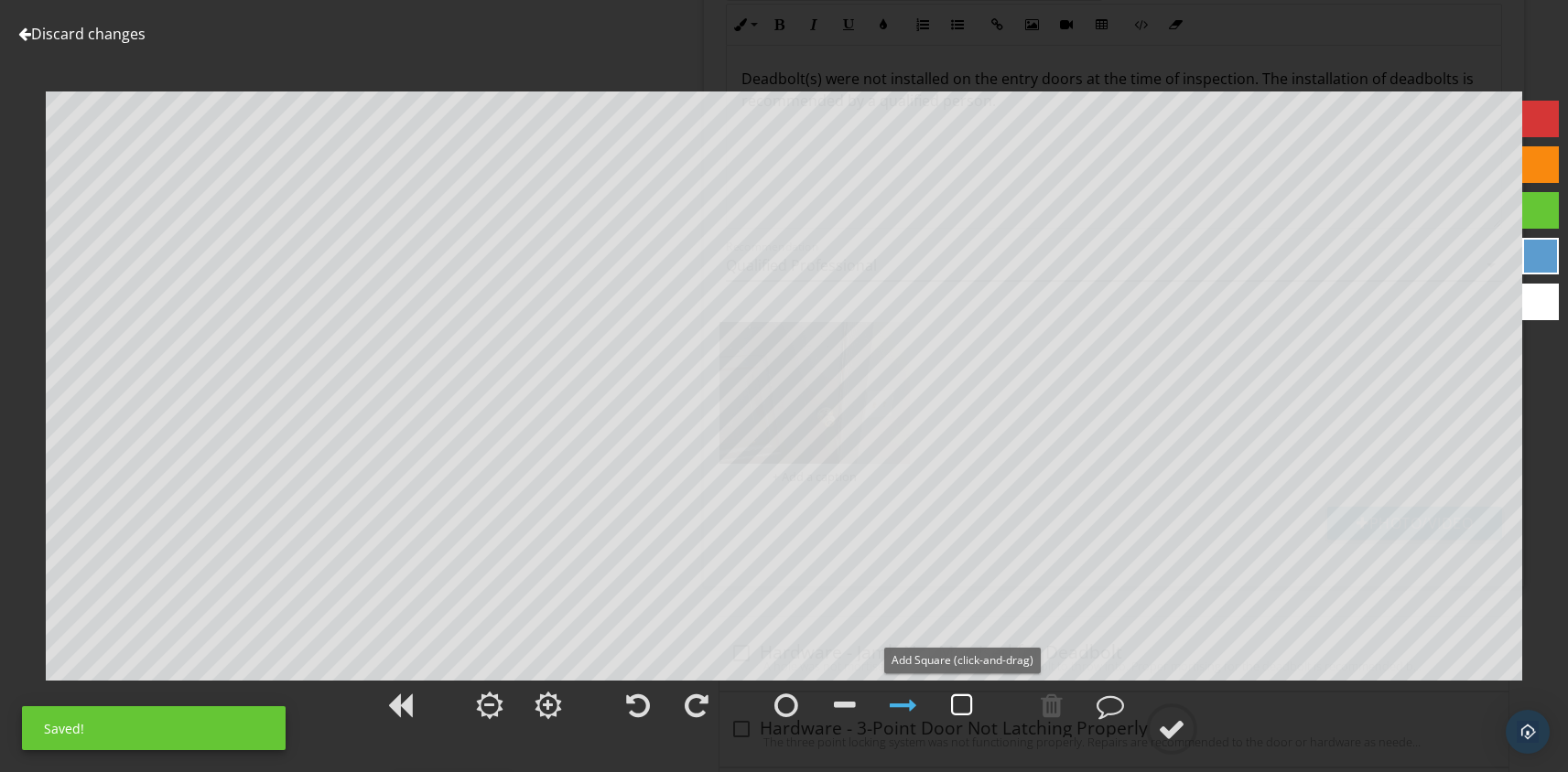
click at [960, 710] on div at bounding box center [962, 706] width 22 height 28
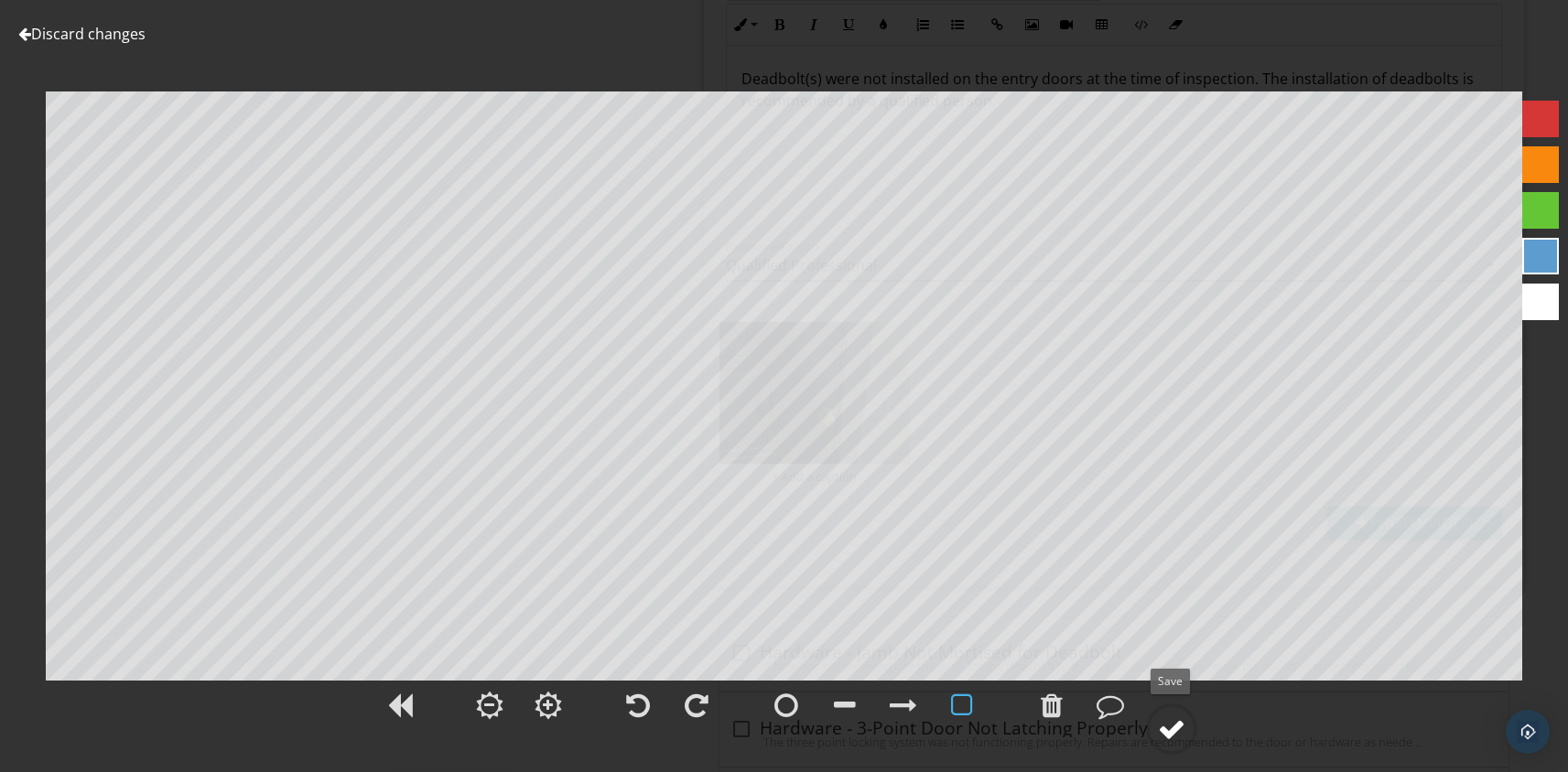
click at [1184, 720] on div at bounding box center [1172, 730] width 28 height 28
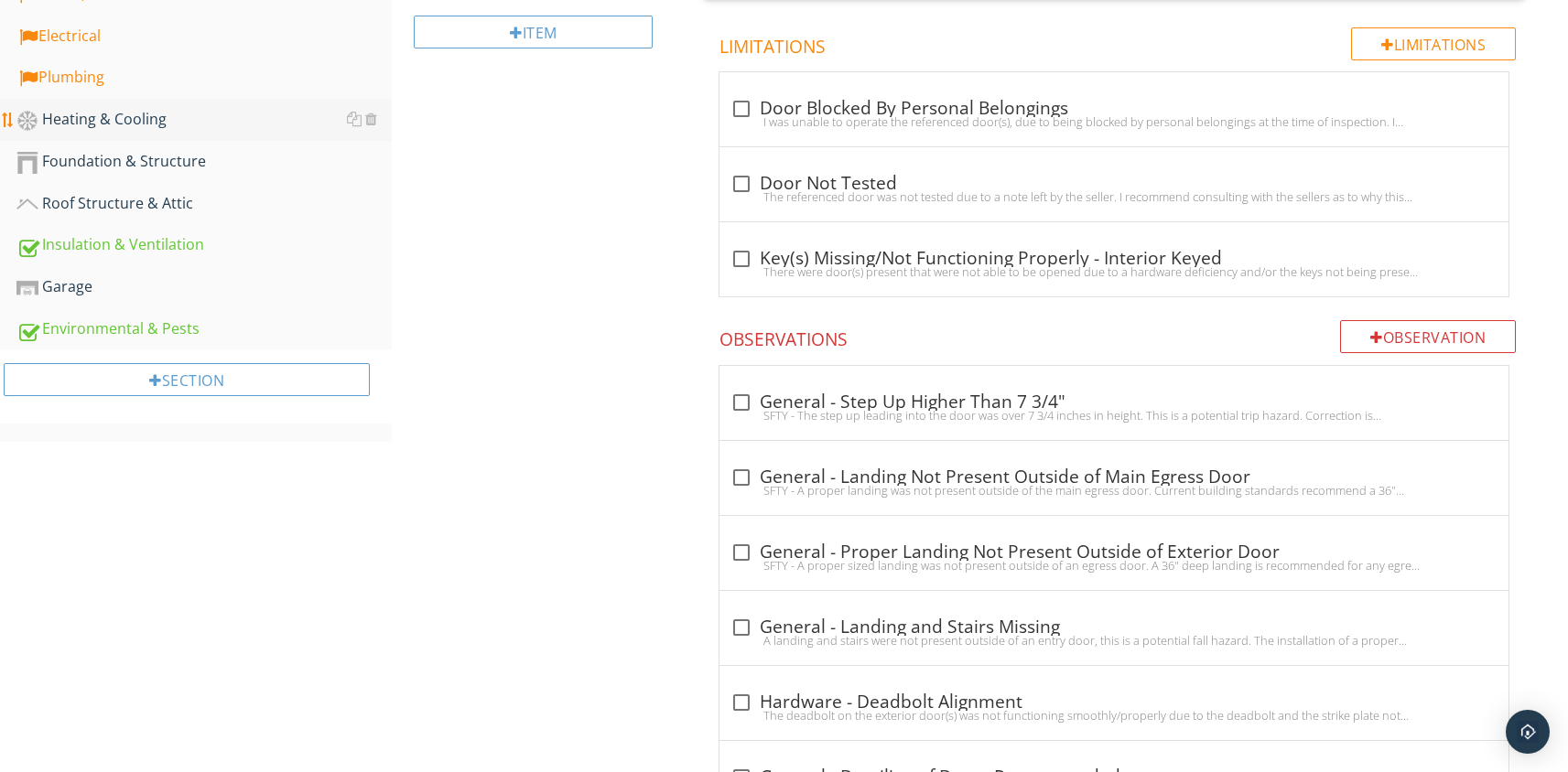
scroll to position [258, 0]
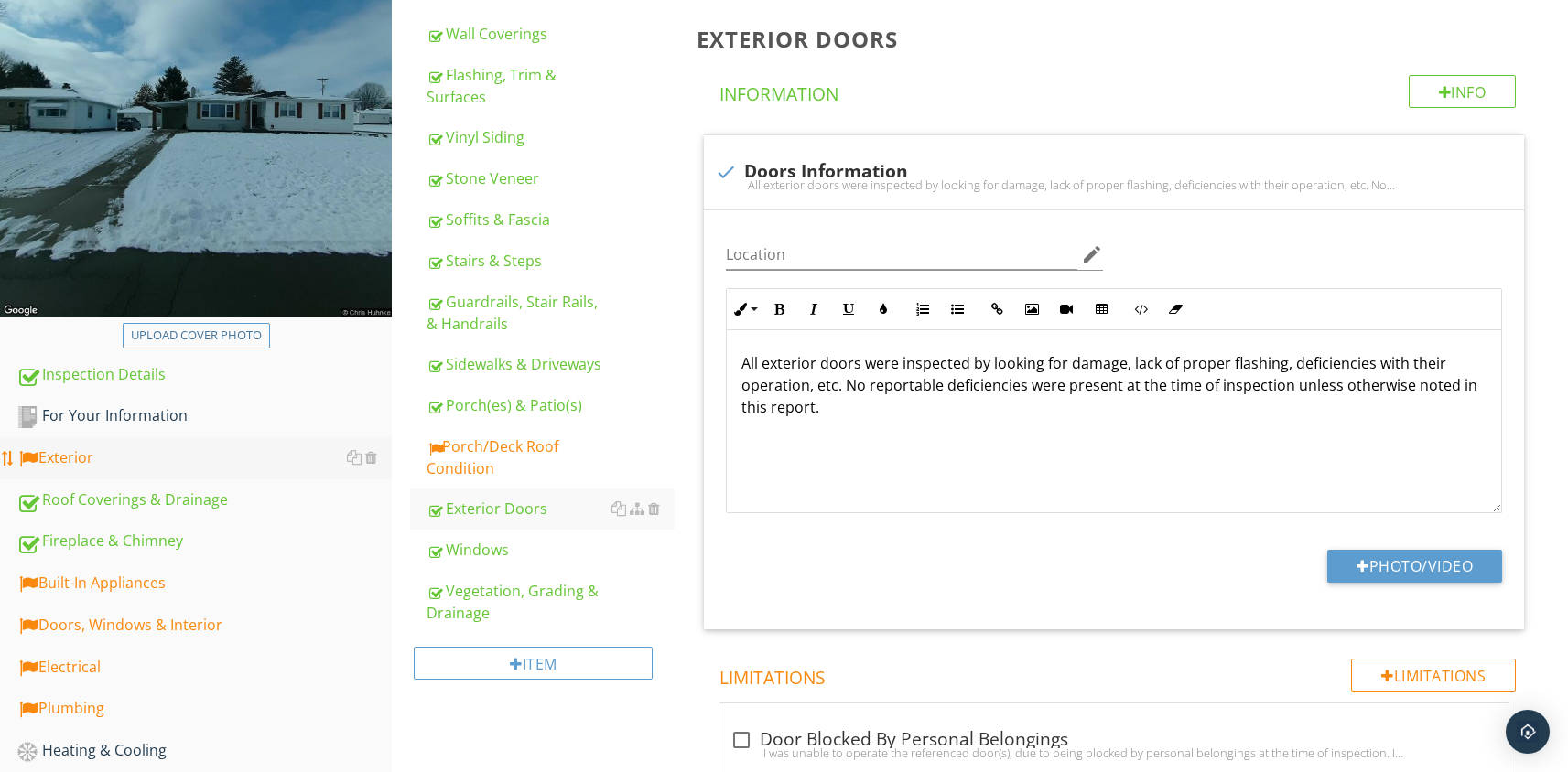
click at [64, 457] on div "Exterior" at bounding box center [204, 459] width 375 height 24
click at [484, 82] on div "Flashing, Trim & Surfaces" at bounding box center [551, 86] width 248 height 44
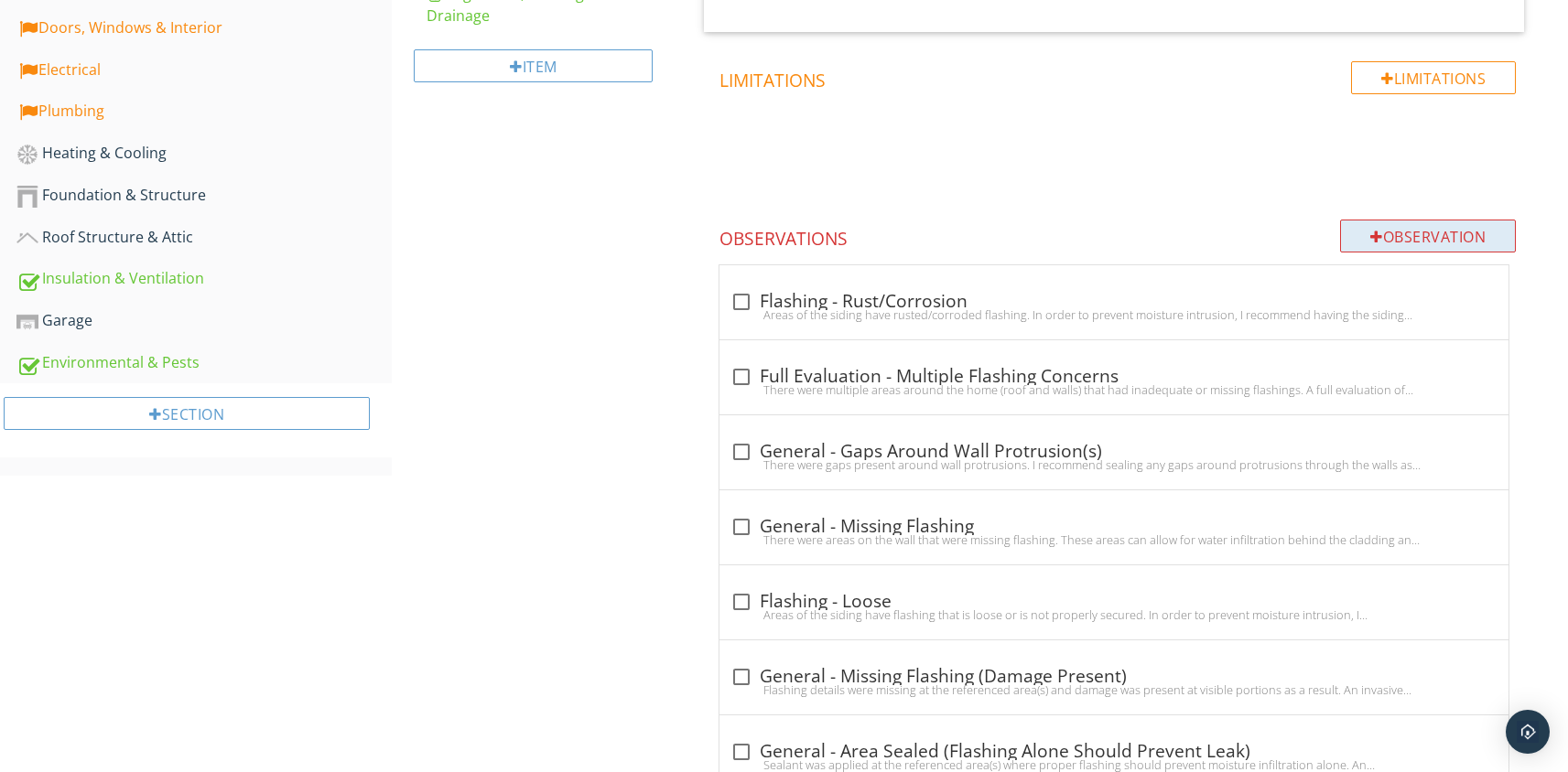
scroll to position [857, 0]
click at [1375, 237] on div at bounding box center [1377, 236] width 13 height 15
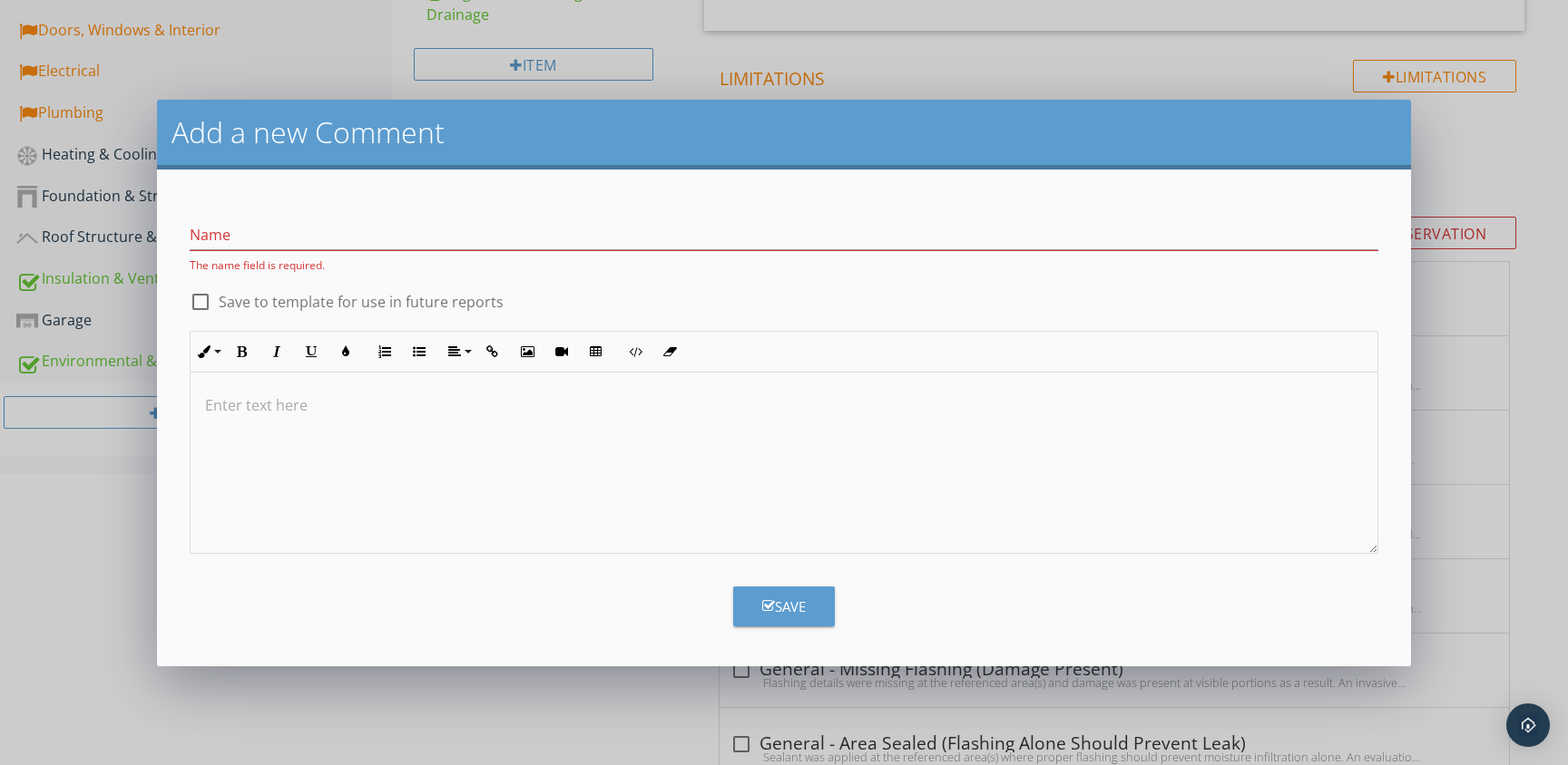
click at [569, 419] on div at bounding box center [784, 463] width 1186 height 181
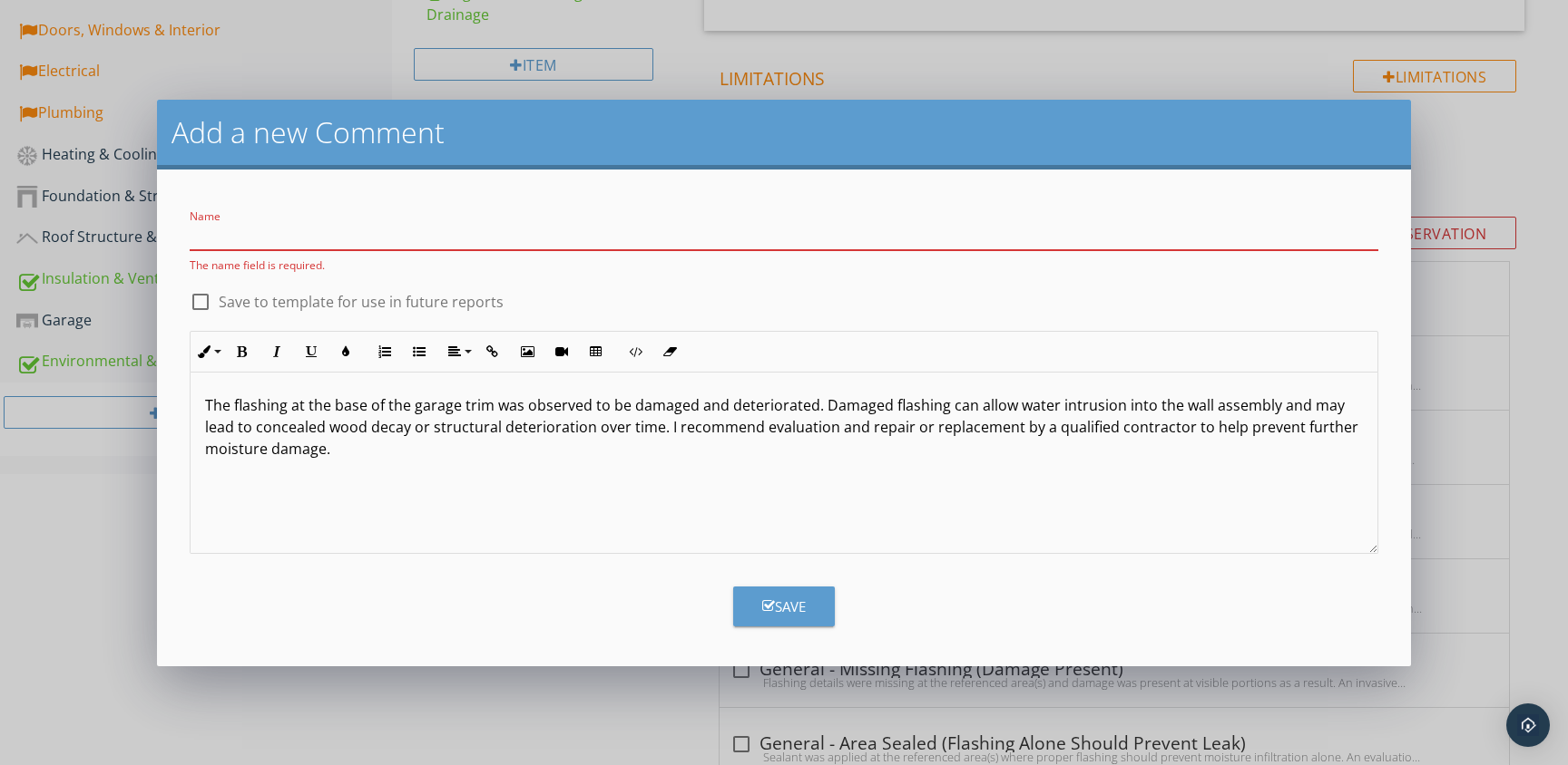
click at [382, 231] on input "Name" at bounding box center [784, 235] width 1188 height 30
paste input "Garage Flashing - Damaged"
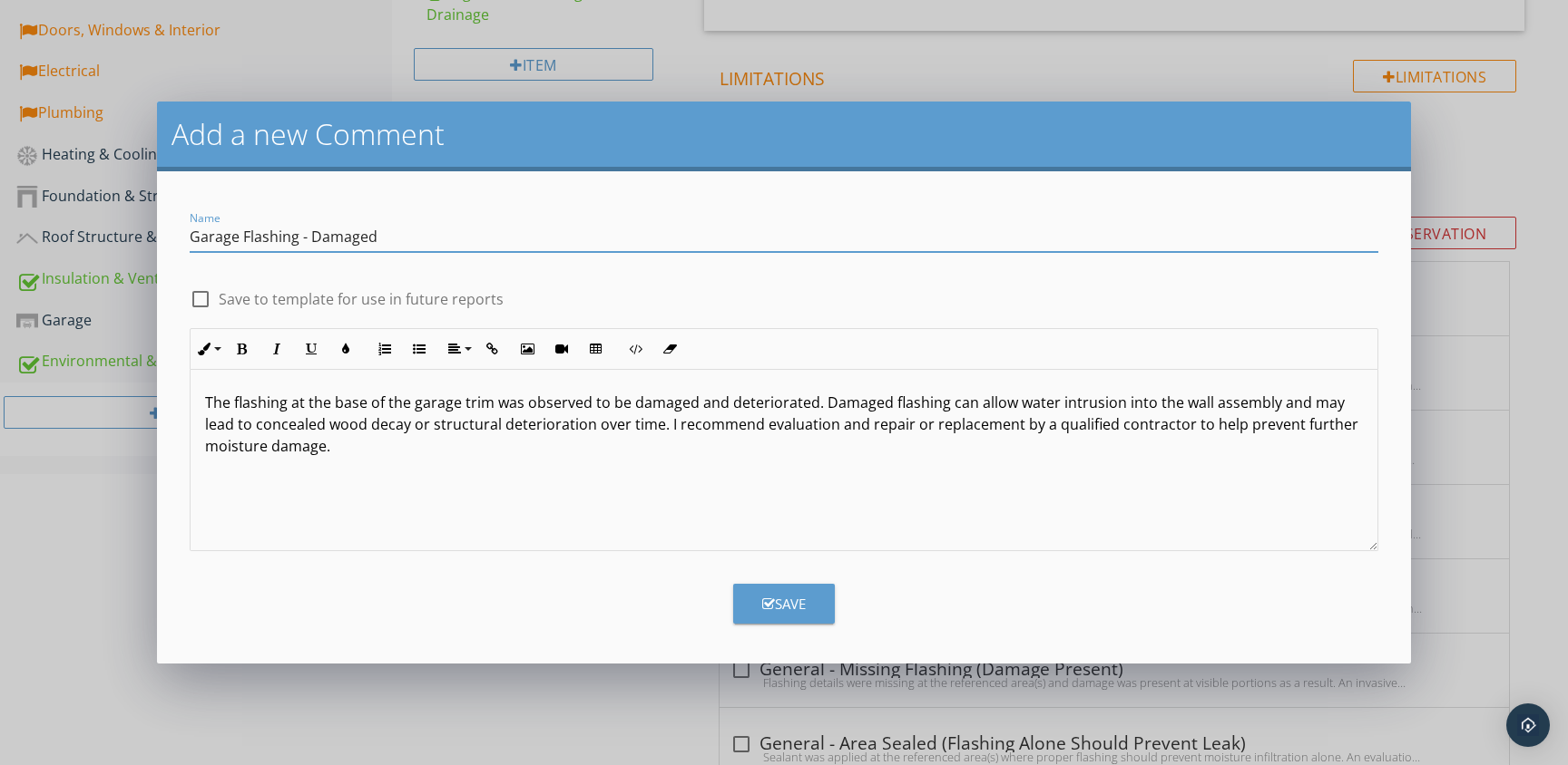
type input "Garage Flashing - Damaged"
click at [790, 610] on div "Save" at bounding box center [784, 604] width 44 height 21
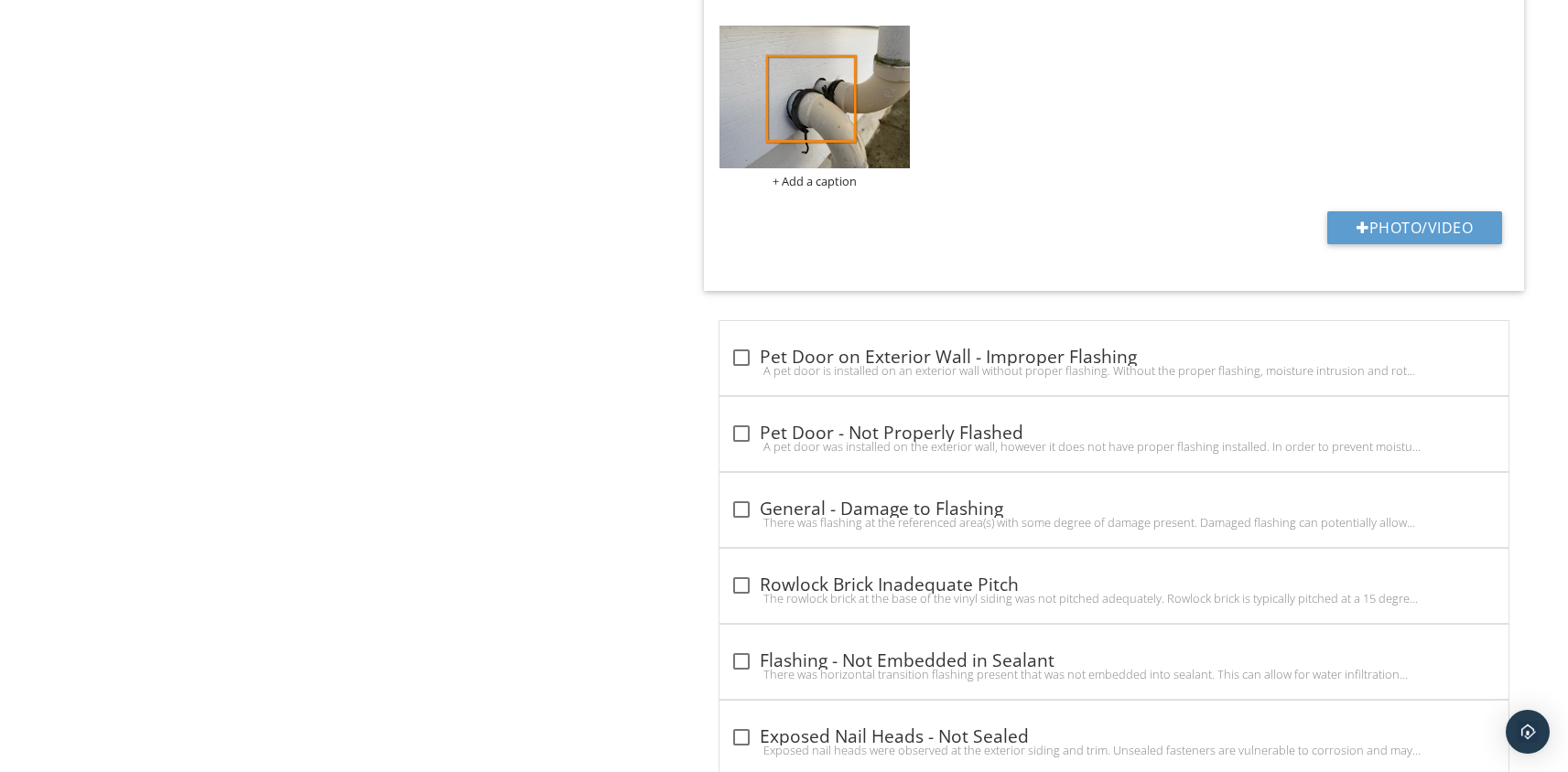
scroll to position [5938, 0]
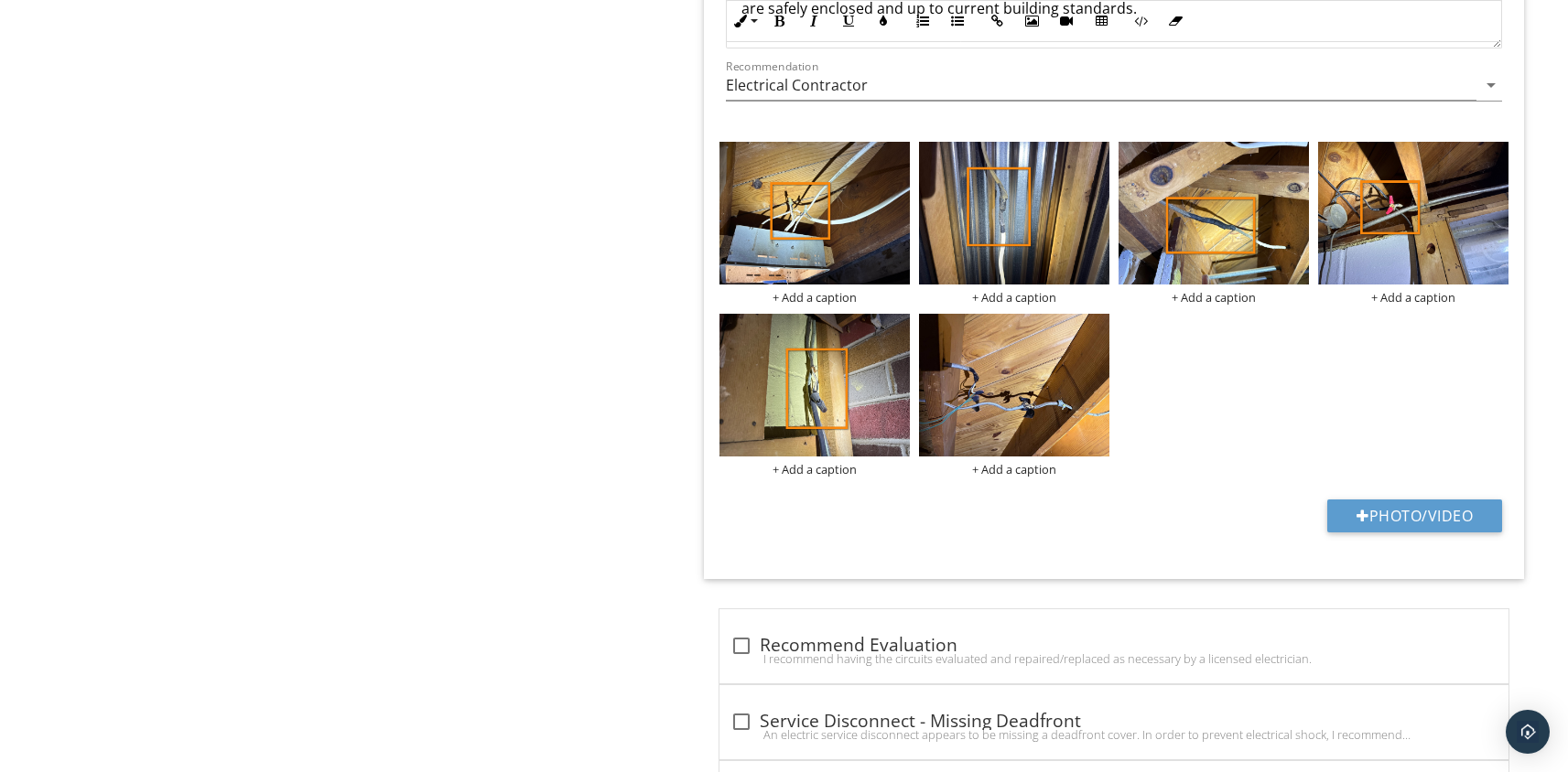
scroll to position [1, 0]
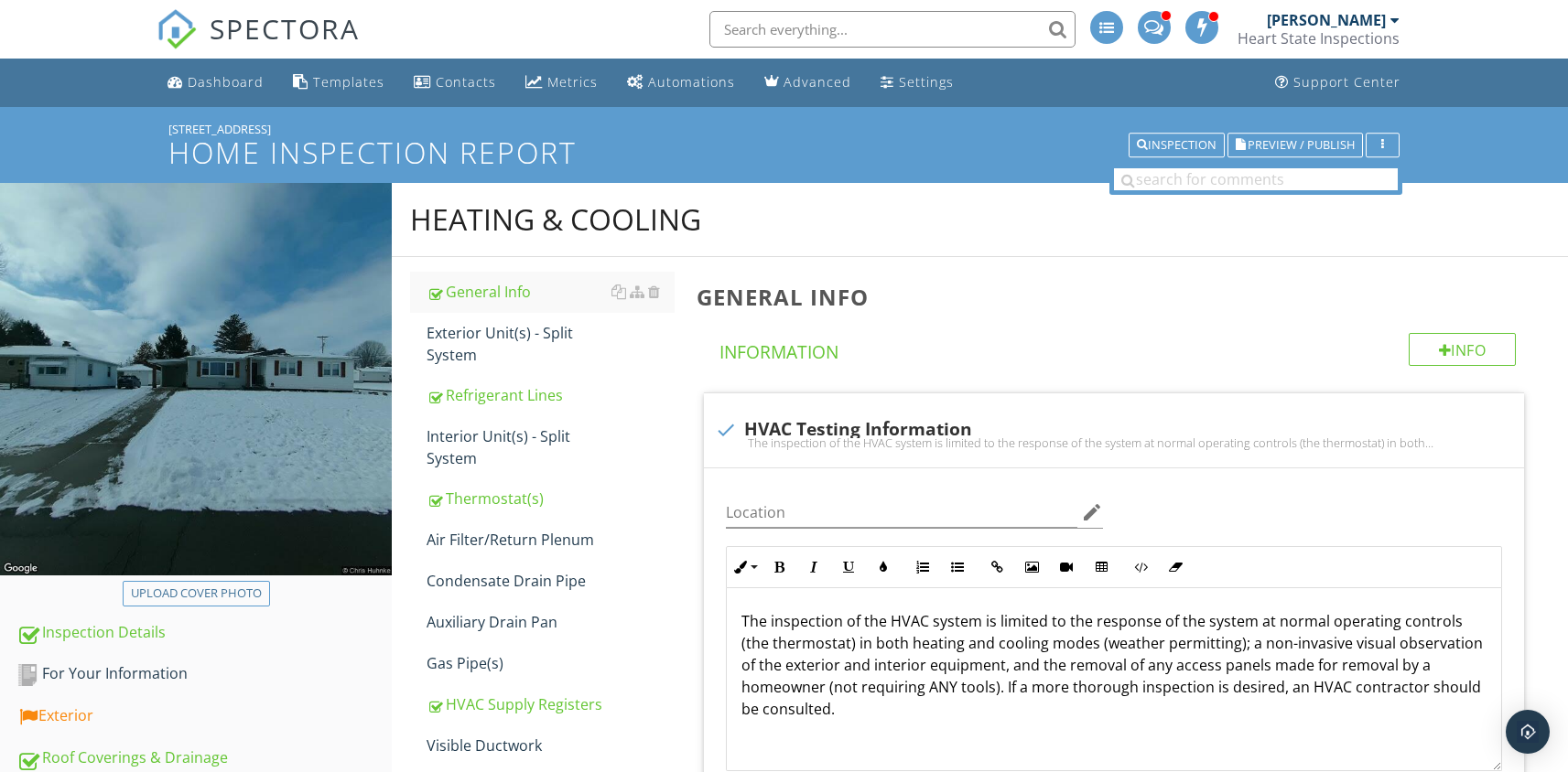
scroll to position [226, 0]
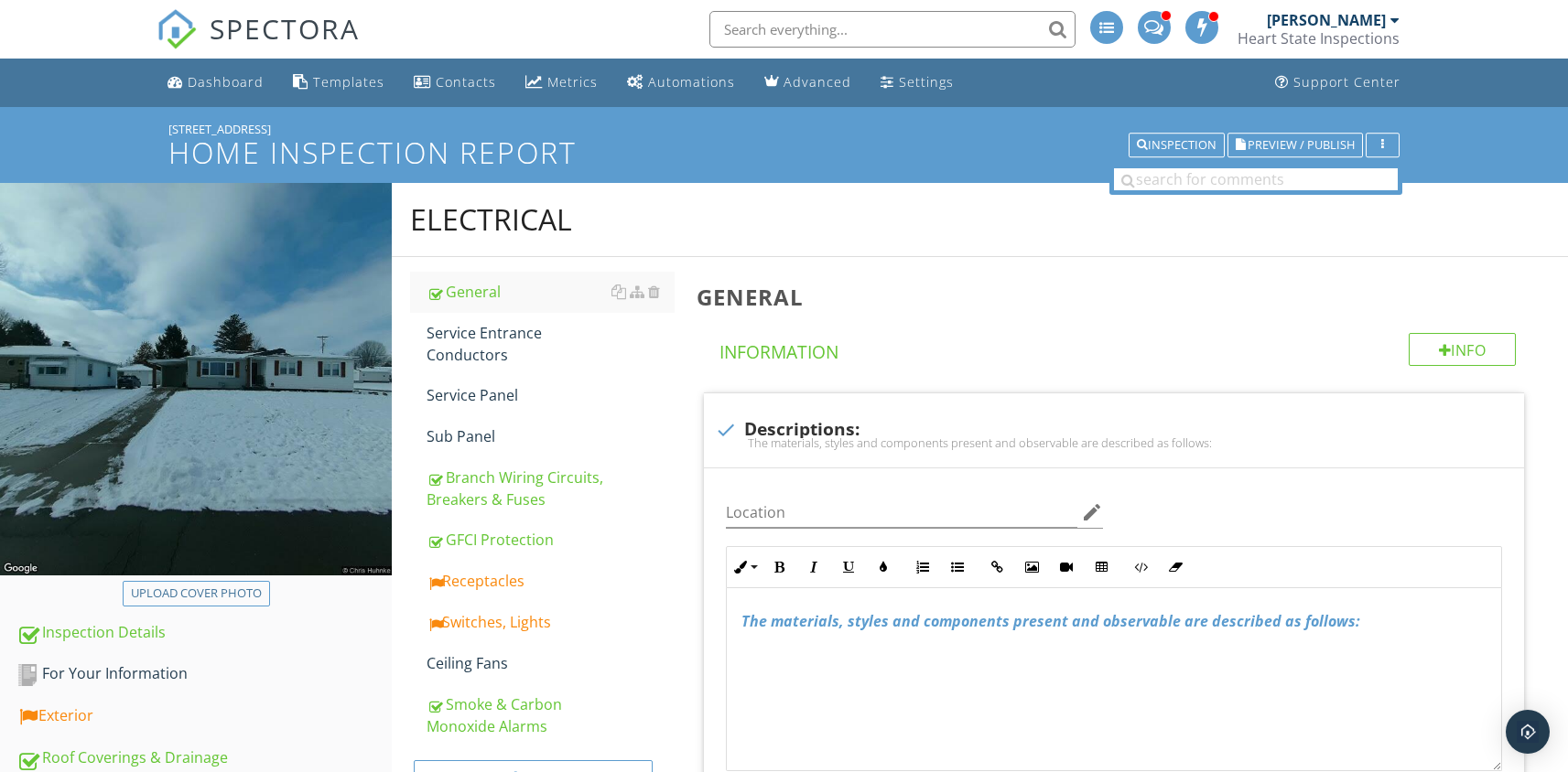
scroll to position [68, 0]
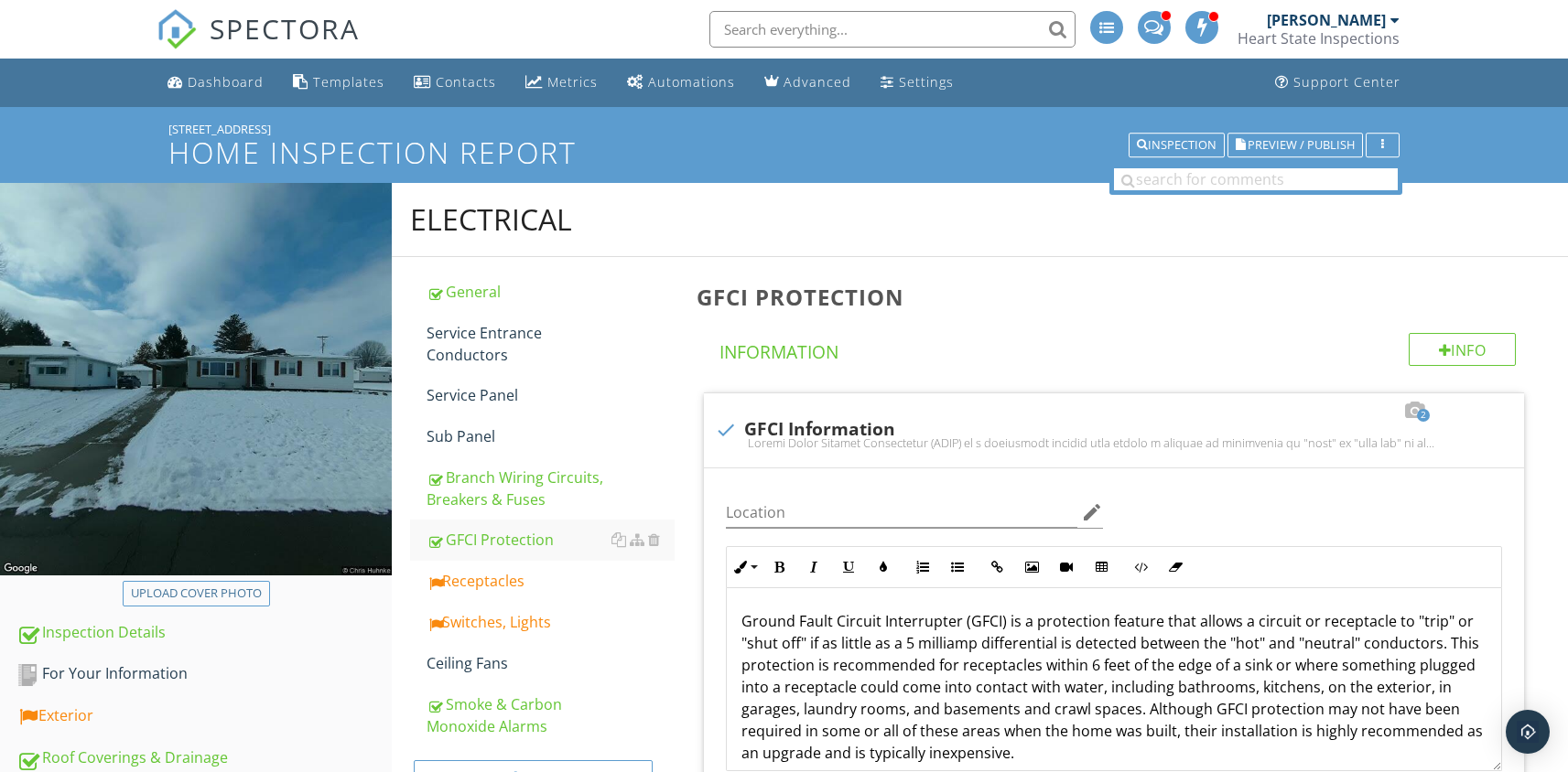
scroll to position [2260, 0]
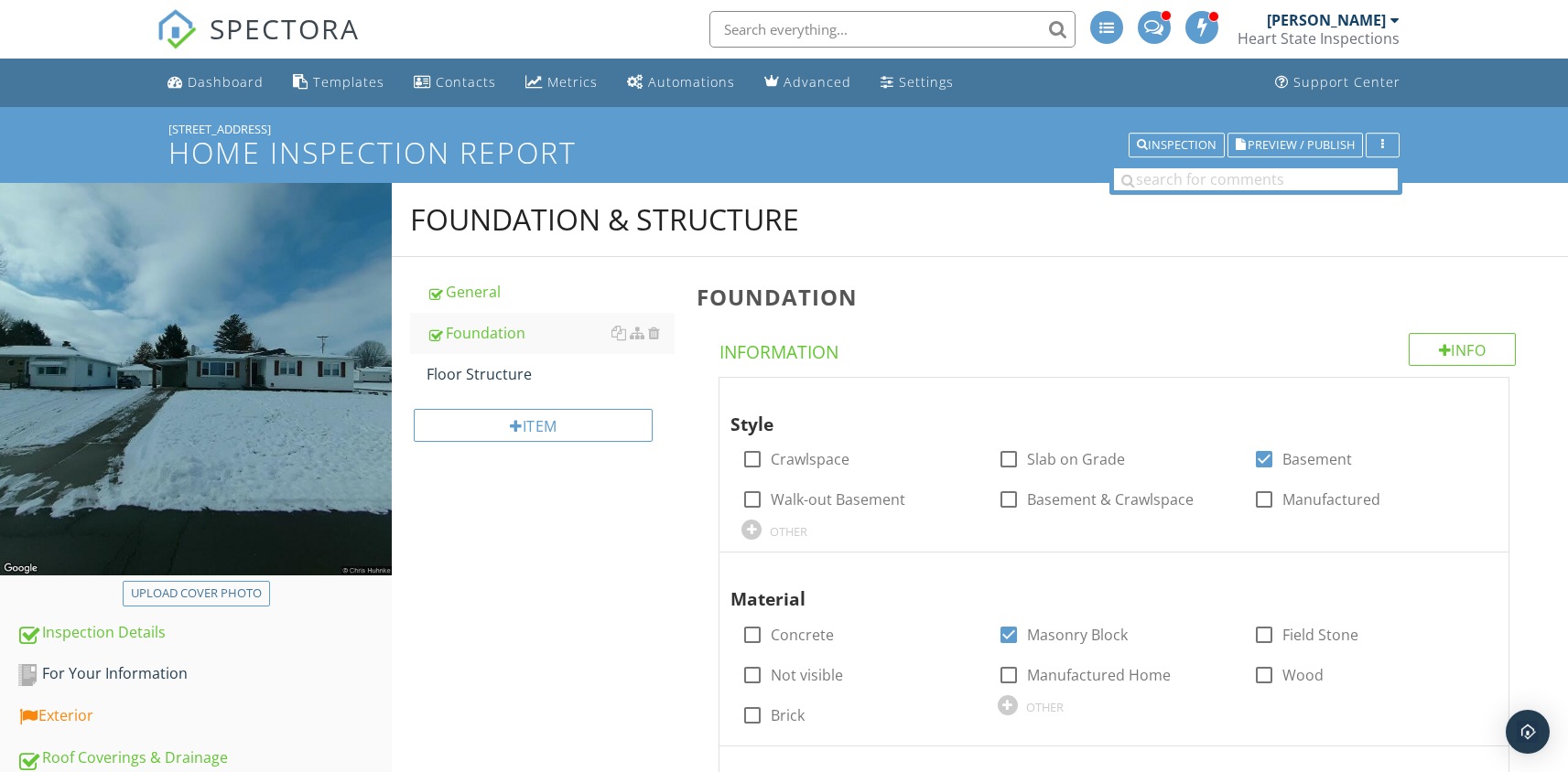
scroll to position [2970, 0]
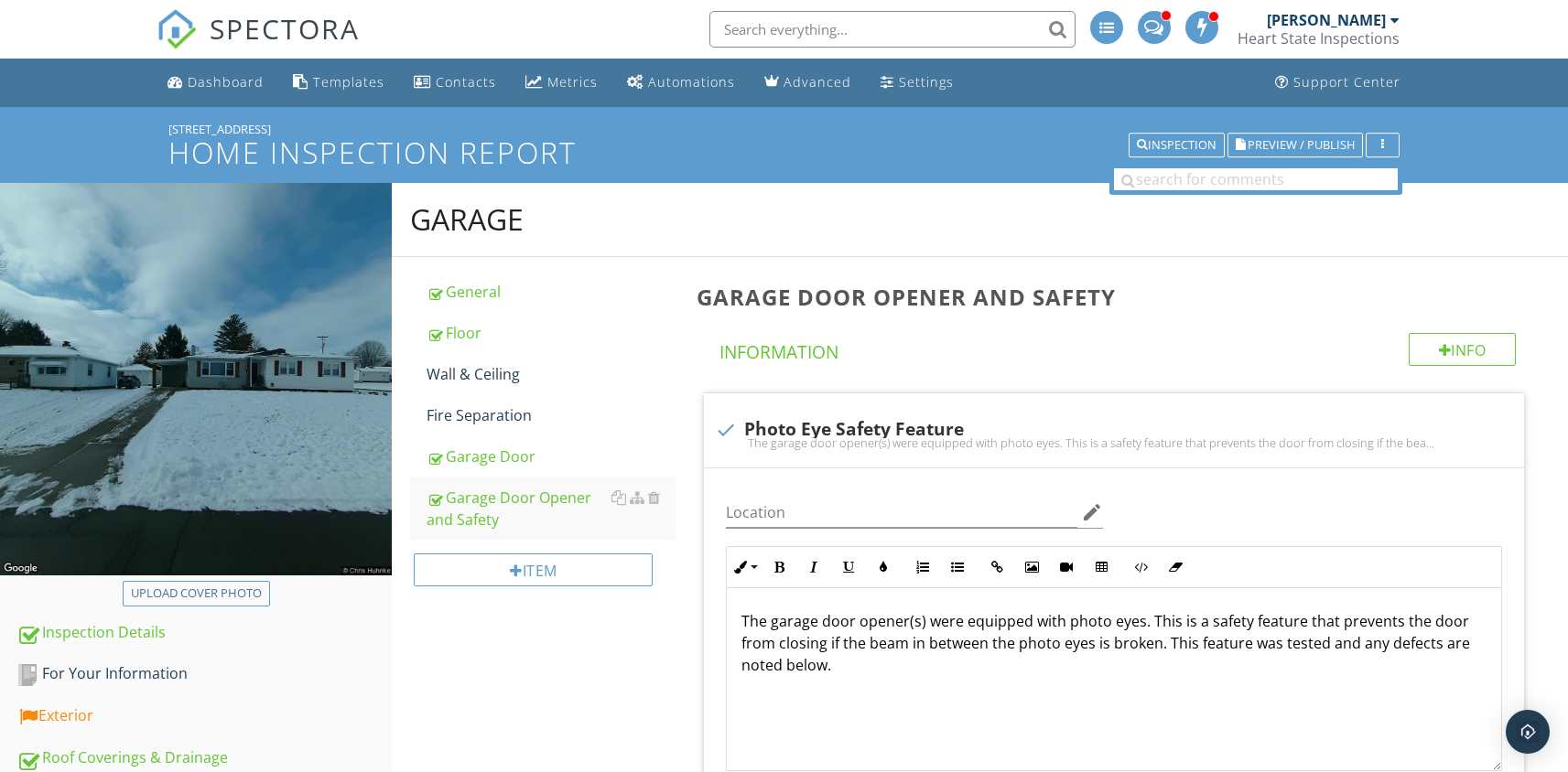
scroll to position [1825, 0]
